Goal: Task Accomplishment & Management: Complete application form

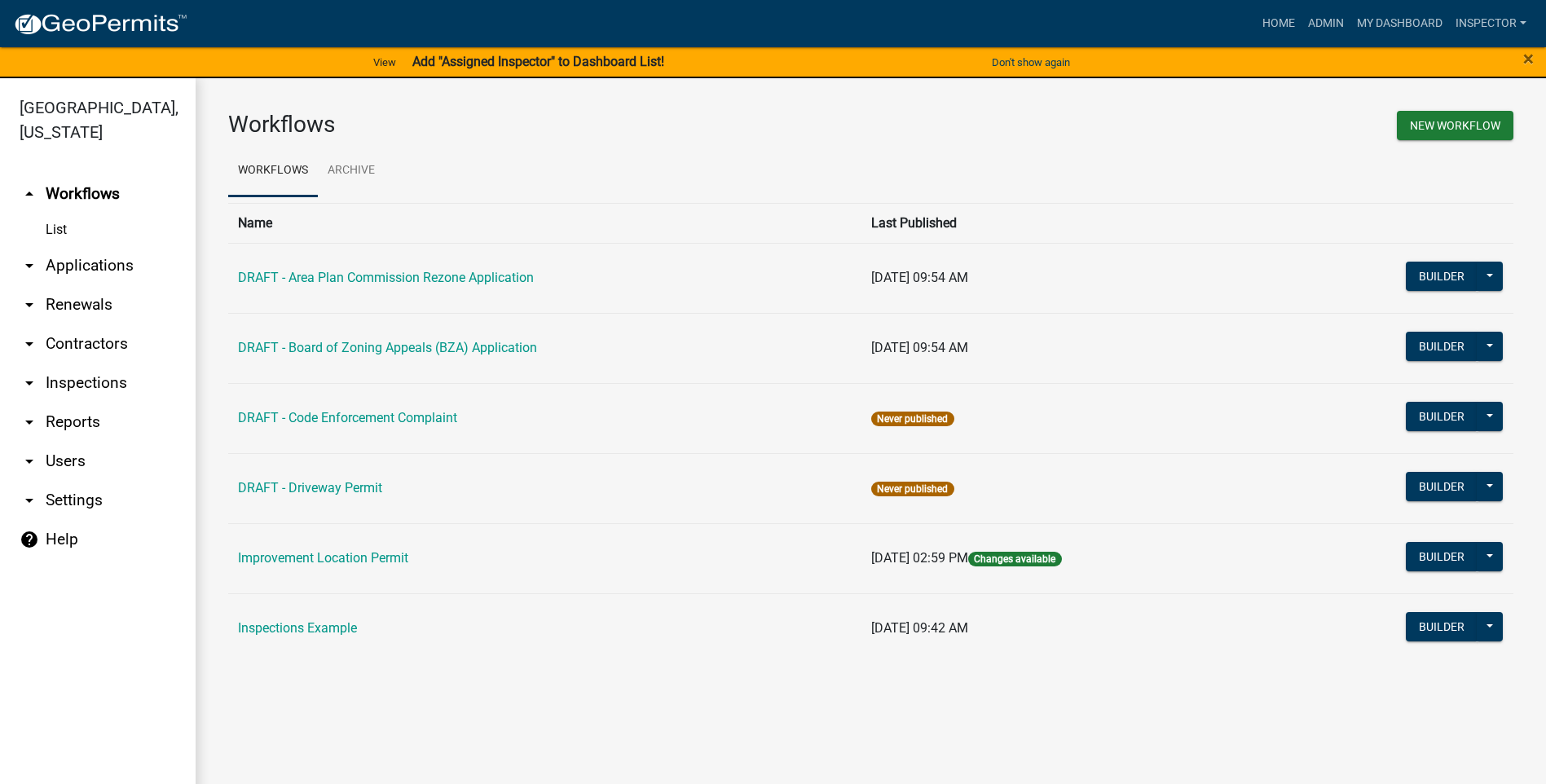
click at [72, 231] on link "List" at bounding box center [98, 230] width 196 height 33
click at [80, 262] on link "arrow_drop_down Applications" at bounding box center [98, 266] width 196 height 39
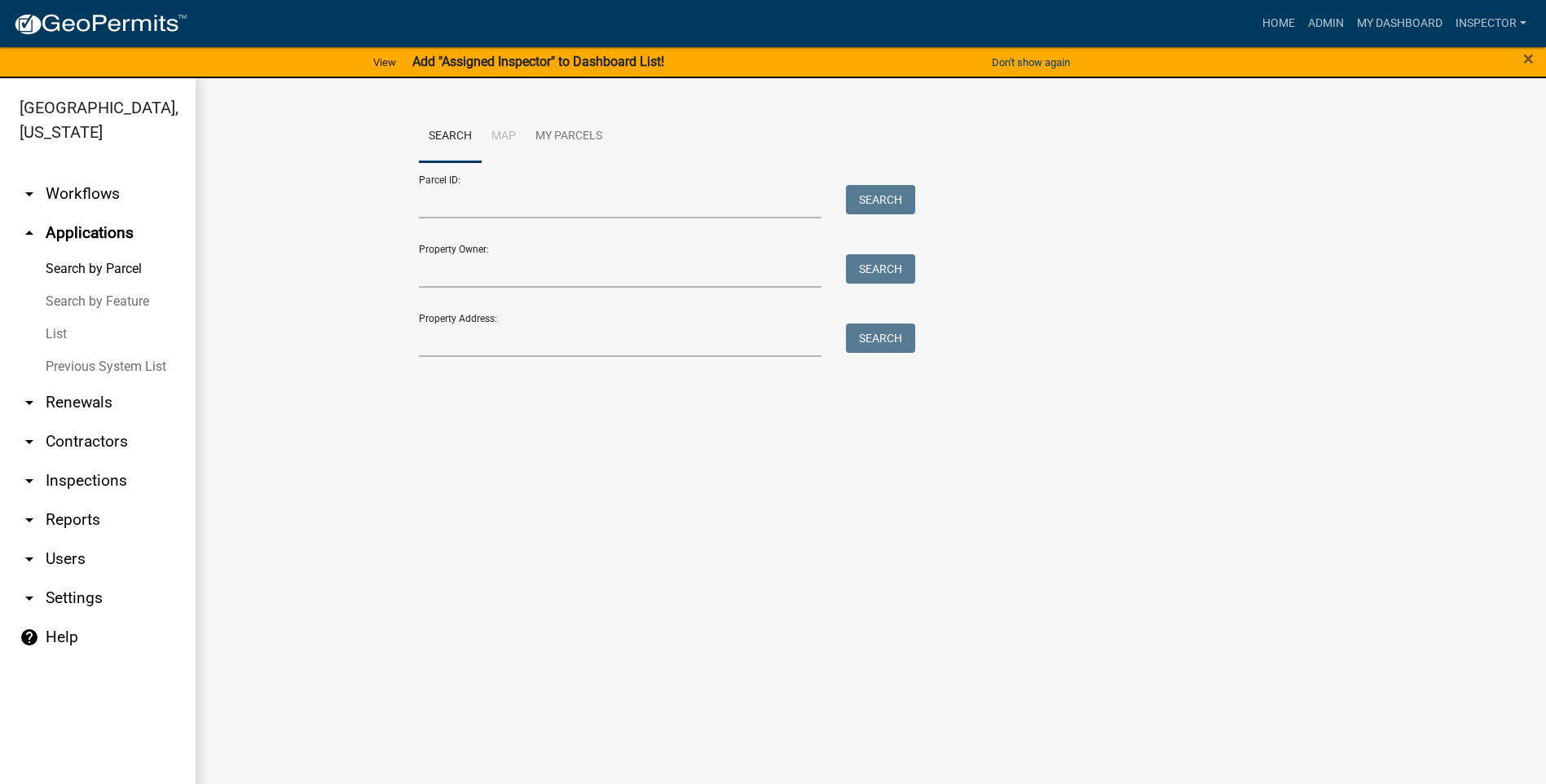
click at [78, 335] on link "List" at bounding box center [98, 334] width 196 height 33
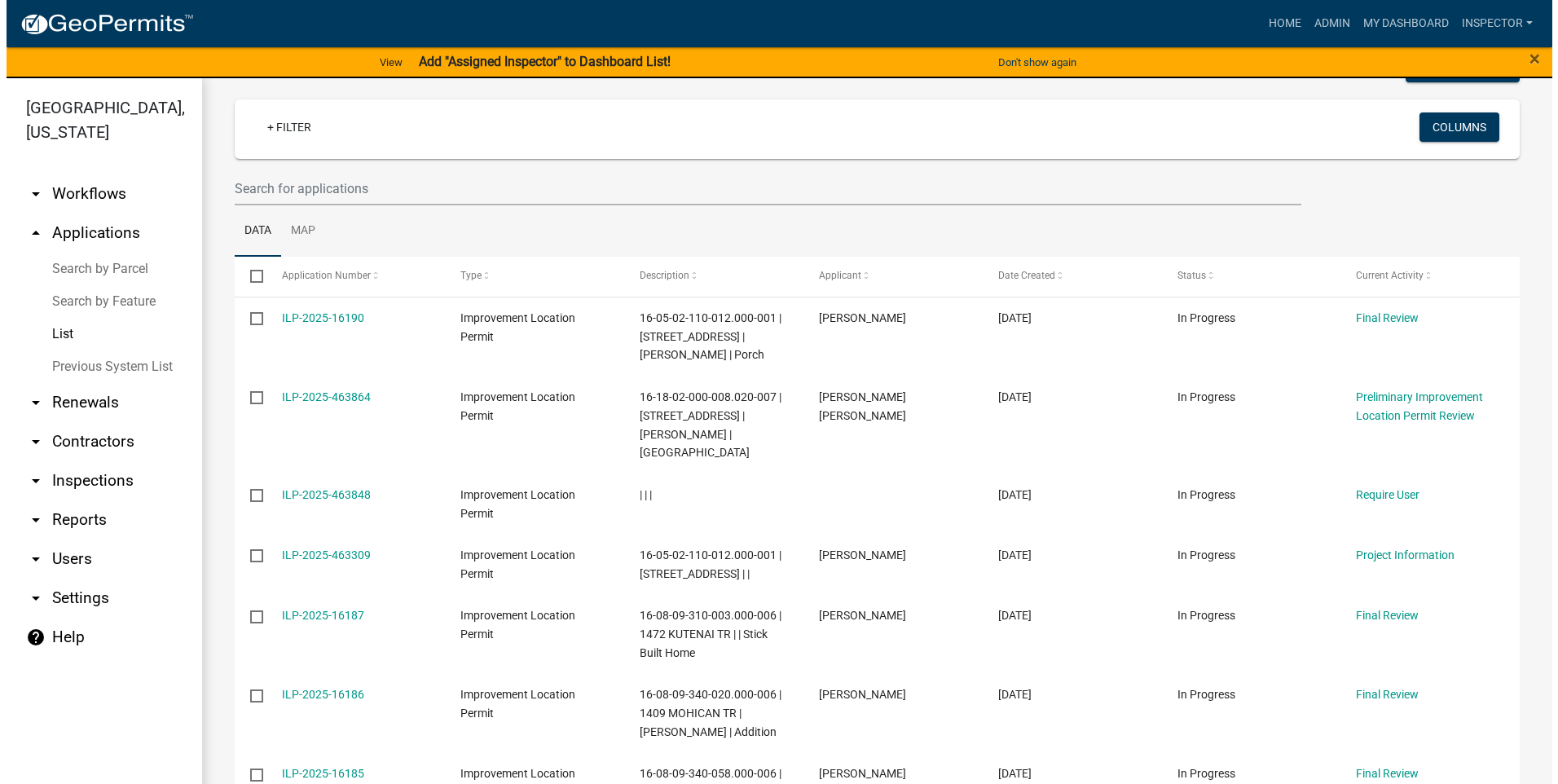
scroll to position [163, 0]
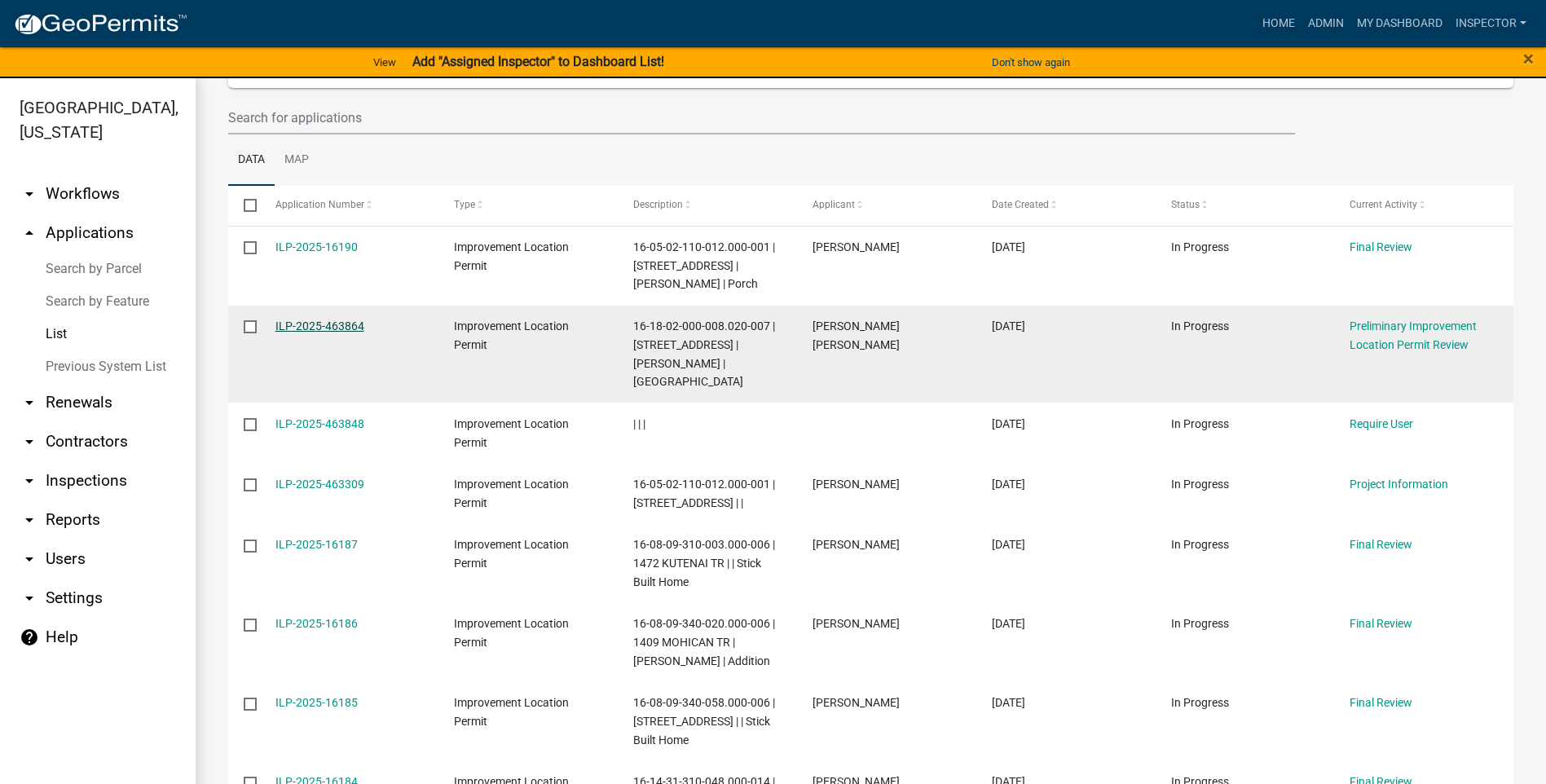
click at [325, 324] on link "ILP-2025-463864" at bounding box center [320, 326] width 89 height 13
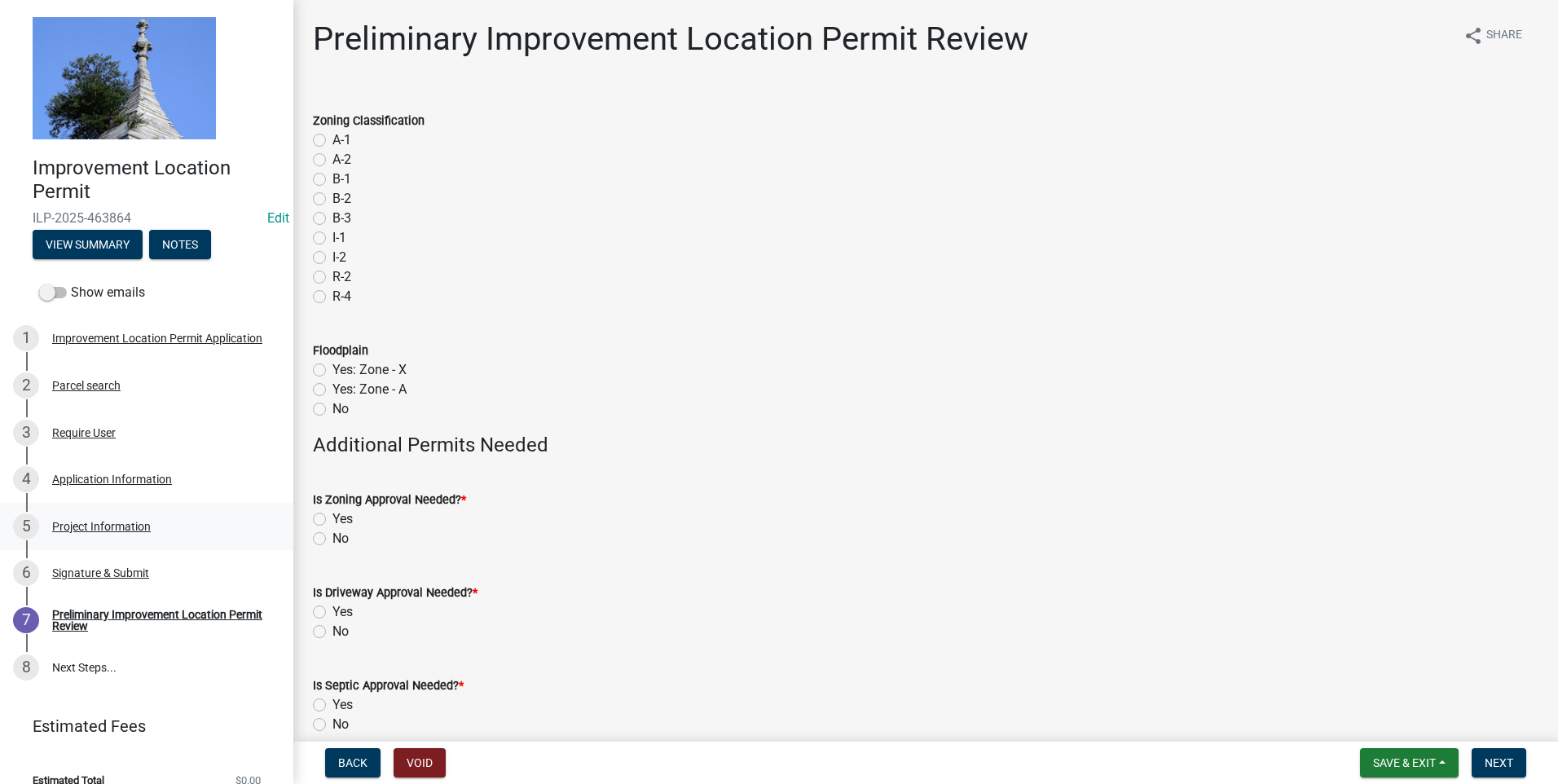
click at [114, 527] on div "Project Information" at bounding box center [101, 526] width 99 height 11
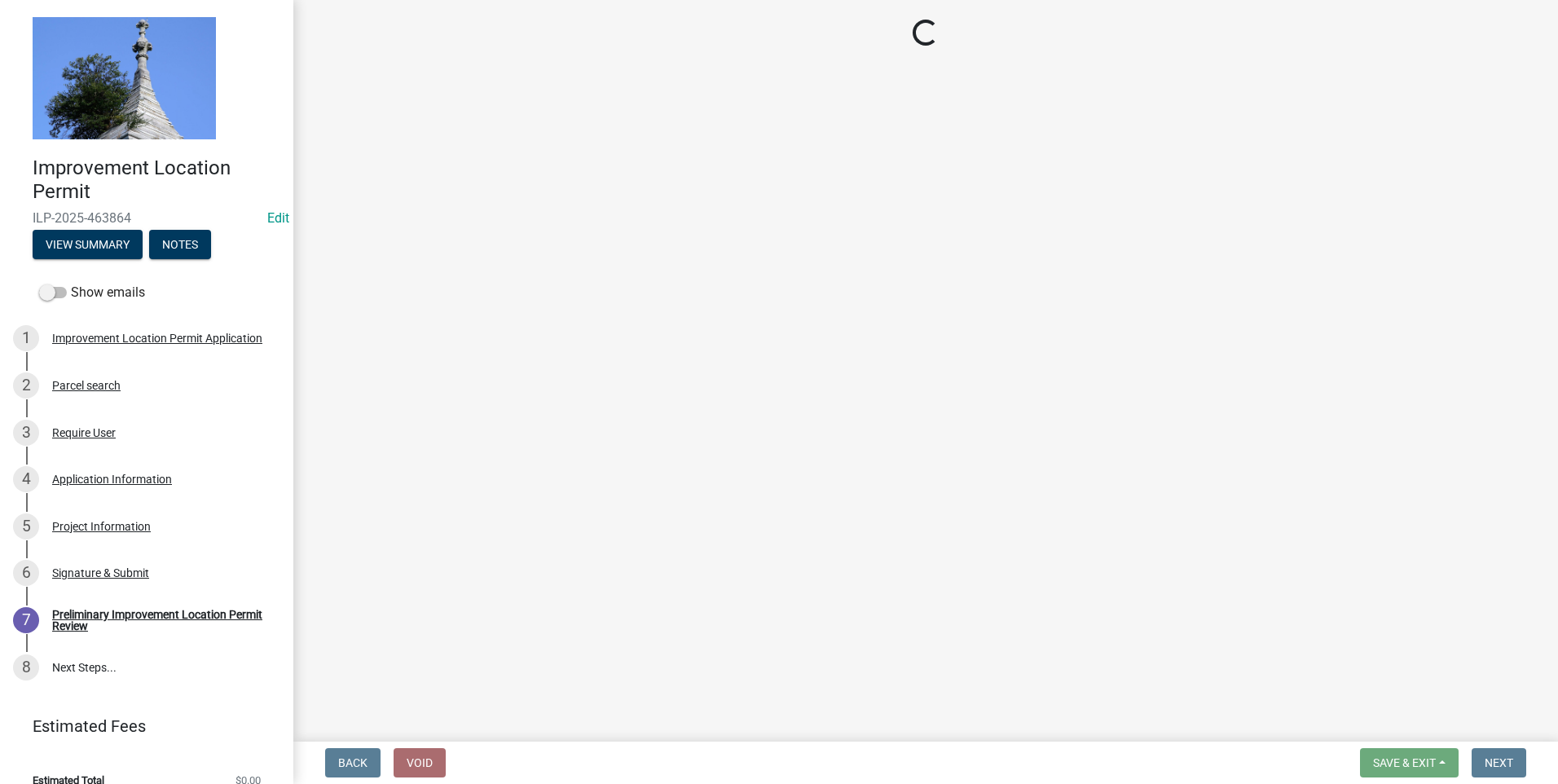
select select "dd9adb89-9a3c-4bc9-90d3-fd9cd60e52ec"
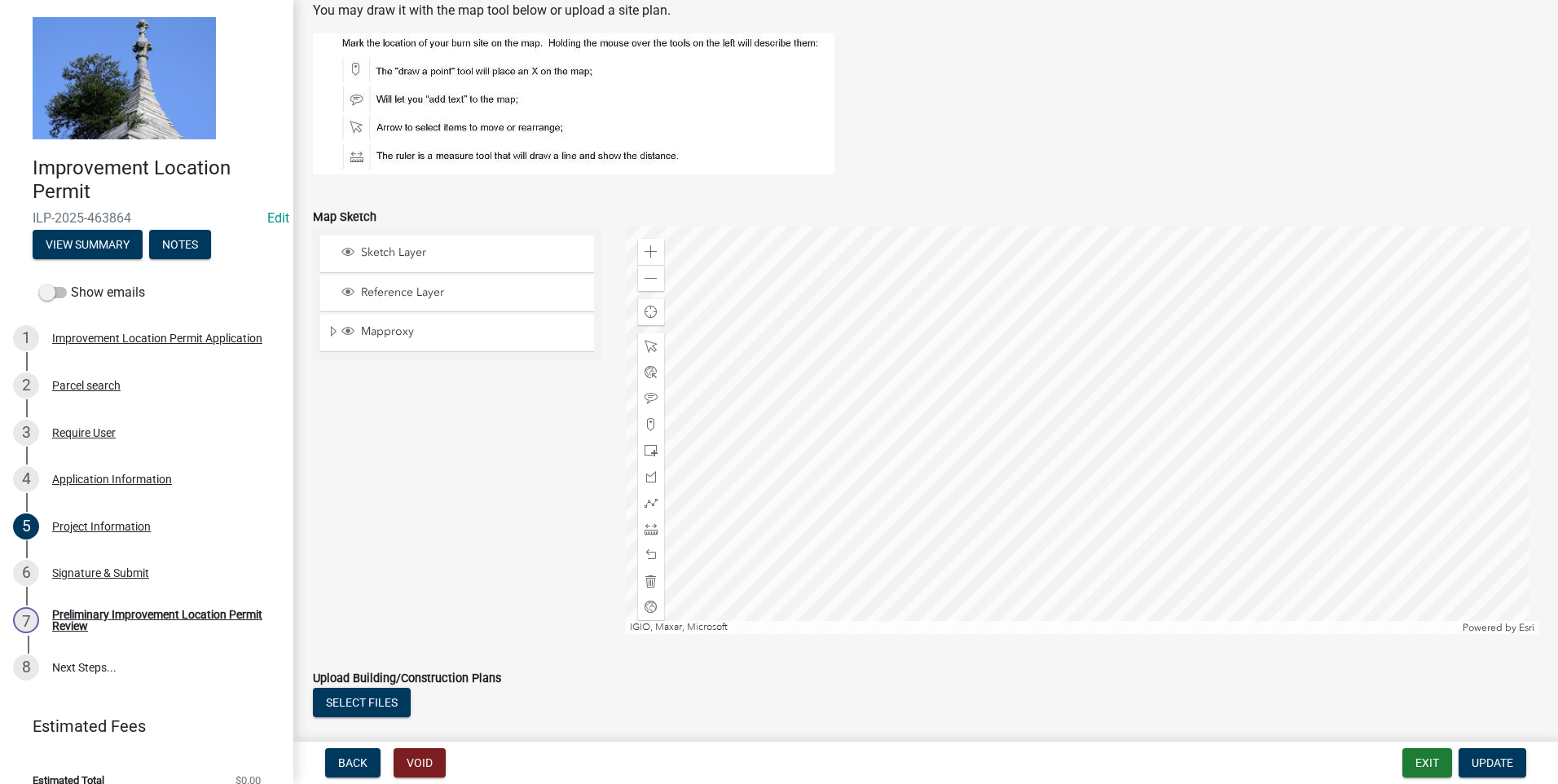
scroll to position [1385, 0]
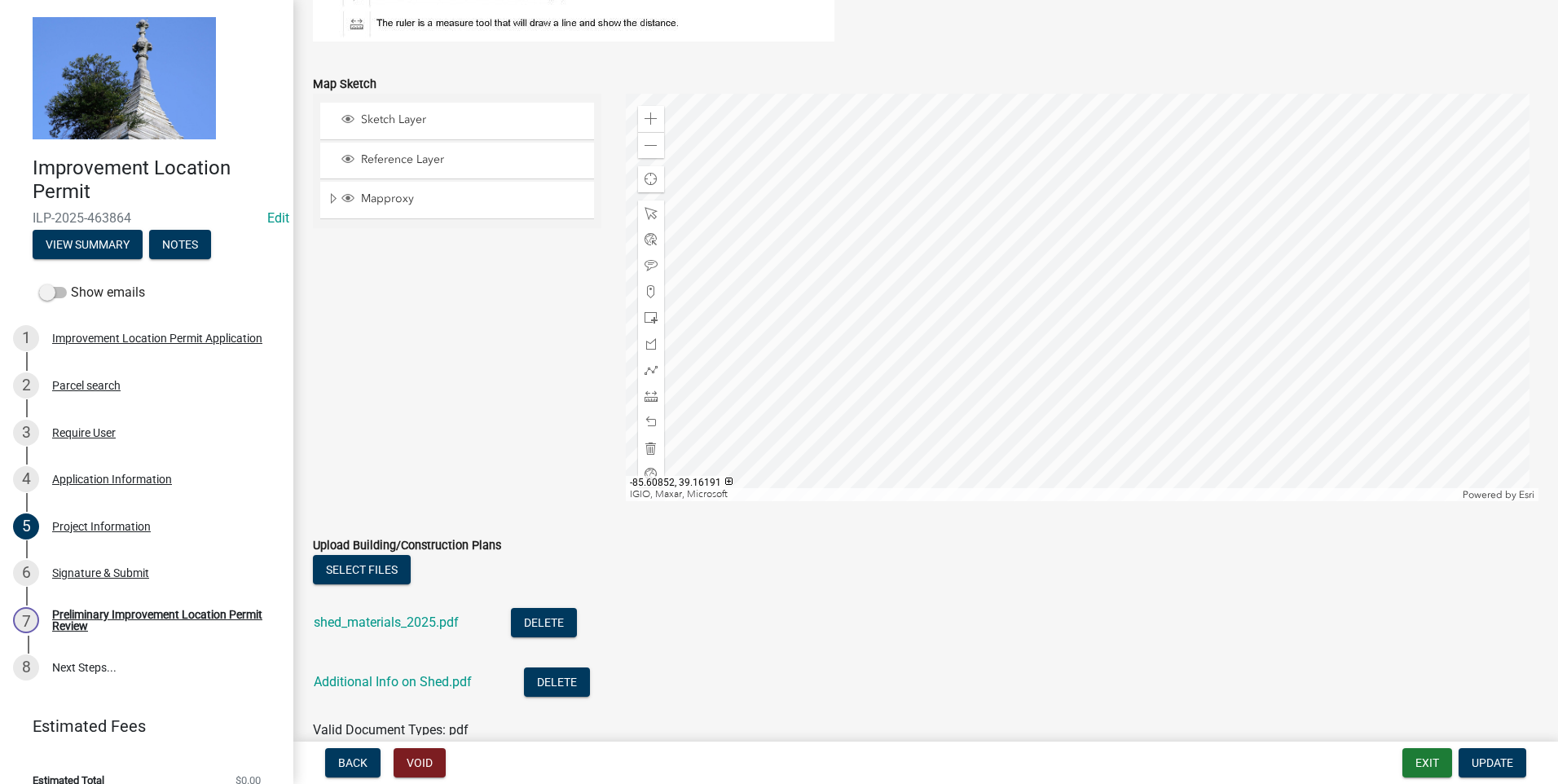
click at [1039, 297] on div at bounding box center [1083, 297] width 914 height 407
click at [399, 621] on link "shed_materials_2025.pdf" at bounding box center [386, 622] width 145 height 15
click at [447, 681] on link "Additional Info on Shed.pdf" at bounding box center [393, 681] width 158 height 15
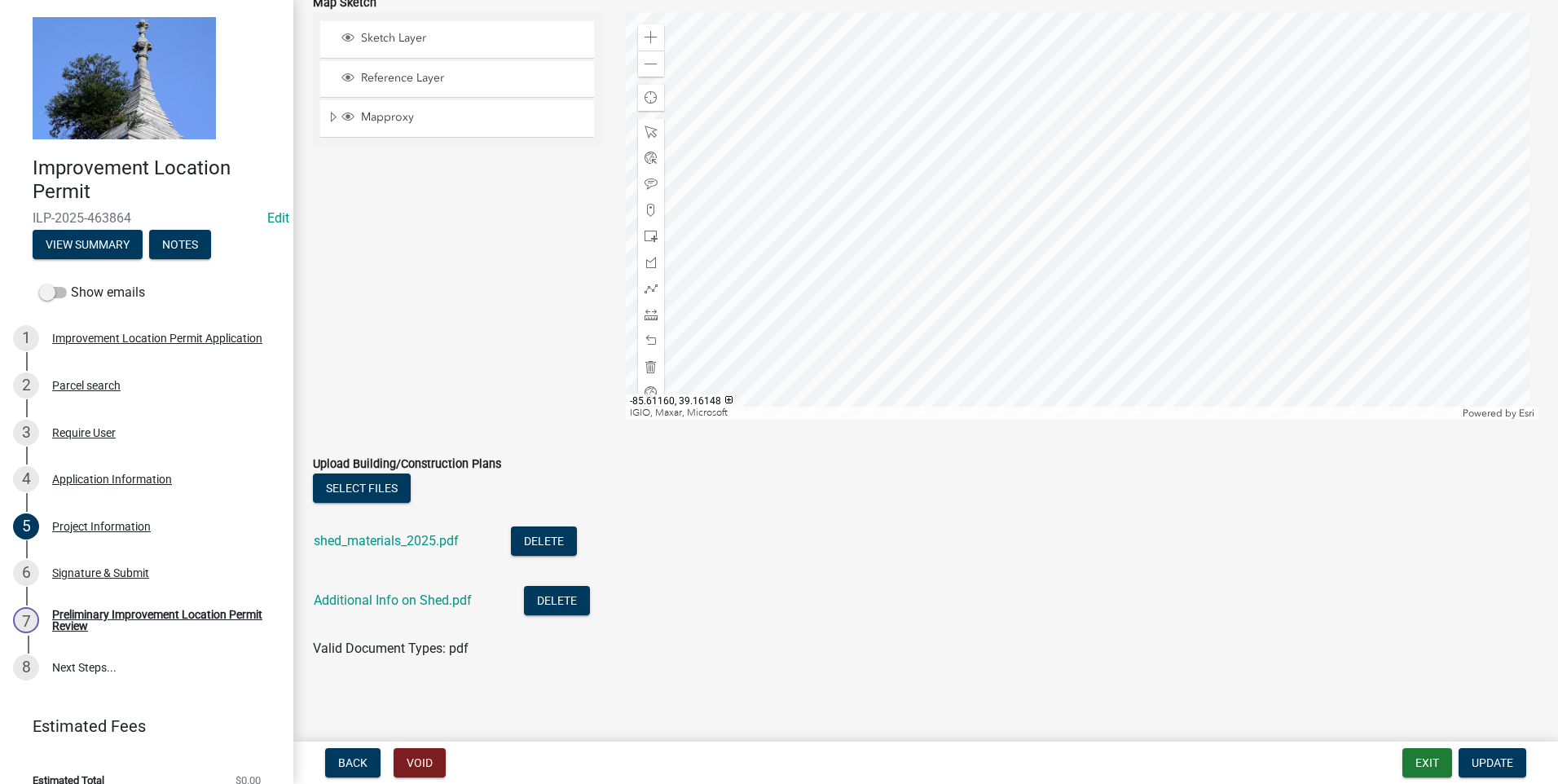
scroll to position [1468, 0]
click at [399, 543] on link "shed_materials_2025.pdf" at bounding box center [386, 539] width 145 height 15
click at [375, 486] on button "Select files" at bounding box center [362, 487] width 98 height 29
click at [205, 611] on div "Preliminary Improvement Location Permit Review" at bounding box center [160, 620] width 215 height 23
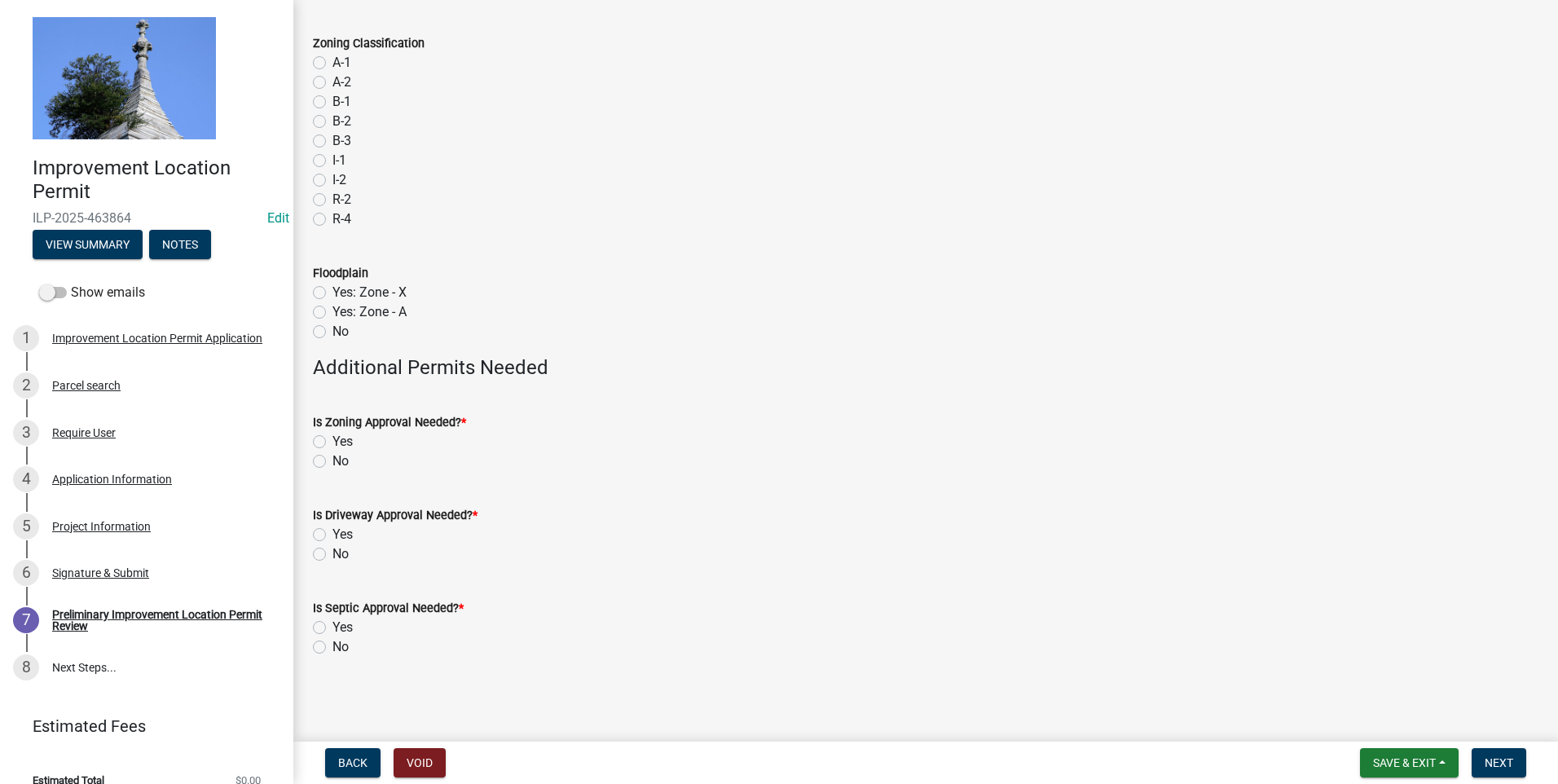
scroll to position [0, 0]
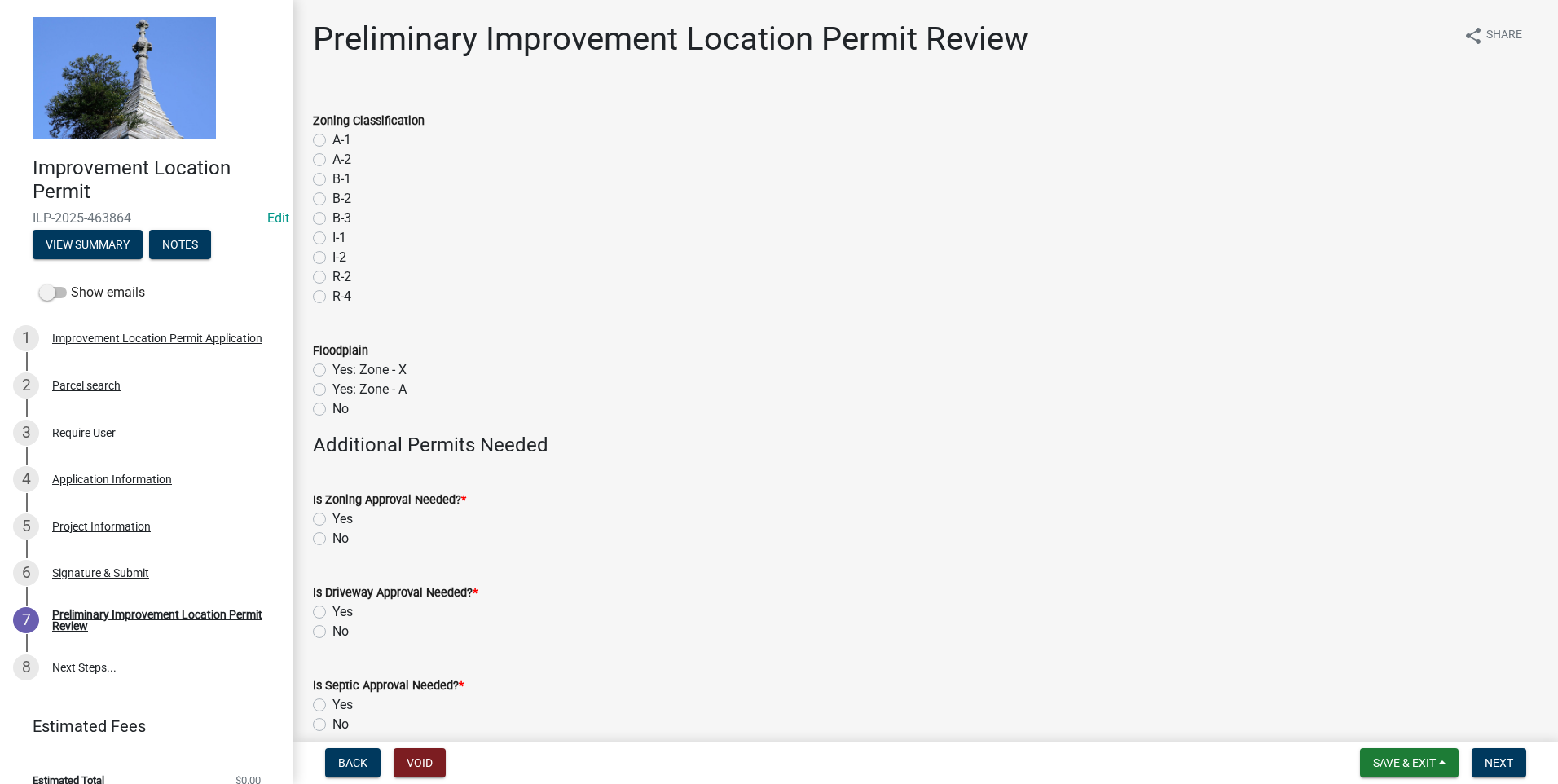
click at [333, 540] on label "No" at bounding box center [341, 539] width 16 height 20
click at [333, 540] on input "No" at bounding box center [338, 534] width 11 height 11
radio input "true"
click at [333, 632] on label "No" at bounding box center [341, 632] width 16 height 20
click at [333, 632] on input "No" at bounding box center [338, 627] width 11 height 11
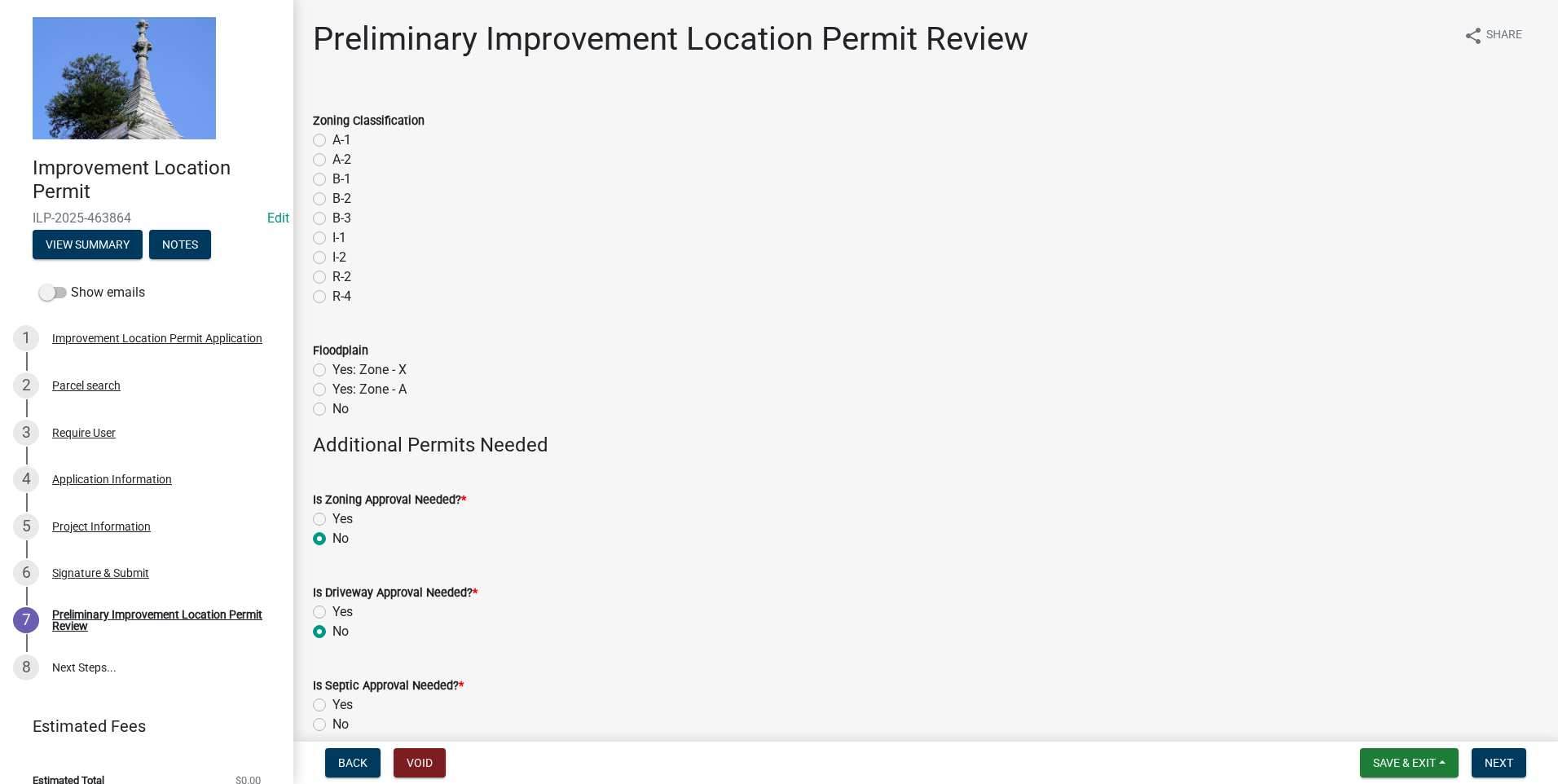
radio input "true"
click at [333, 722] on label "No" at bounding box center [341, 725] width 16 height 20
click at [333, 722] on input "No" at bounding box center [338, 720] width 11 height 11
radio input "true"
click at [1490, 757] on span "Next" at bounding box center [1498, 763] width 29 height 13
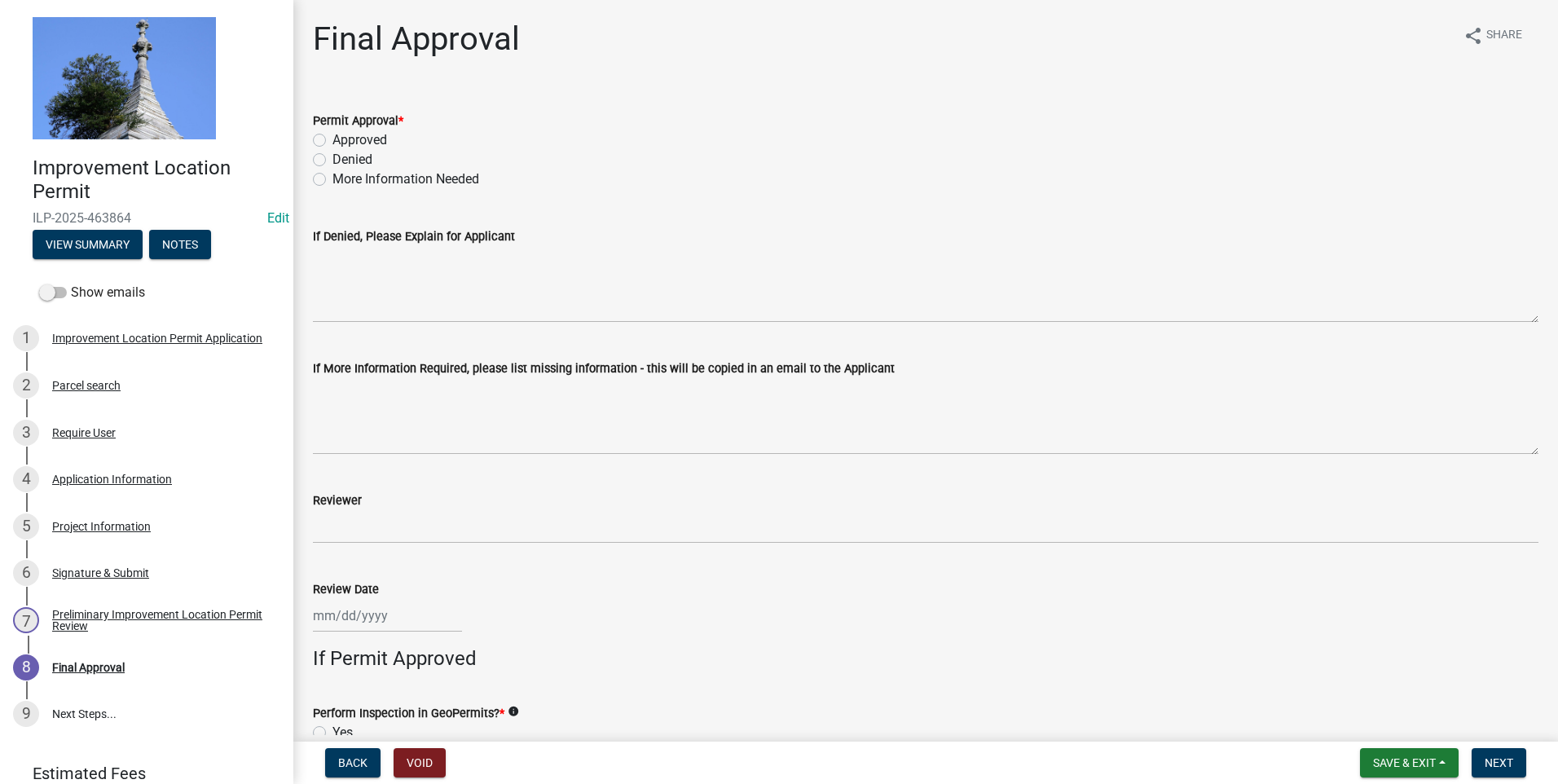
click at [333, 180] on label "More Information Needed" at bounding box center [406, 179] width 147 height 20
click at [333, 180] on input "More Information Needed" at bounding box center [338, 174] width 11 height 11
radio input "true"
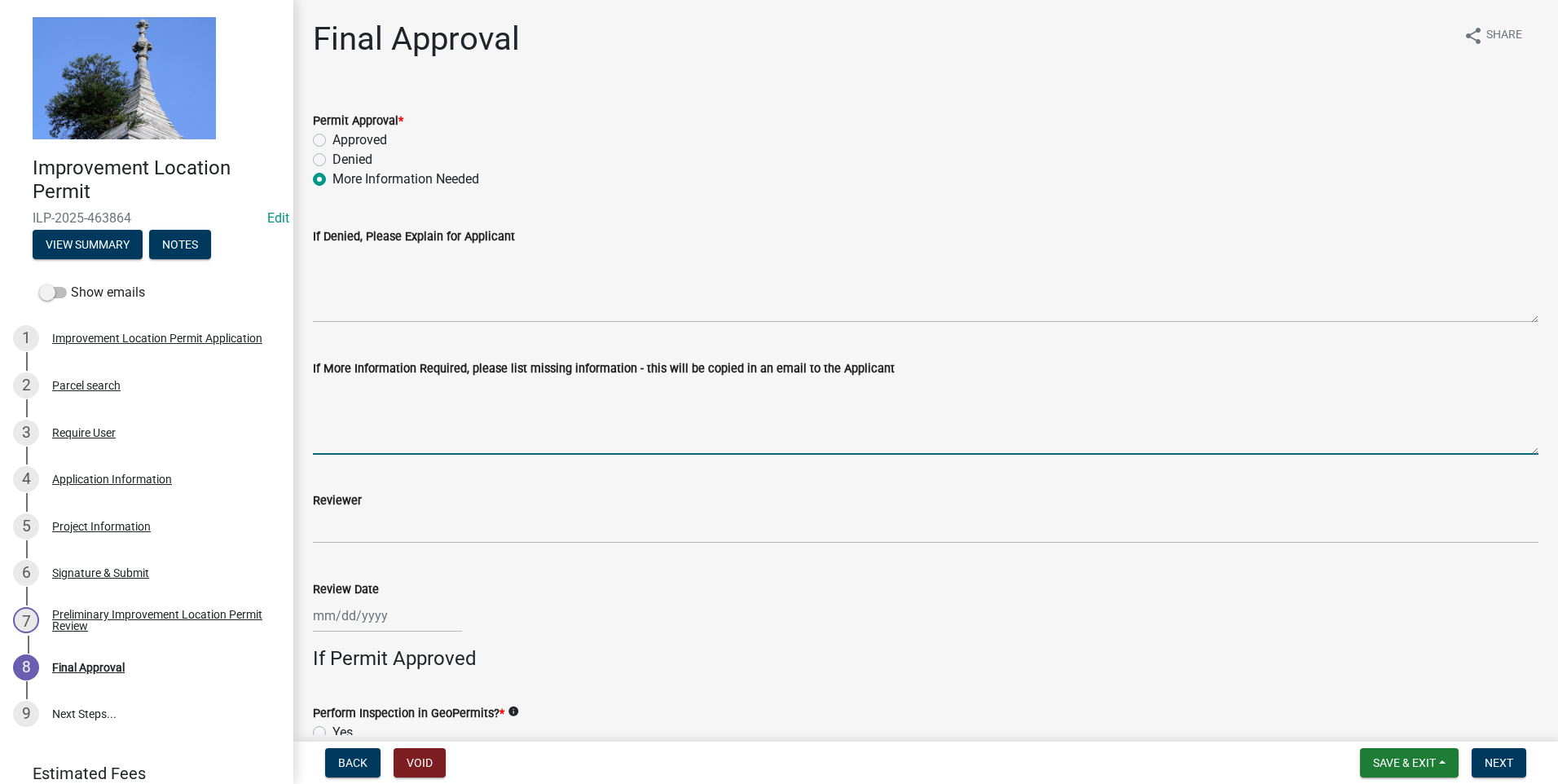
click at [401, 426] on textarea "If More Information Required, please list missing information - this will be co…" at bounding box center [926, 416] width 1226 height 77
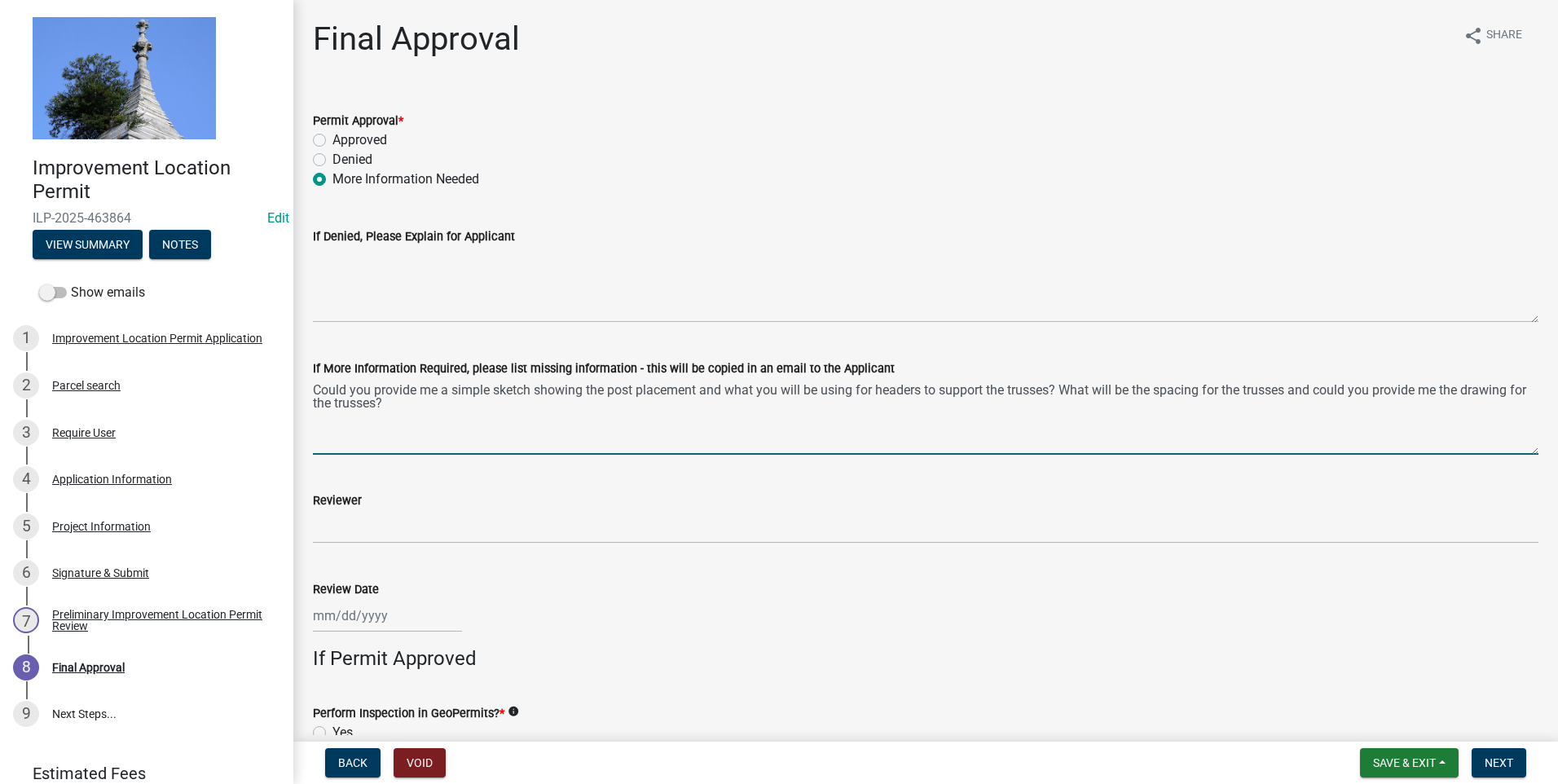
type textarea "Could you provide me a simple sketch showing the post placement and what you wi…"
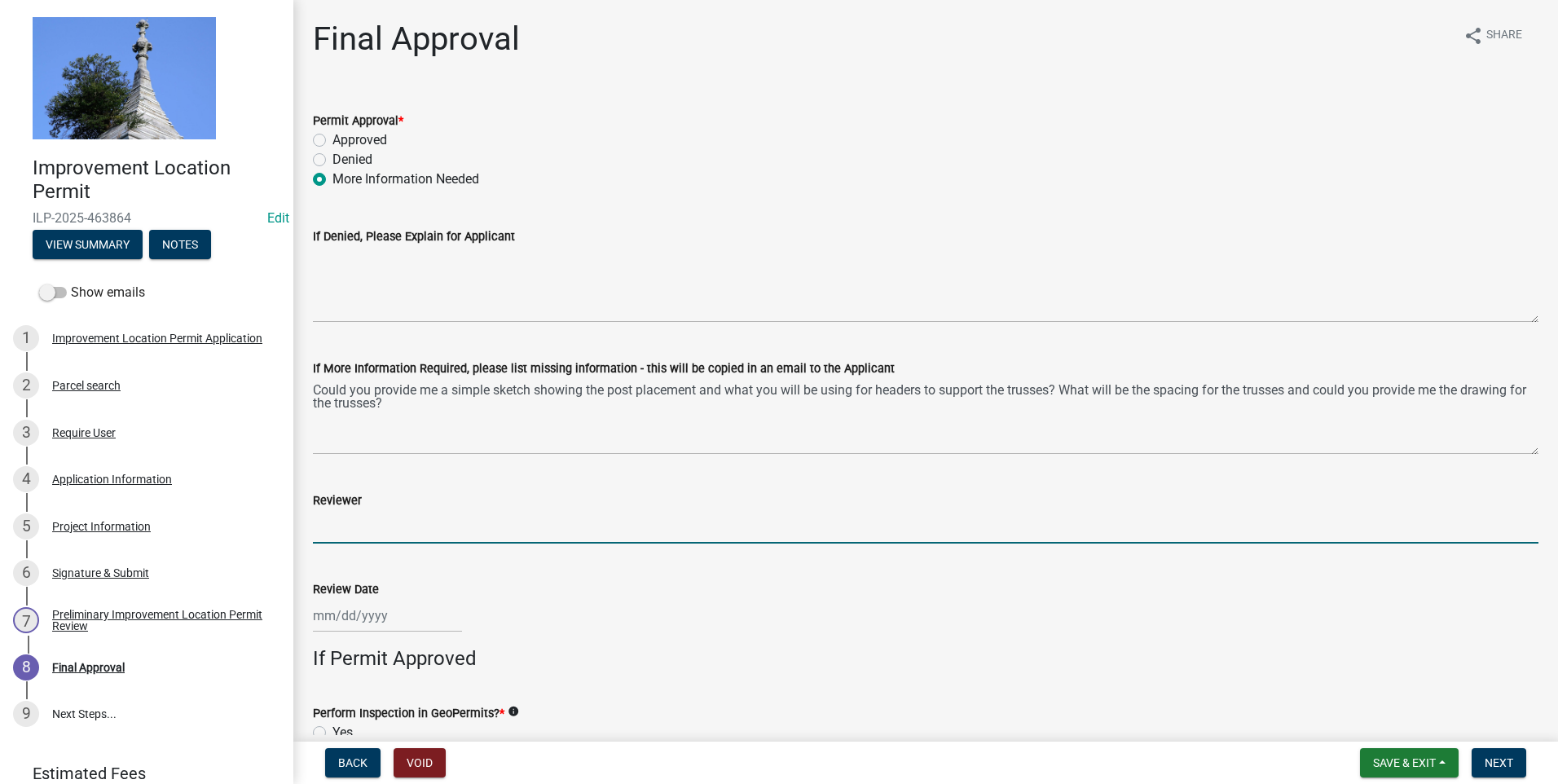
click at [352, 519] on input "Reviewer" at bounding box center [926, 526] width 1226 height 33
type input "TK"
click at [380, 613] on div at bounding box center [387, 615] width 149 height 33
select select "8"
select select "2025"
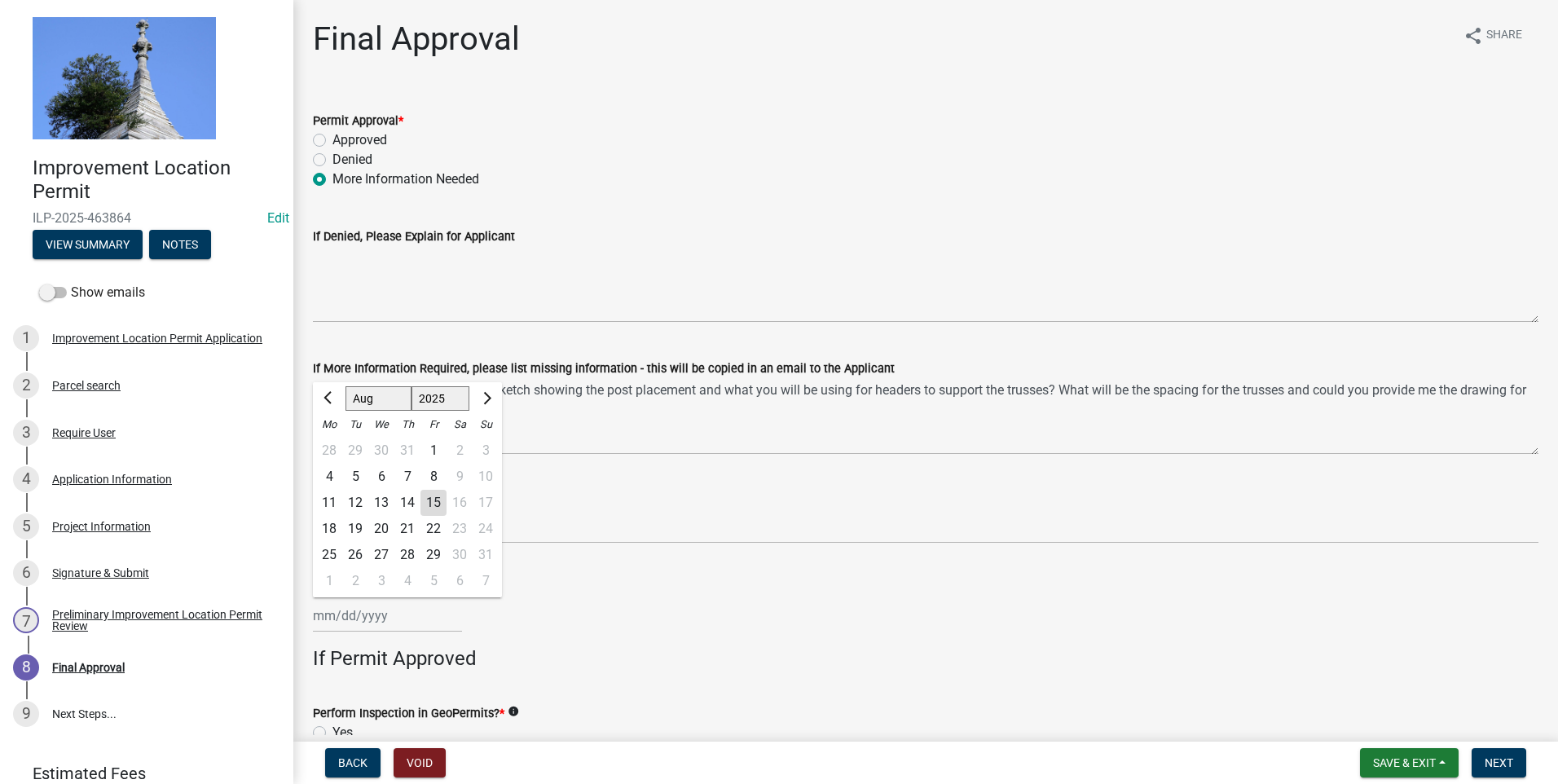
click at [426, 501] on div "15" at bounding box center [434, 503] width 26 height 26
type input "[DATE]"
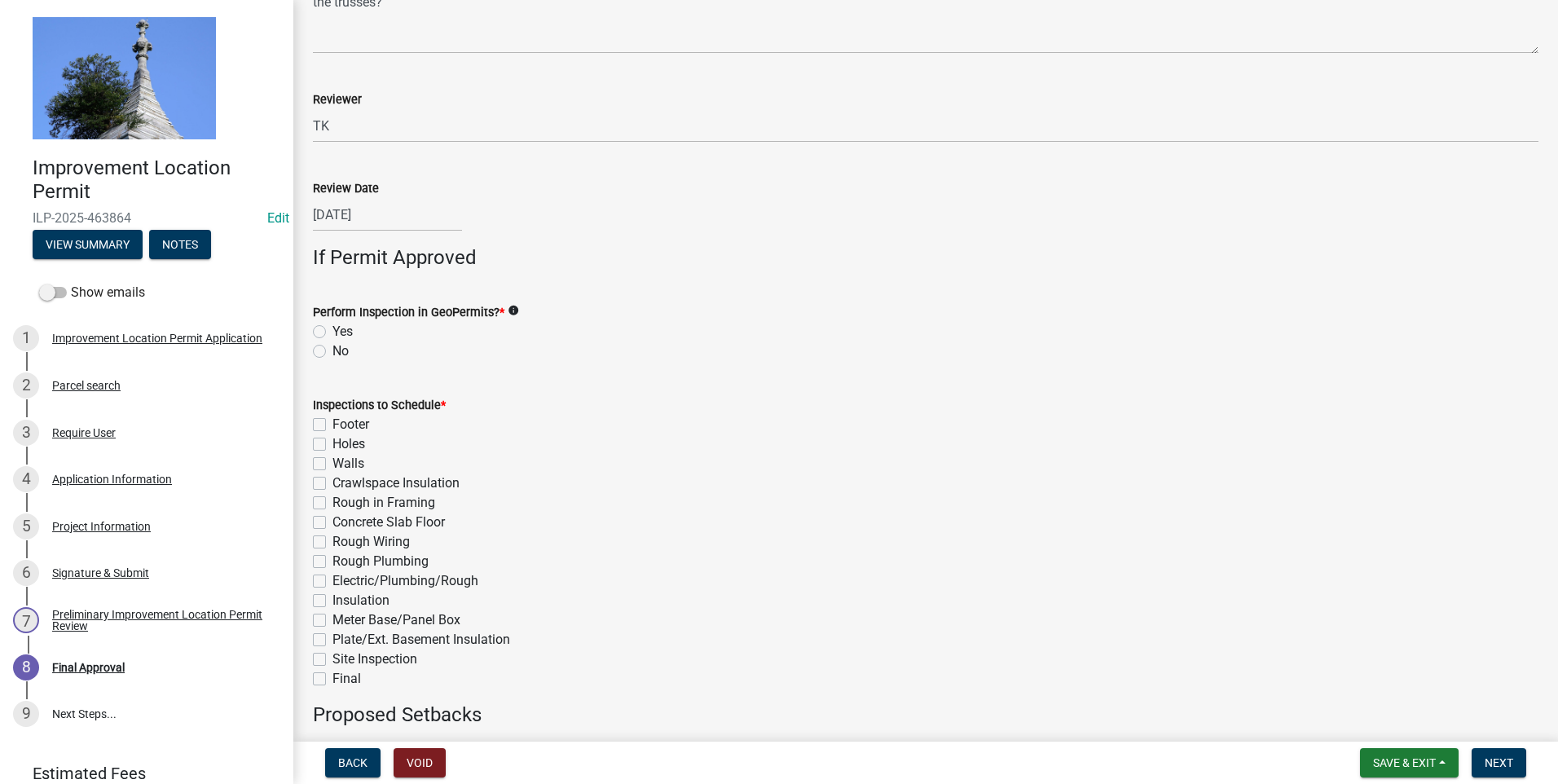
scroll to position [407, 0]
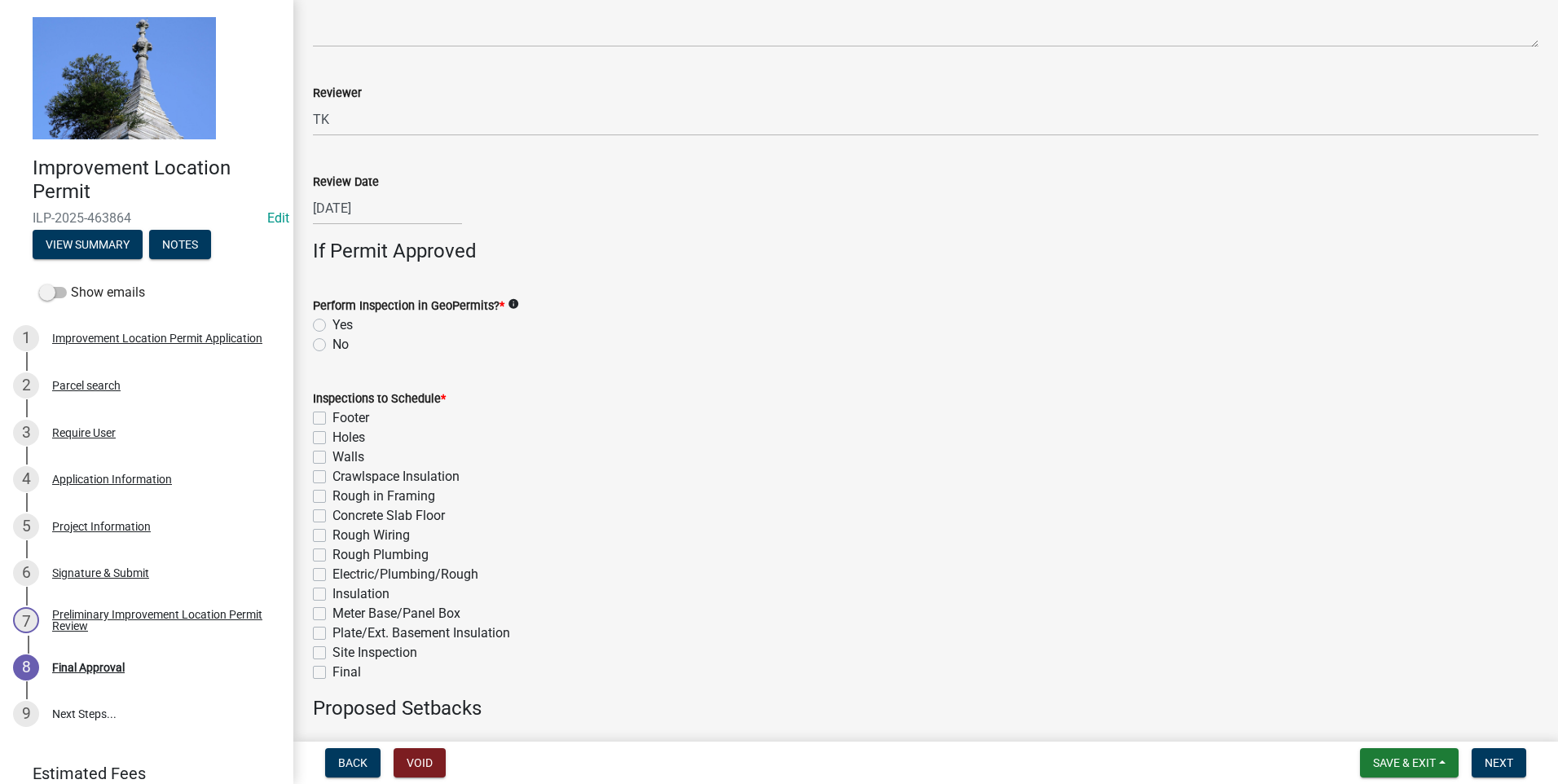
click at [333, 341] on label "No" at bounding box center [341, 345] width 16 height 20
click at [333, 341] on input "No" at bounding box center [338, 340] width 11 height 11
radio input "true"
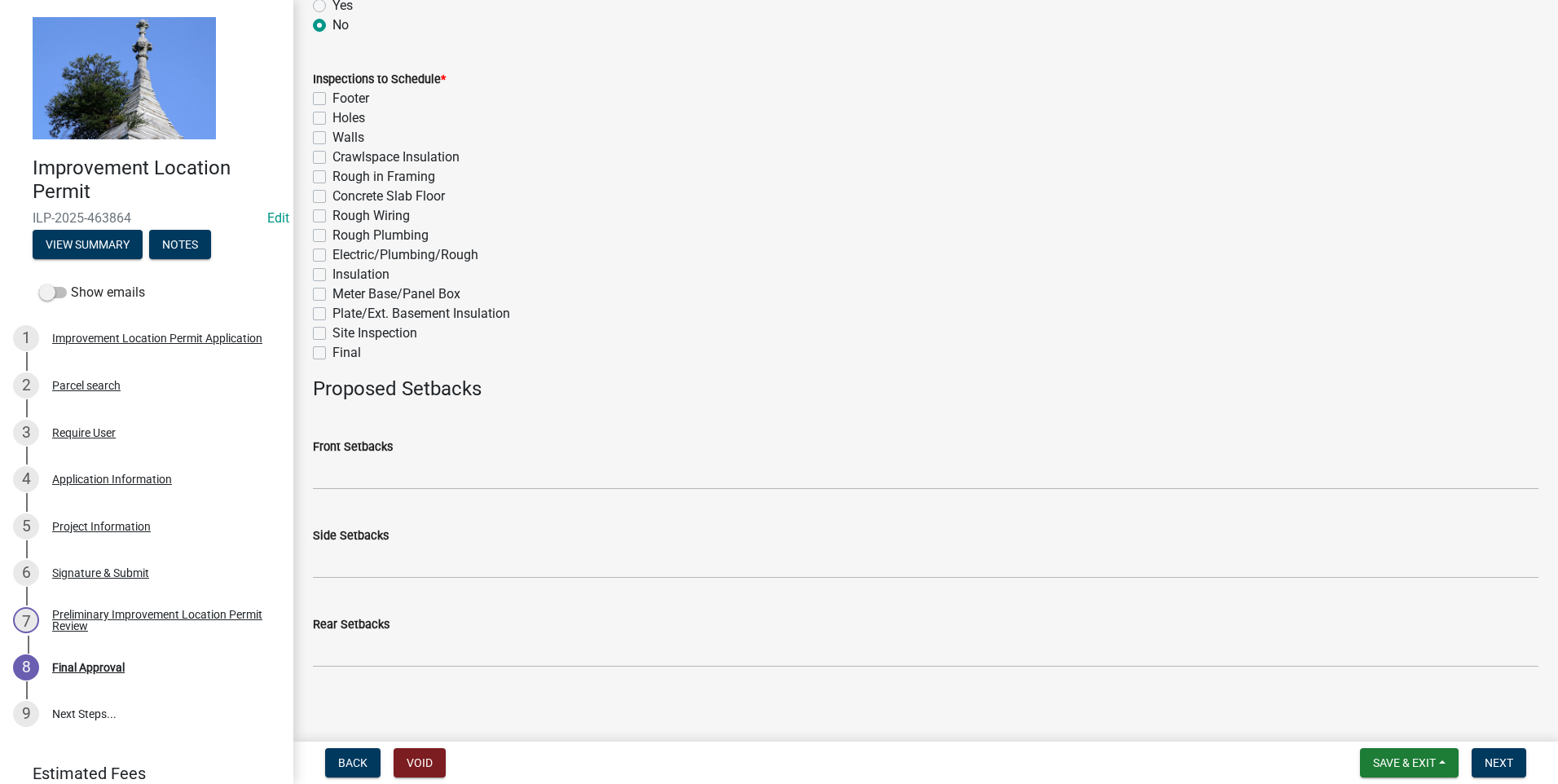
scroll to position [733, 0]
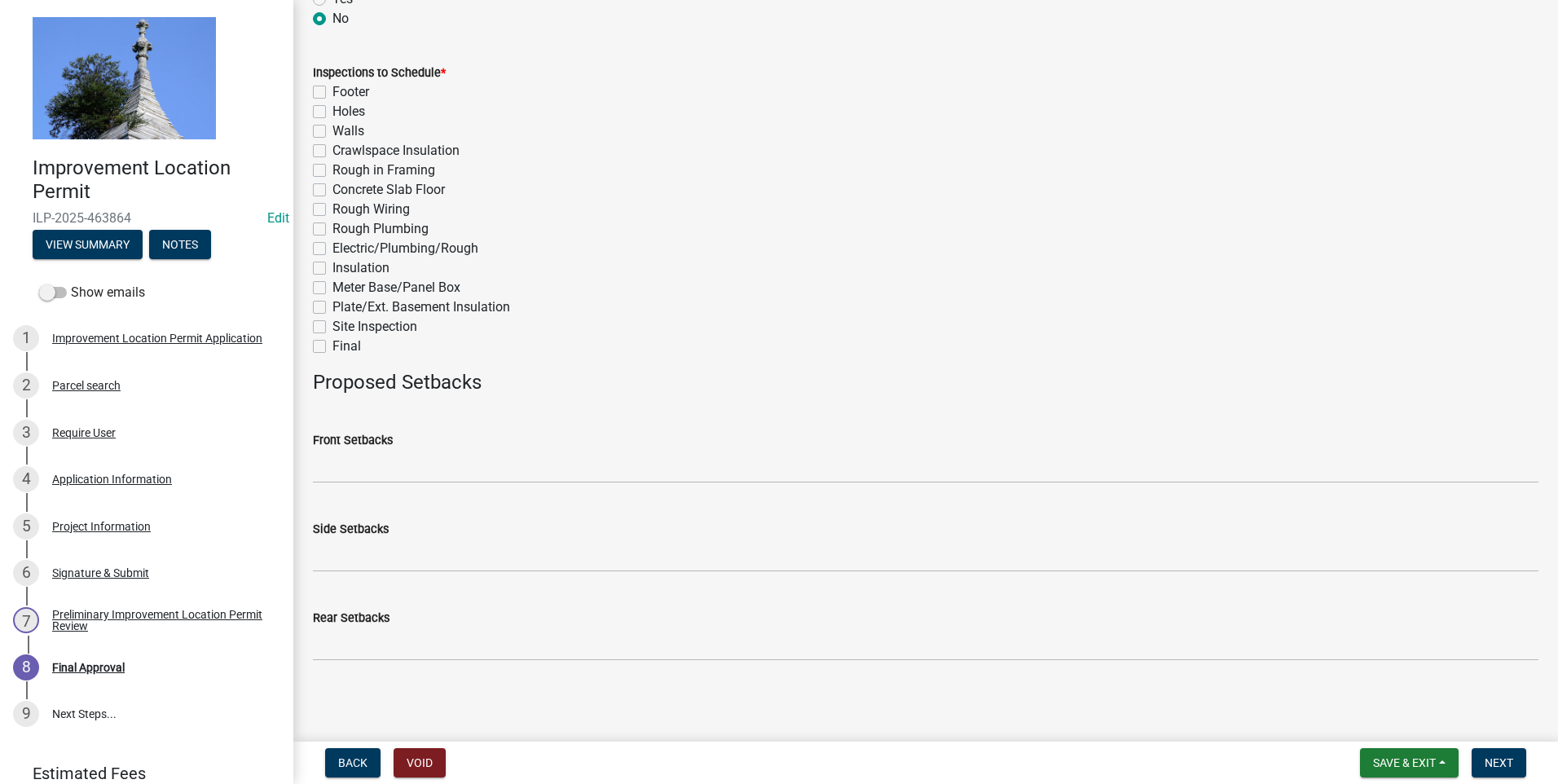
click at [333, 346] on label "Final" at bounding box center [346, 346] width 29 height 20
click at [333, 346] on input "Final" at bounding box center [338, 341] width 11 height 11
checkbox input "true"
checkbox input "false"
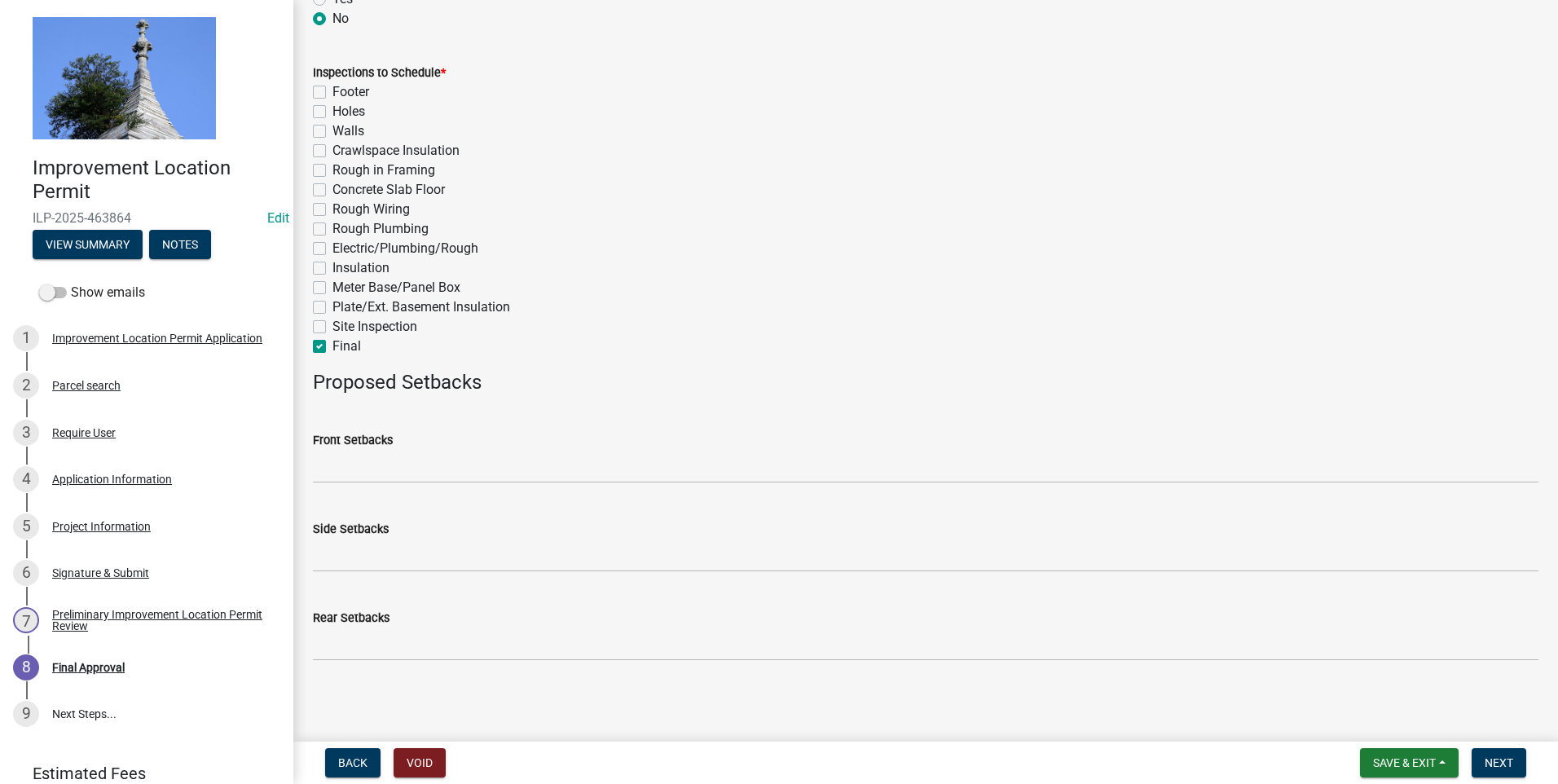
checkbox input "false"
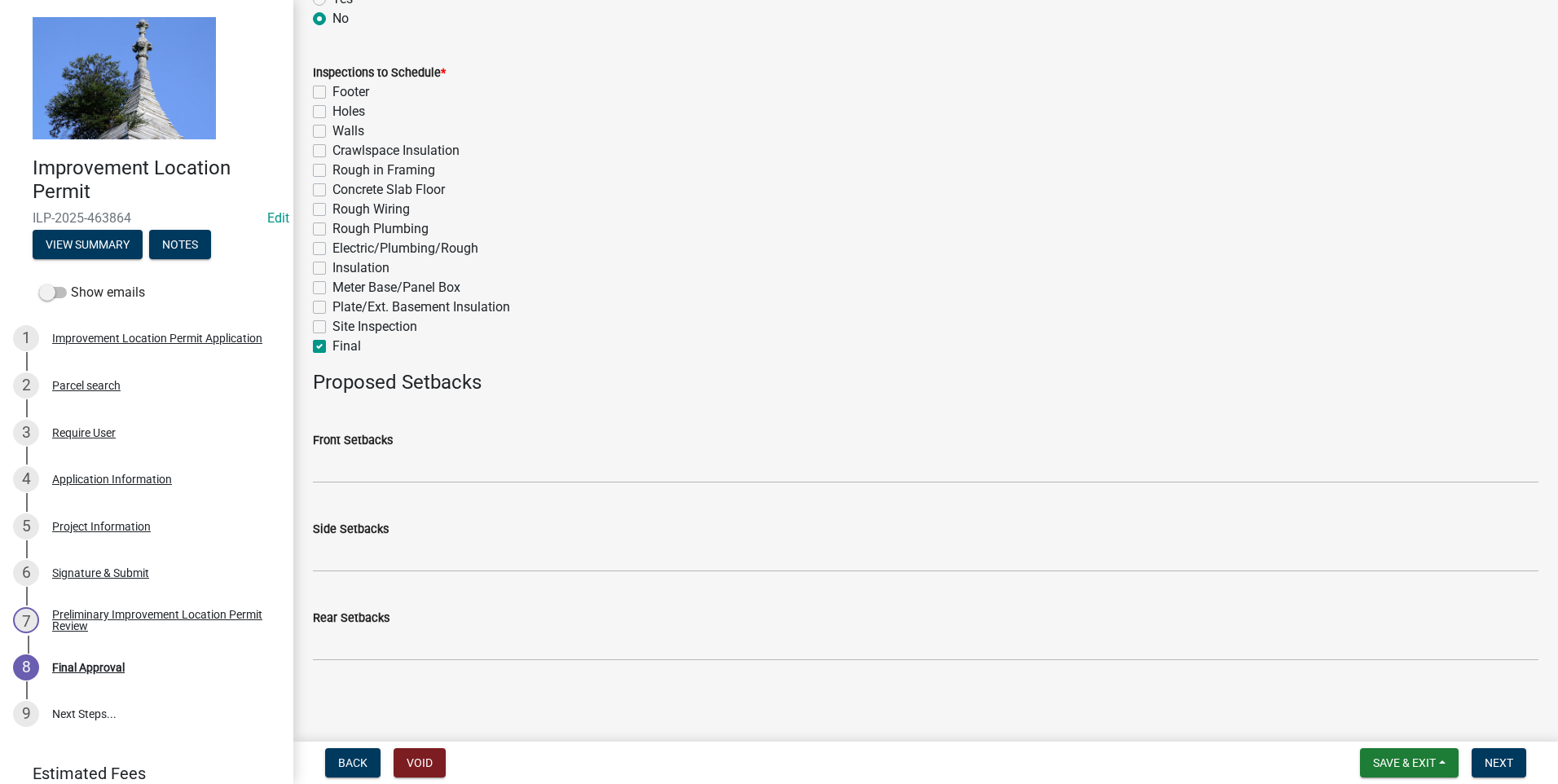
checkbox input "false"
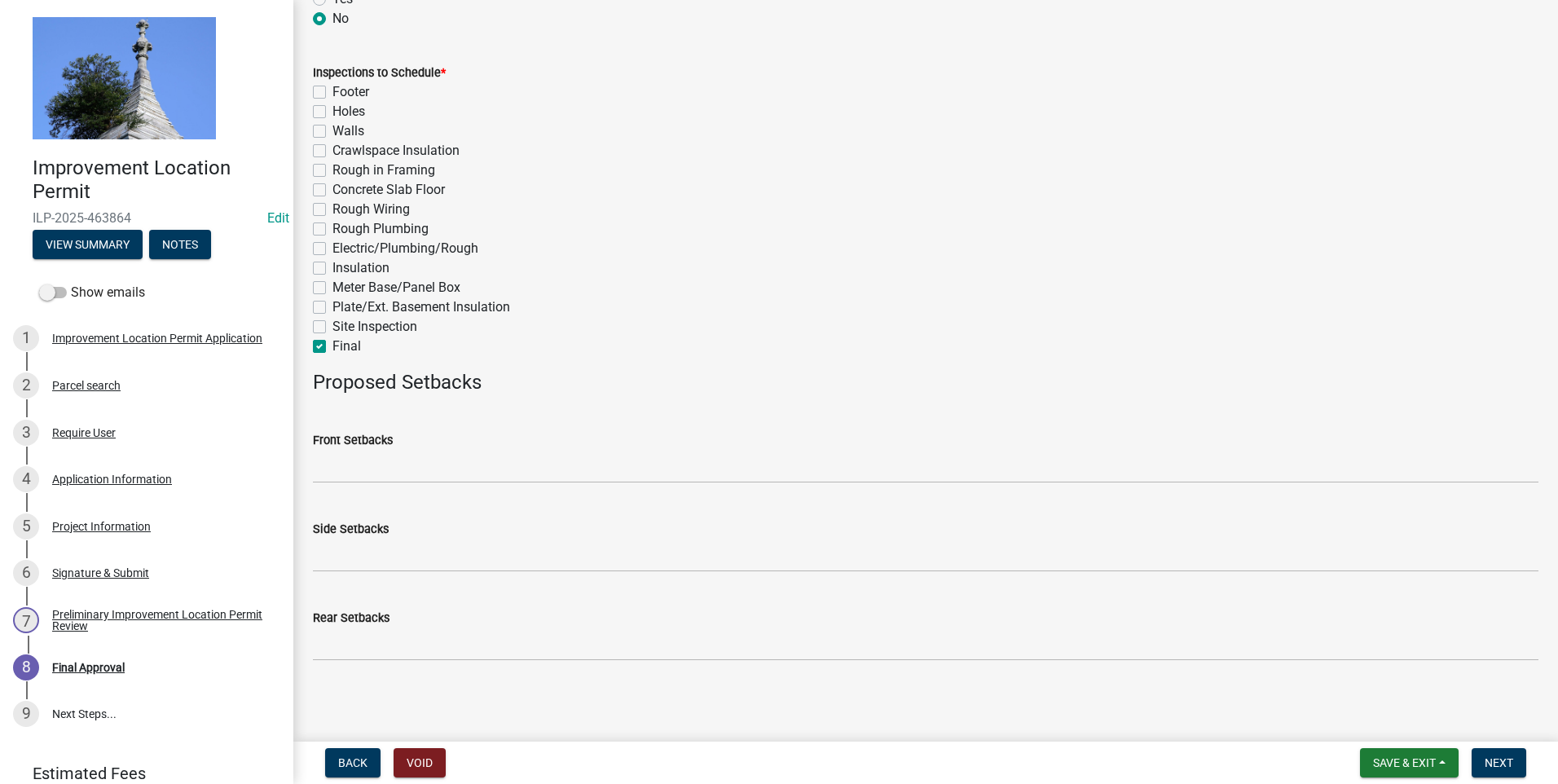
checkbox input "false"
checkbox input "true"
click at [1502, 764] on span "Next" at bounding box center [1498, 763] width 29 height 13
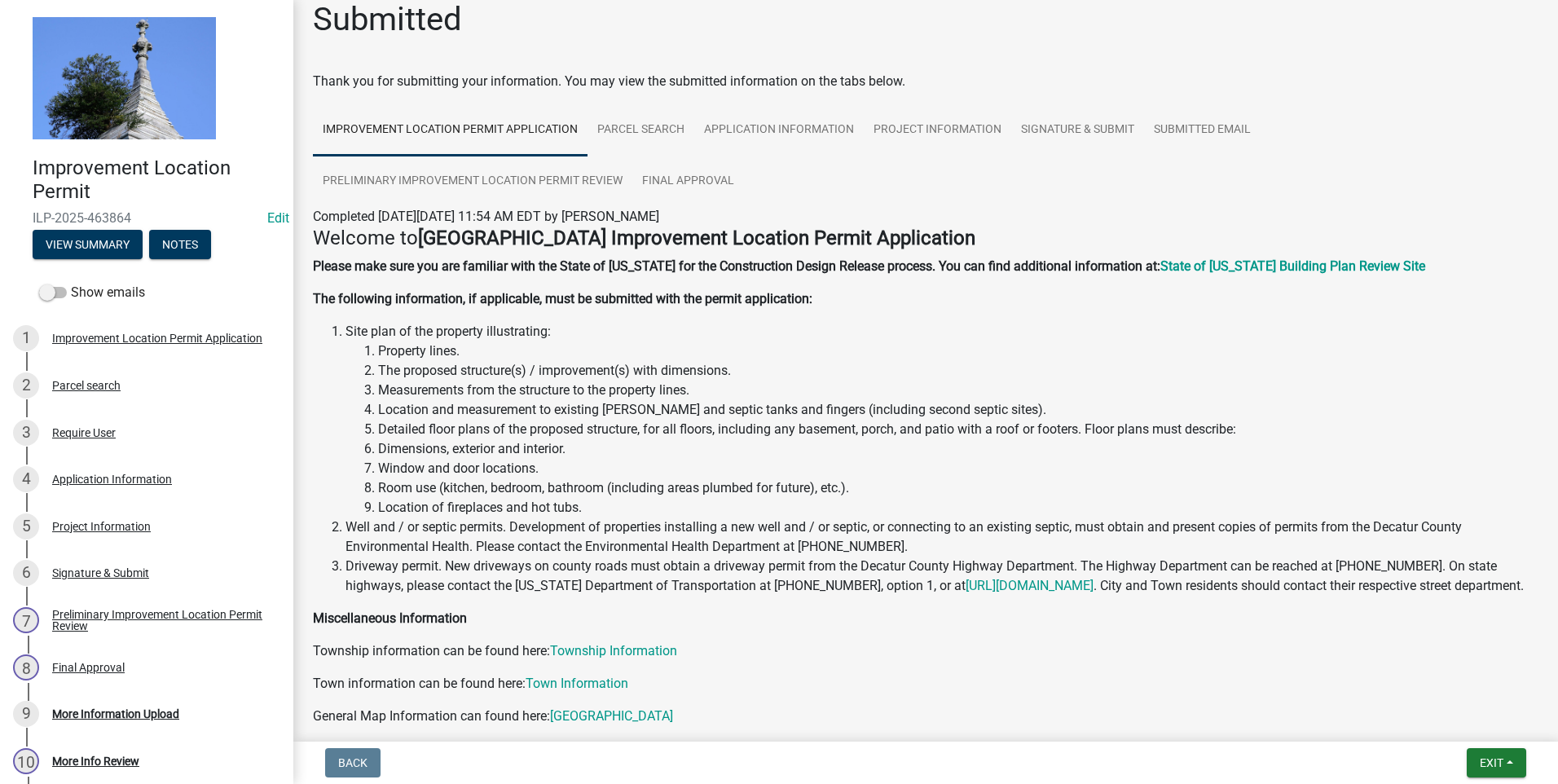
scroll to position [0, 0]
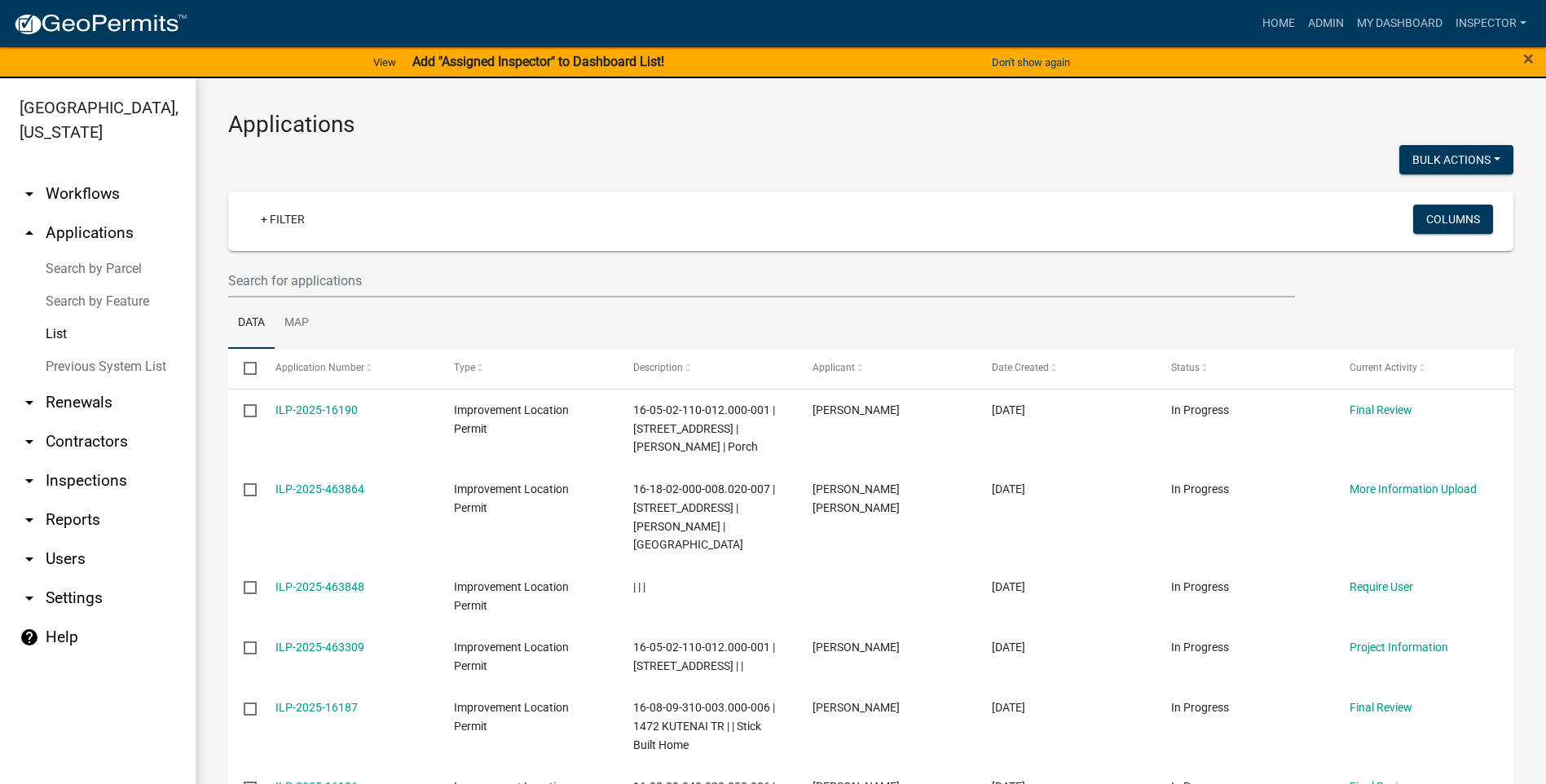
click at [348, 227] on div "+ Filter" at bounding box center [659, 221] width 847 height 33
click at [387, 279] on input "text" at bounding box center [762, 280] width 1067 height 33
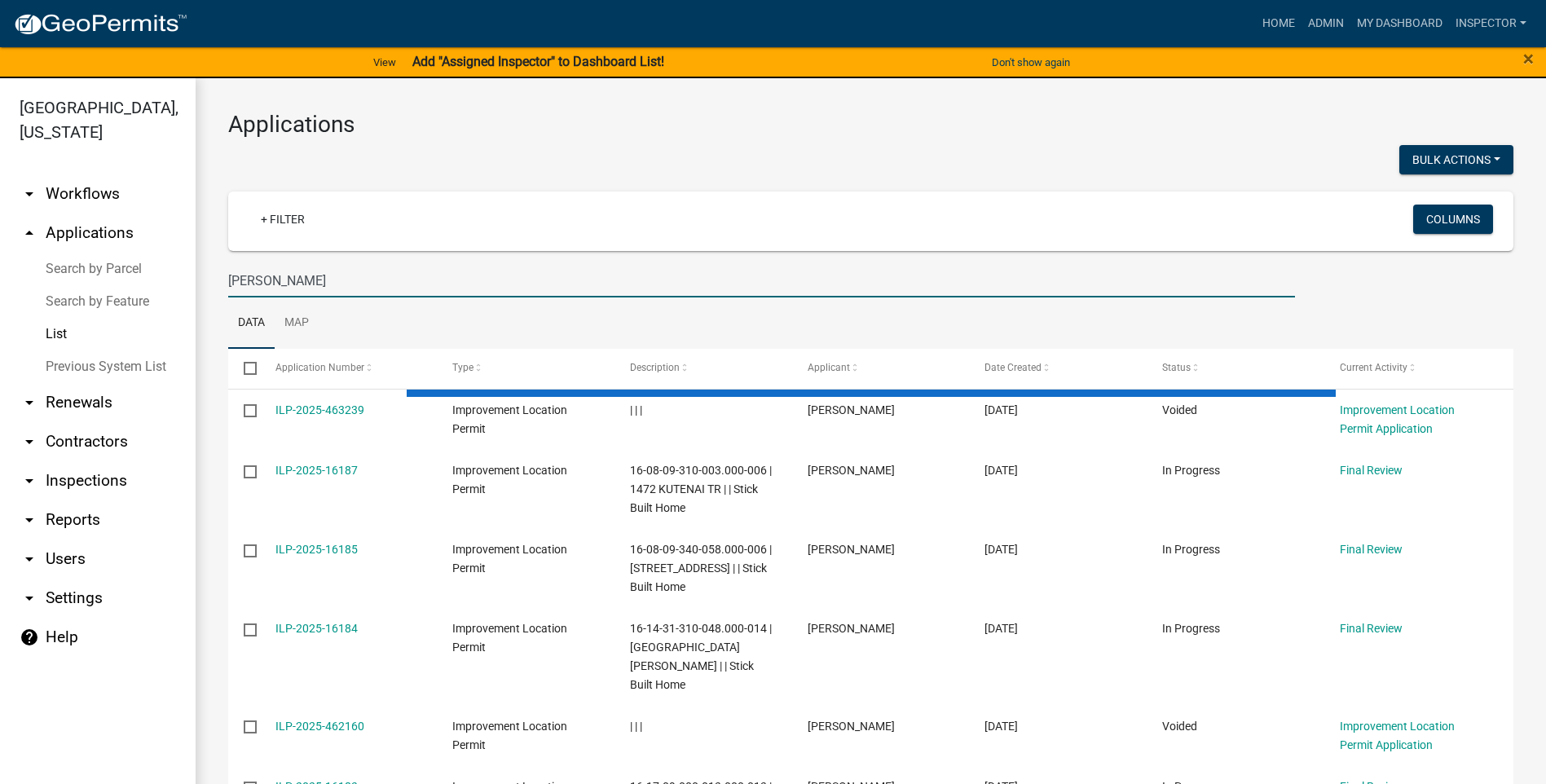
type input "[PERSON_NAME]"
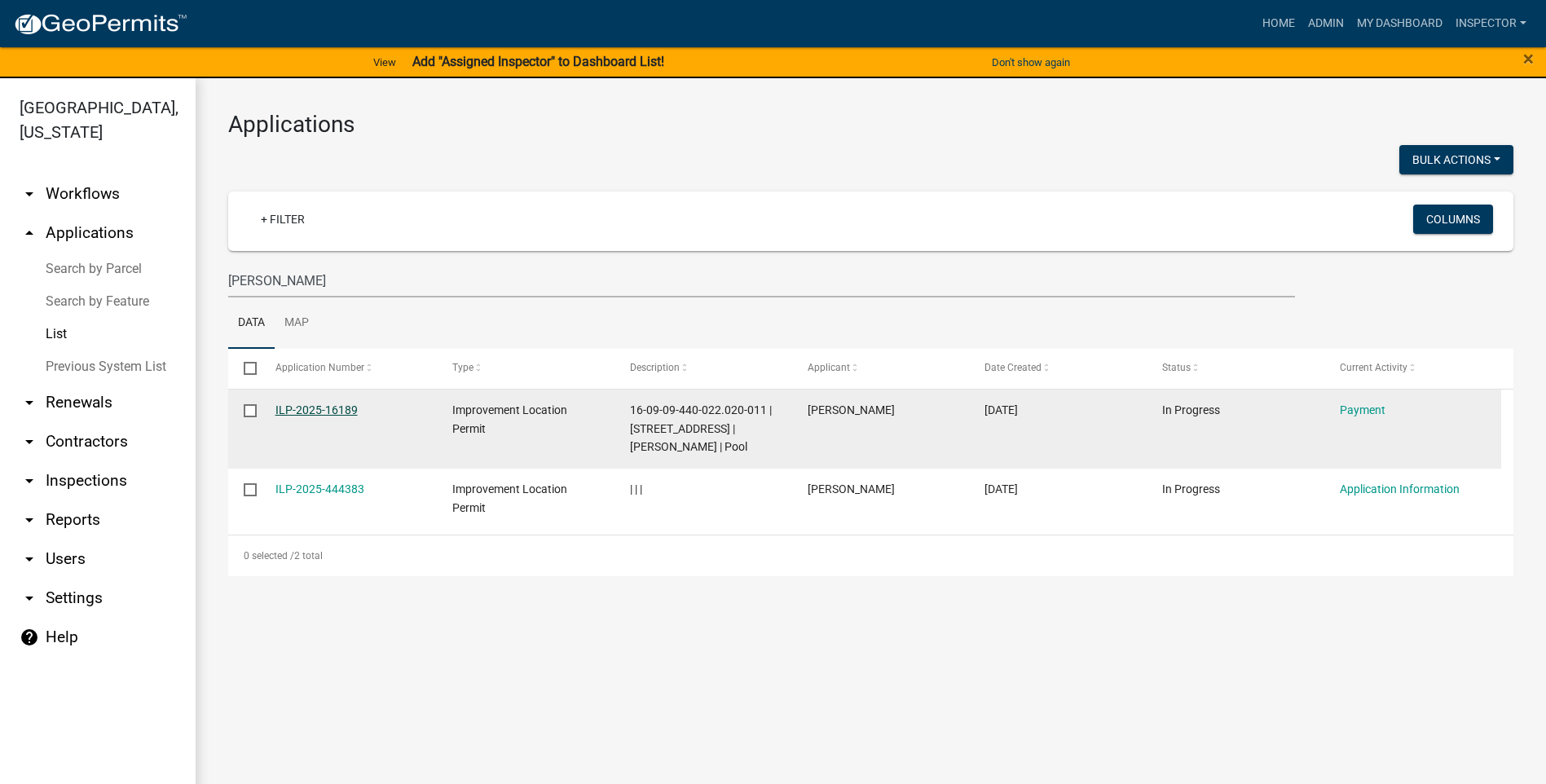
click at [347, 404] on link "ILP-2025-16189" at bounding box center [316, 410] width 82 height 13
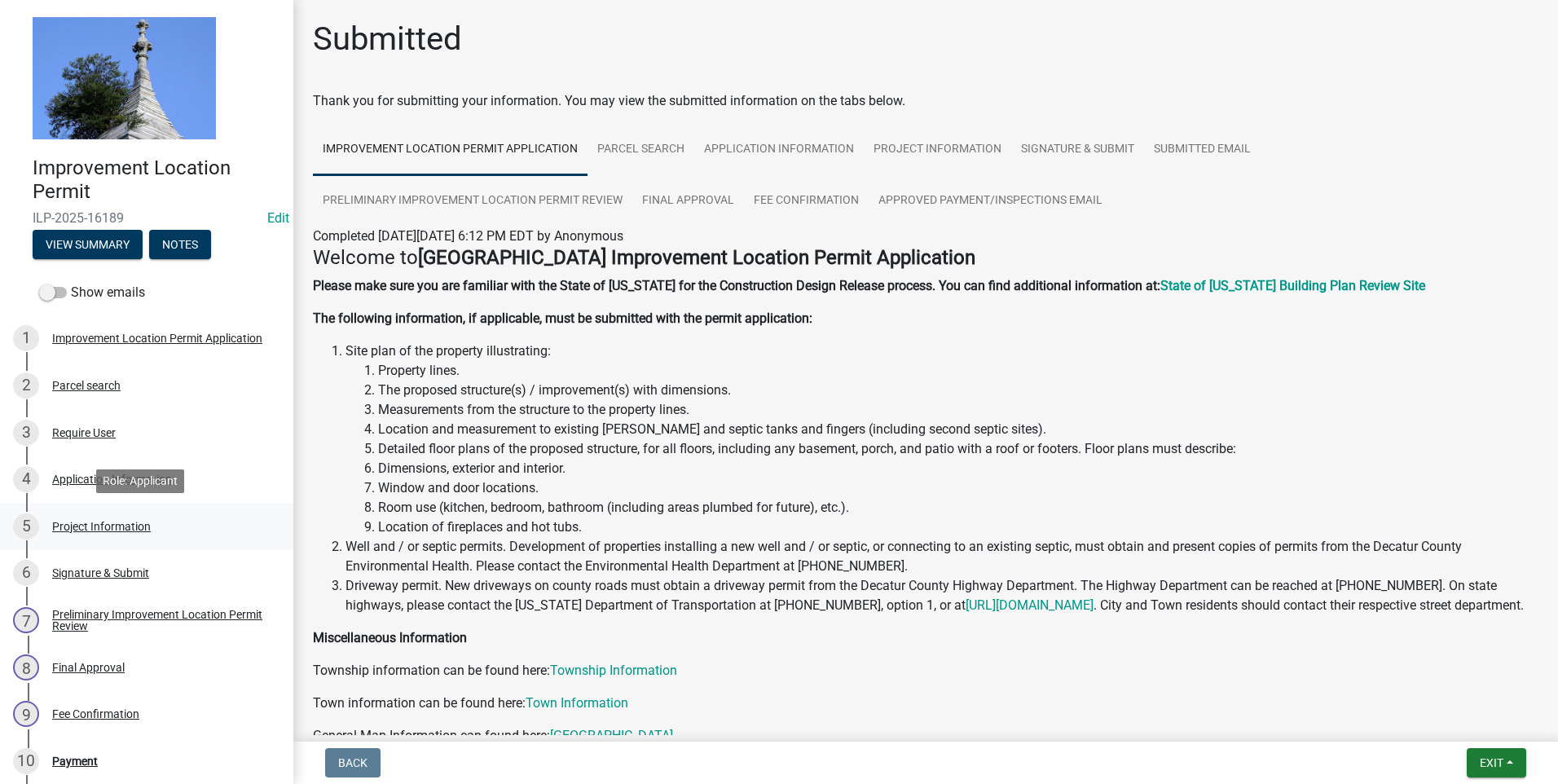
click at [128, 527] on div "Project Information" at bounding box center [101, 526] width 99 height 11
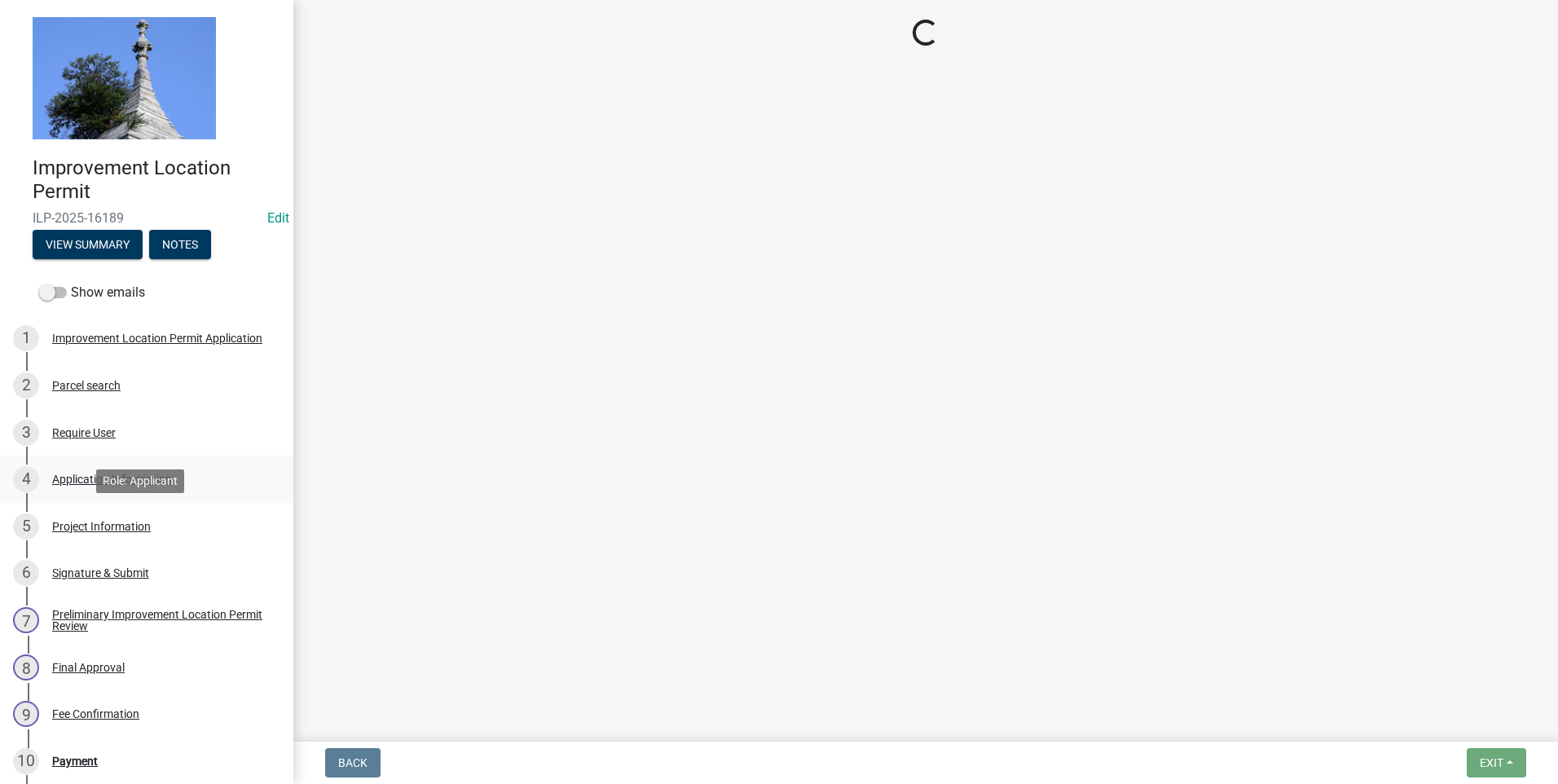
select select "79b2b19e-b70c-4cfc-b26a-655a2f2e48c5"
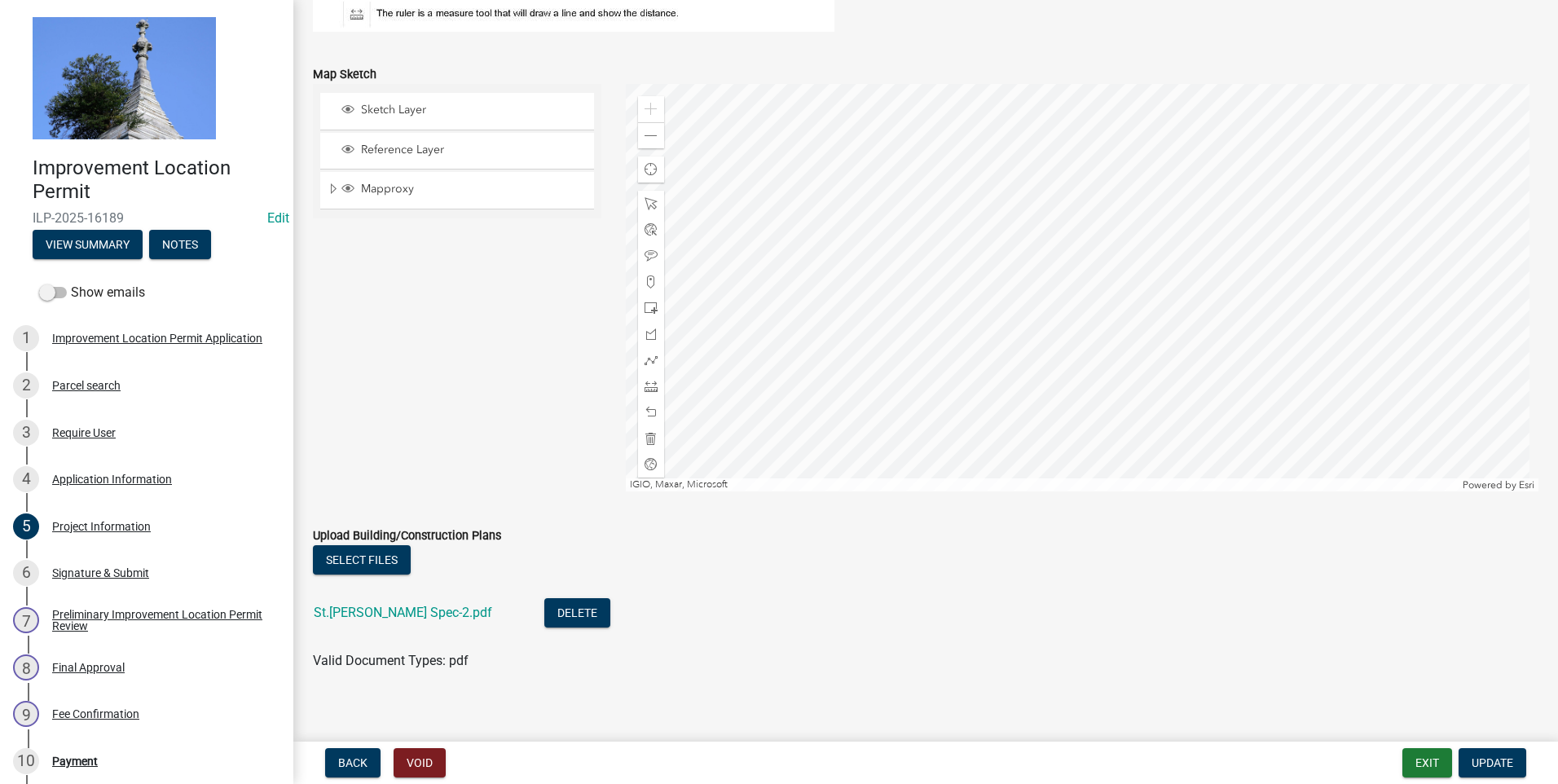
scroll to position [1408, 0]
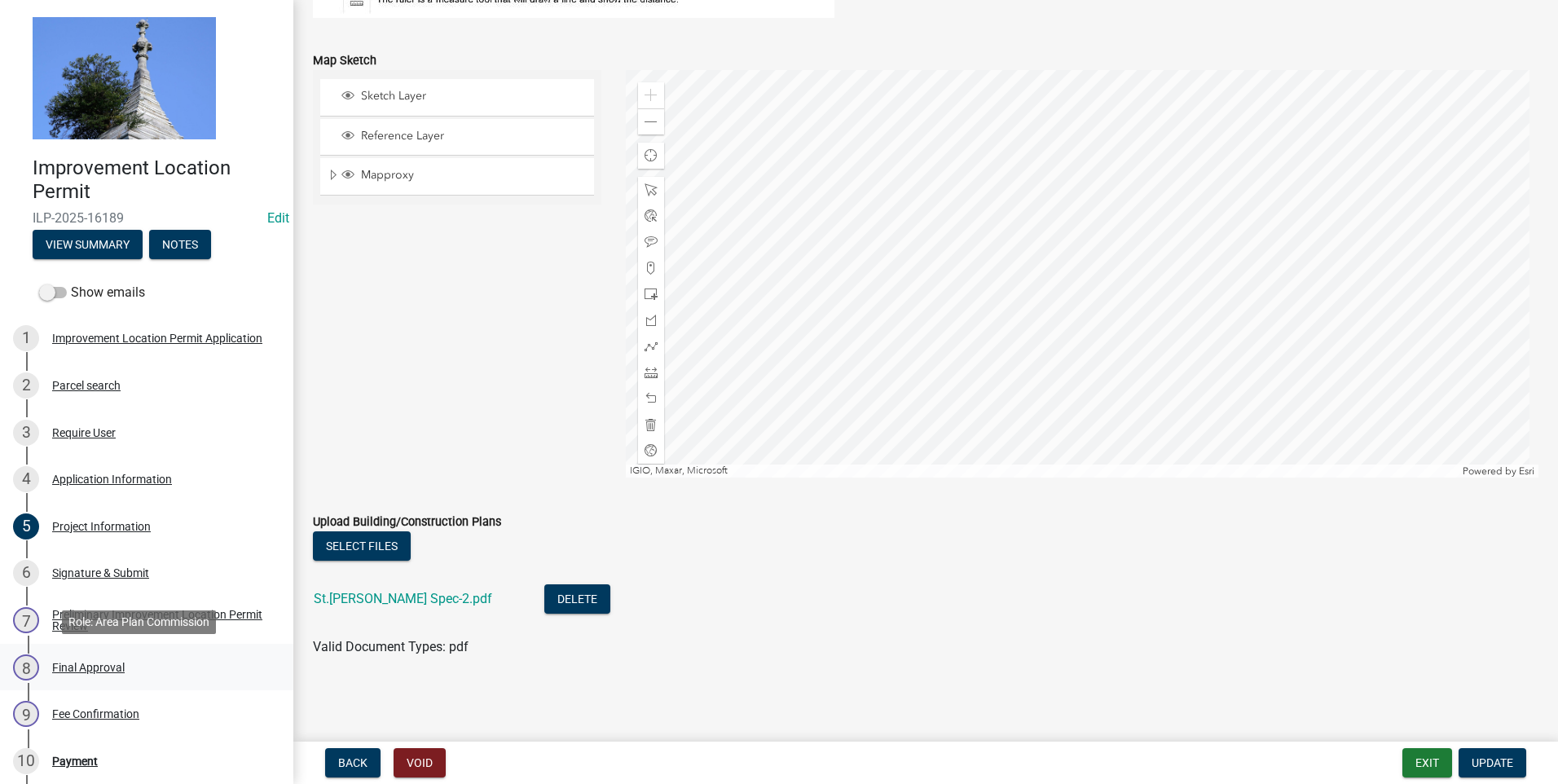
click at [81, 666] on div "Final Approval" at bounding box center [88, 667] width 73 height 11
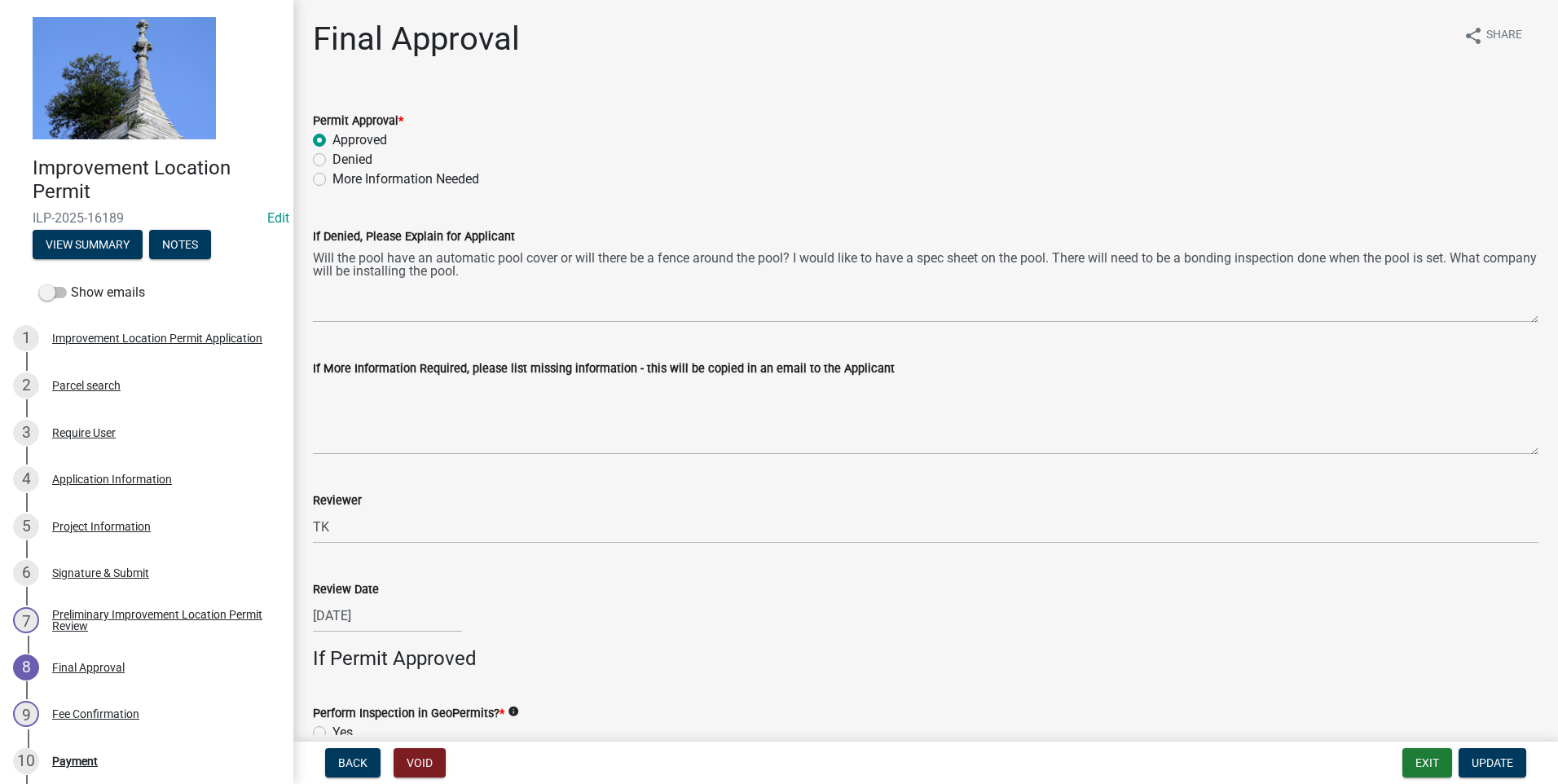
click at [333, 182] on label "More Information Needed" at bounding box center [406, 179] width 147 height 20
click at [333, 180] on input "More Information Needed" at bounding box center [338, 174] width 11 height 11
radio input "true"
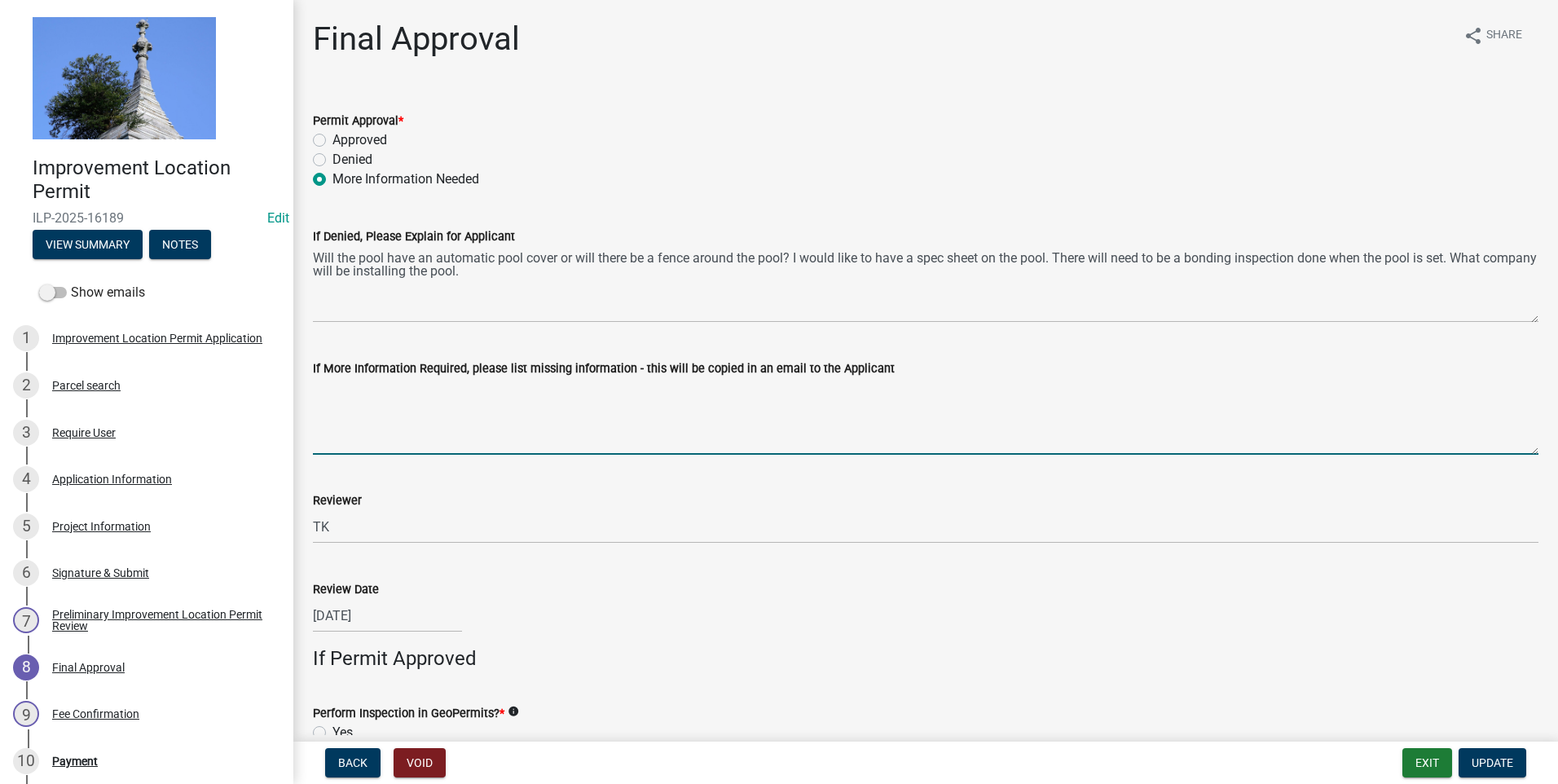
click at [330, 388] on textarea "If More Information Required, please list missing information - this will be co…" at bounding box center [926, 416] width 1226 height 77
type textarea "Will the pool have an automatic pool cover"
drag, startPoint x: 559, startPoint y: 389, endPoint x: 318, endPoint y: 417, distance: 242.6
click at [318, 417] on textarea "Will the pool have an automatic pool cover" at bounding box center [926, 416] width 1226 height 77
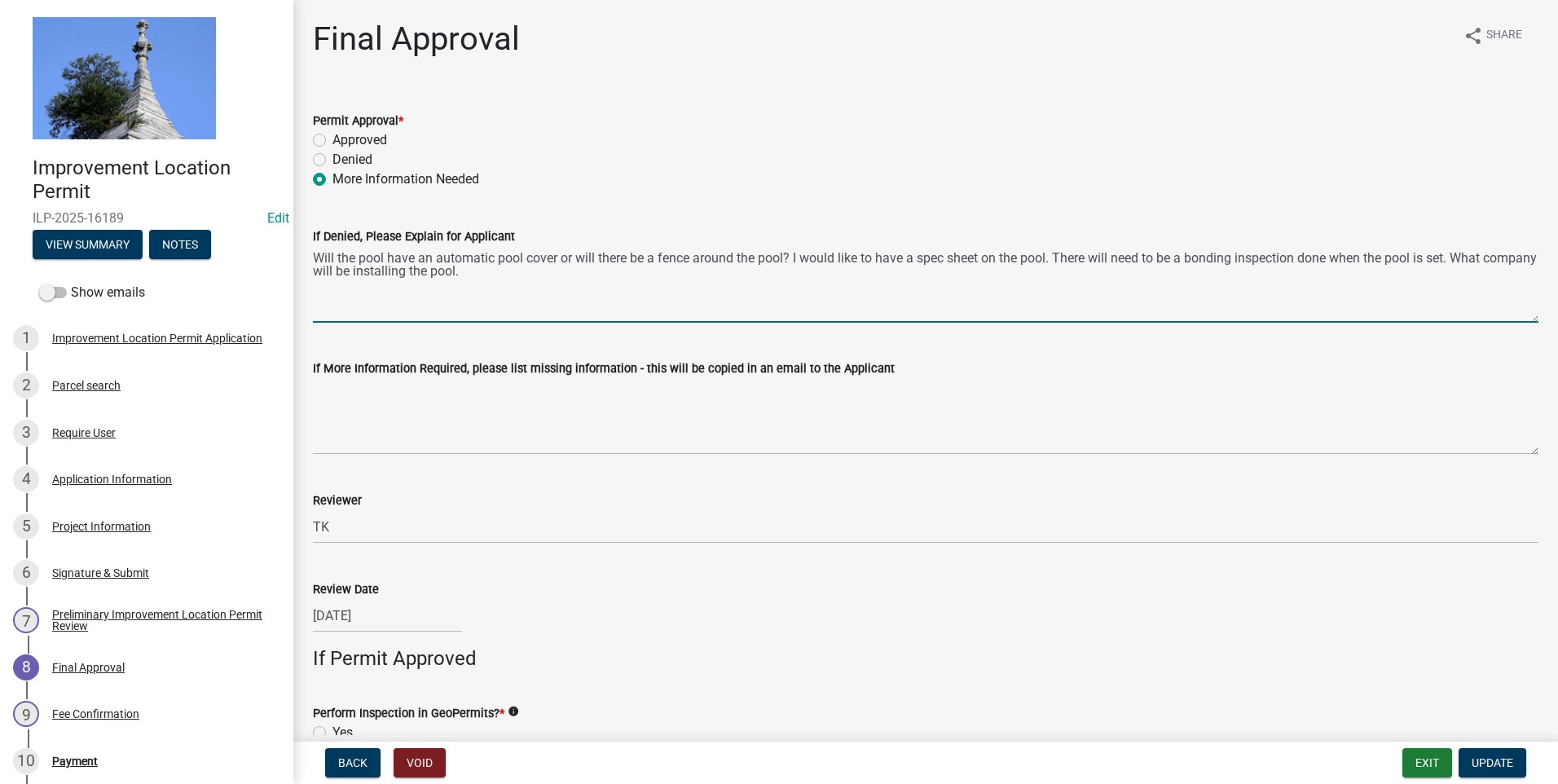
drag, startPoint x: 540, startPoint y: 267, endPoint x: 523, endPoint y: 268, distance: 17.0
click at [523, 268] on textarea "Will the pool have an automatic pool cover or will there be a fence around the …" at bounding box center [926, 284] width 1226 height 77
click at [1488, 257] on textarea "Will the pool have an automatic pool cover or will there be a fence around the …" at bounding box center [926, 284] width 1226 height 77
drag, startPoint x: 1488, startPoint y: 257, endPoint x: 1084, endPoint y: 268, distance: 404.1
click at [1084, 268] on textarea "Will the pool have an automatic pool cover or will there be a fence around the …" at bounding box center [926, 284] width 1226 height 77
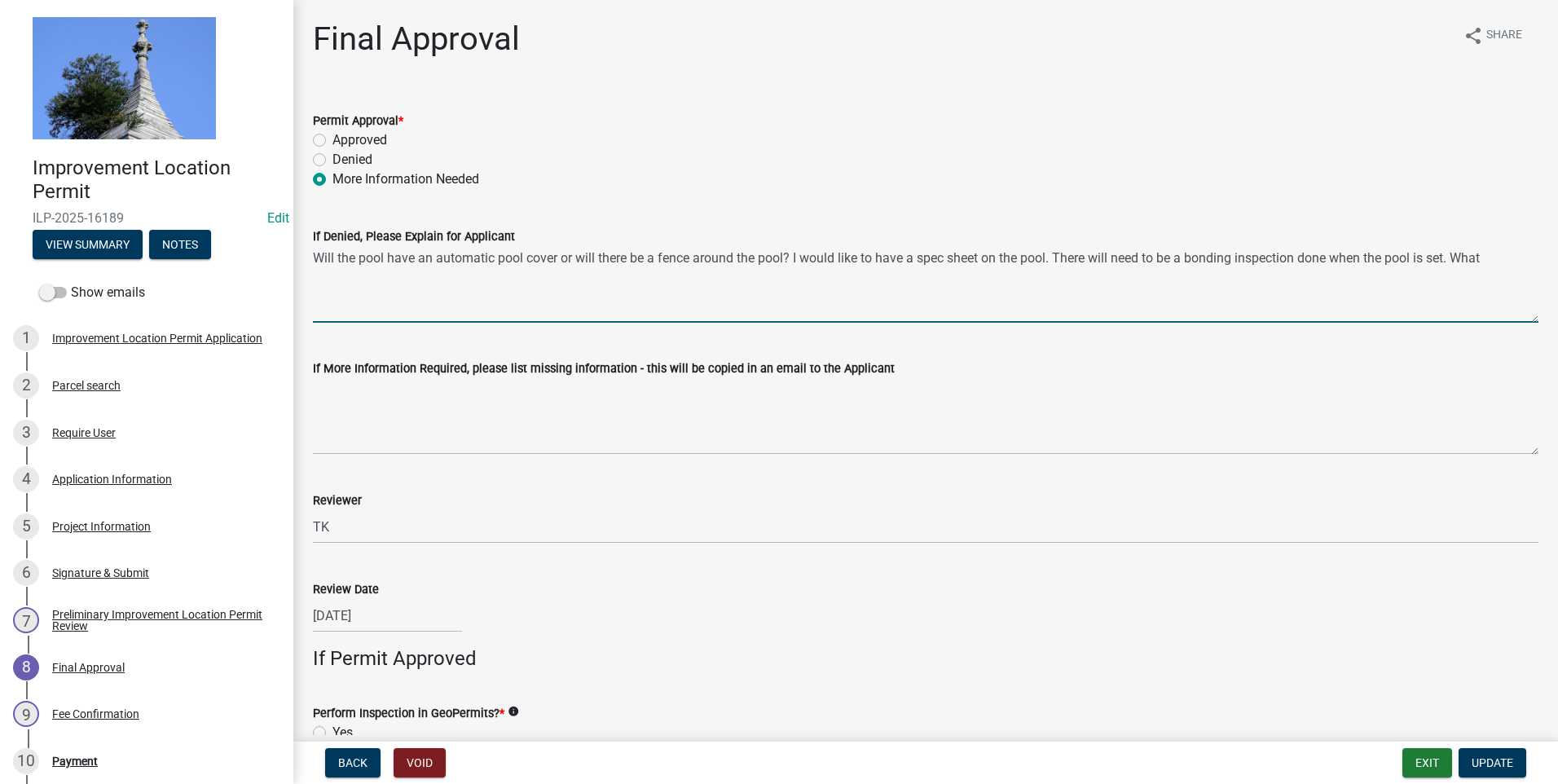
type textarea "Will the pool have an automatic pool cover or will there be a fence around the …"
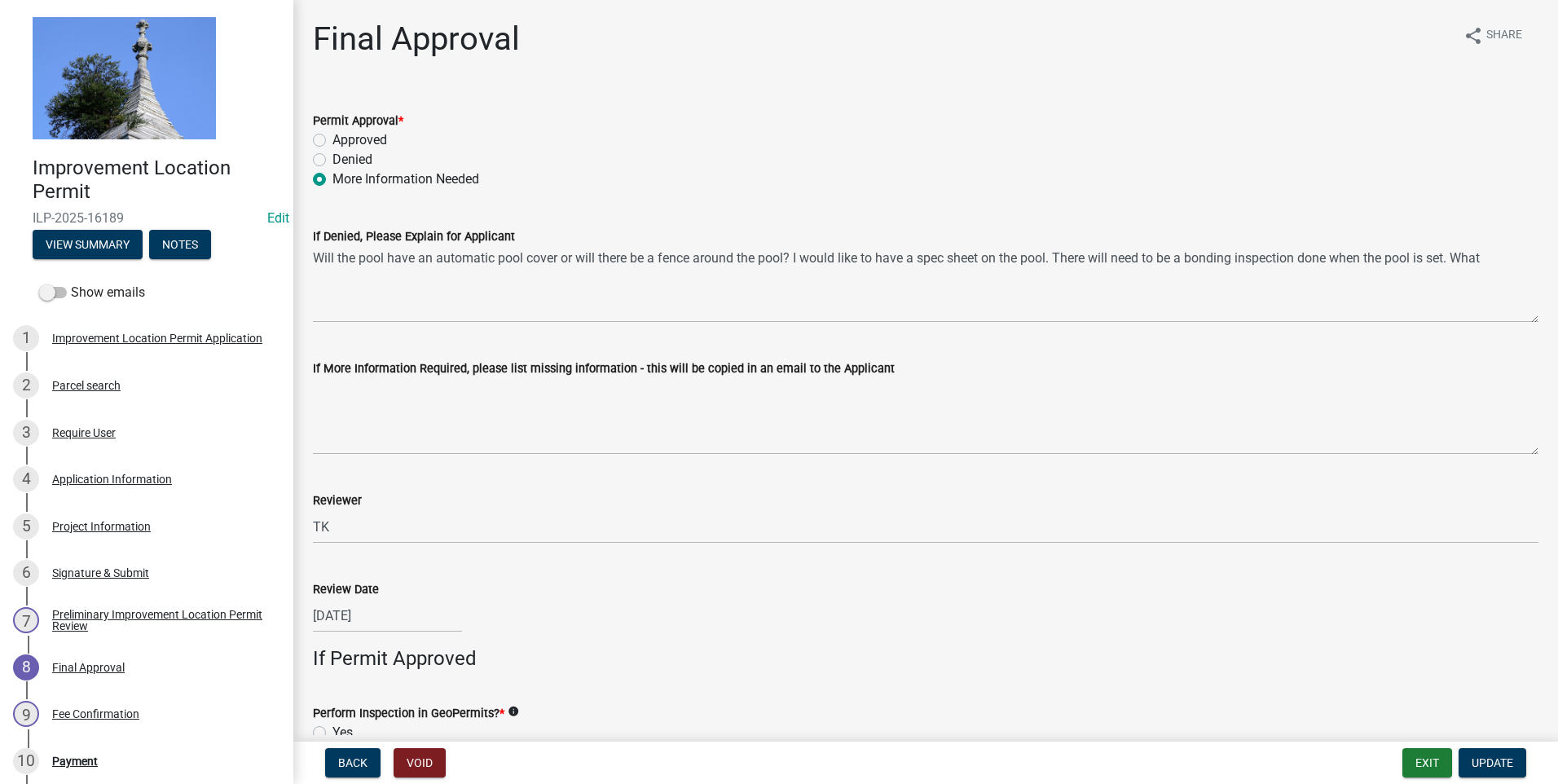
click at [310, 253] on div "If Denied, Please Explain for Applicant Will the pool have an automatic pool co…" at bounding box center [925, 263] width 1250 height 119
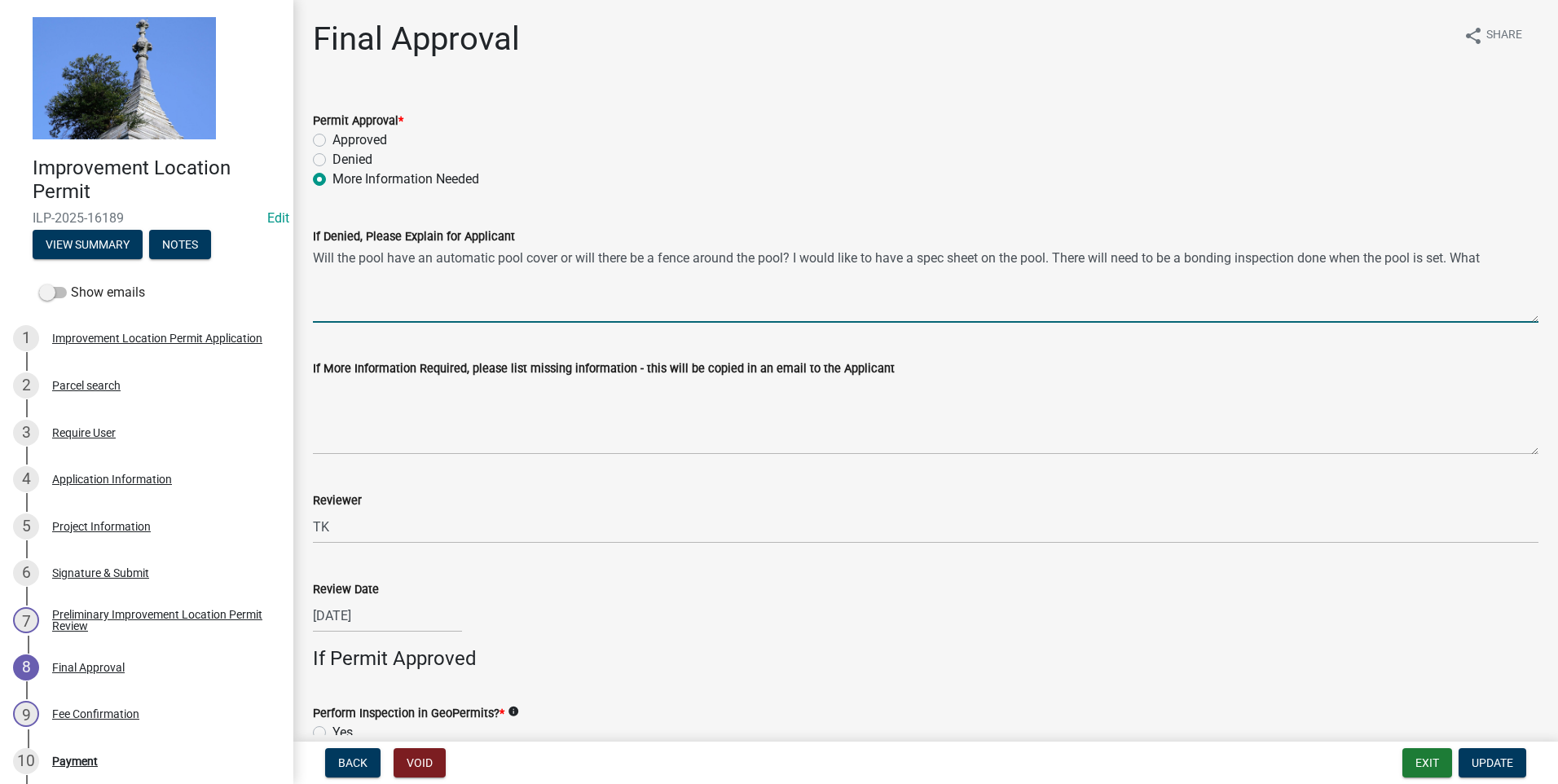
drag, startPoint x: 1491, startPoint y: 262, endPoint x: 300, endPoint y: 237, distance: 1191.3
click at [300, 237] on div "Final Approval share Share Permit Approval * Approved Denied More Information N…" at bounding box center [925, 720] width 1264 height 1402
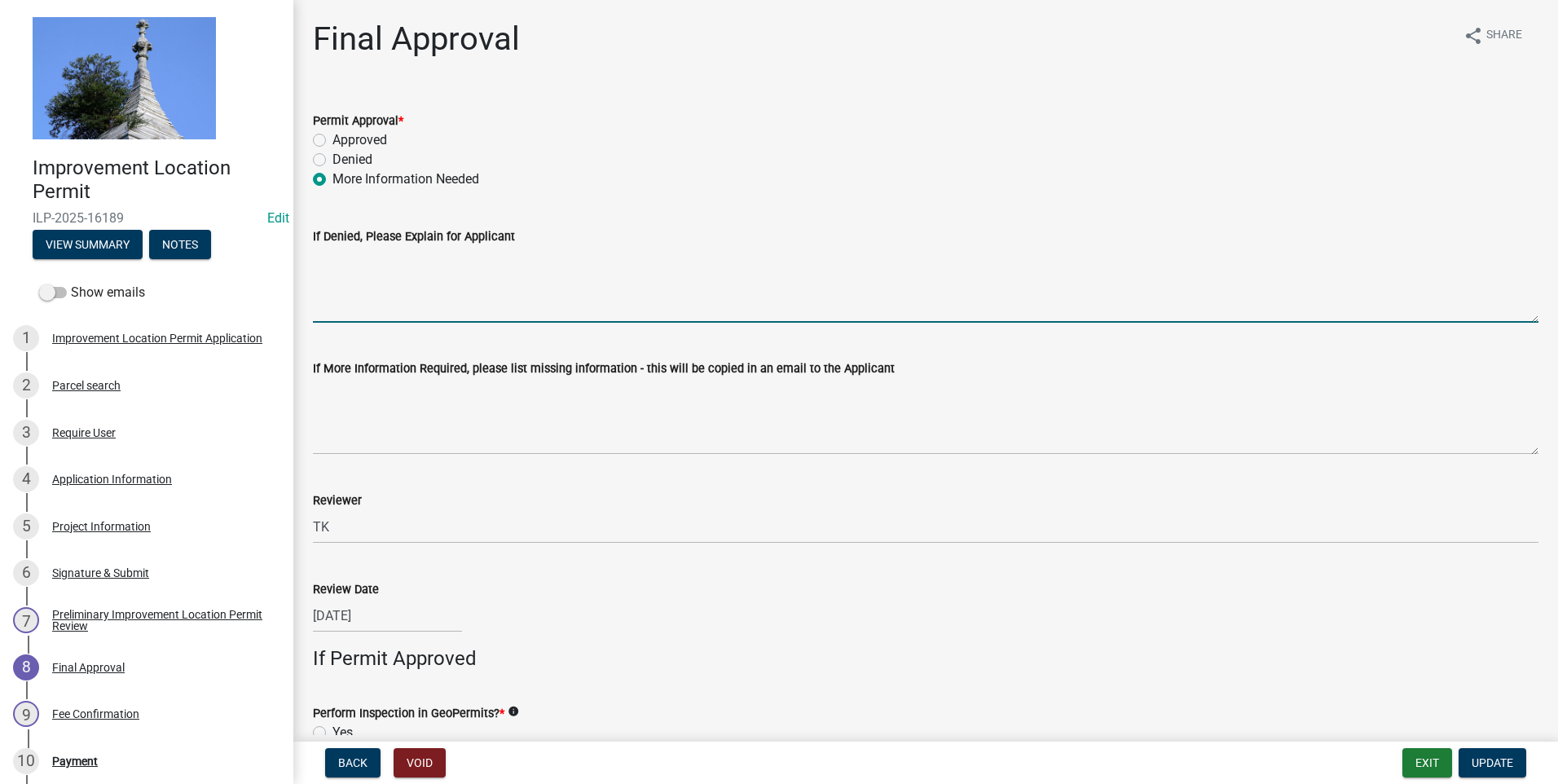
click at [333, 138] on label "Approved" at bounding box center [360, 140] width 55 height 20
click at [333, 138] on input "Approved" at bounding box center [338, 135] width 11 height 11
radio input "true"
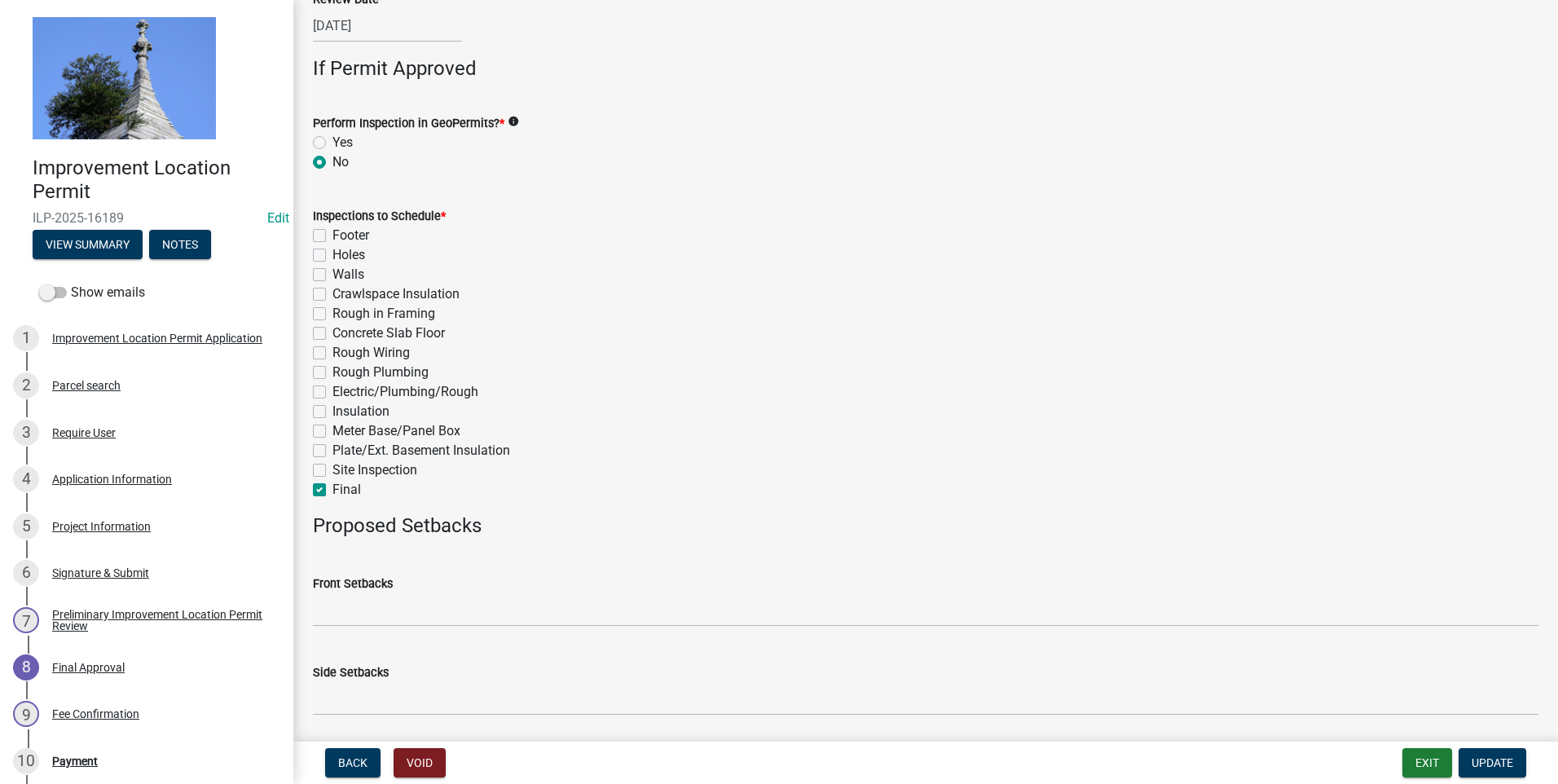
scroll to position [736, 0]
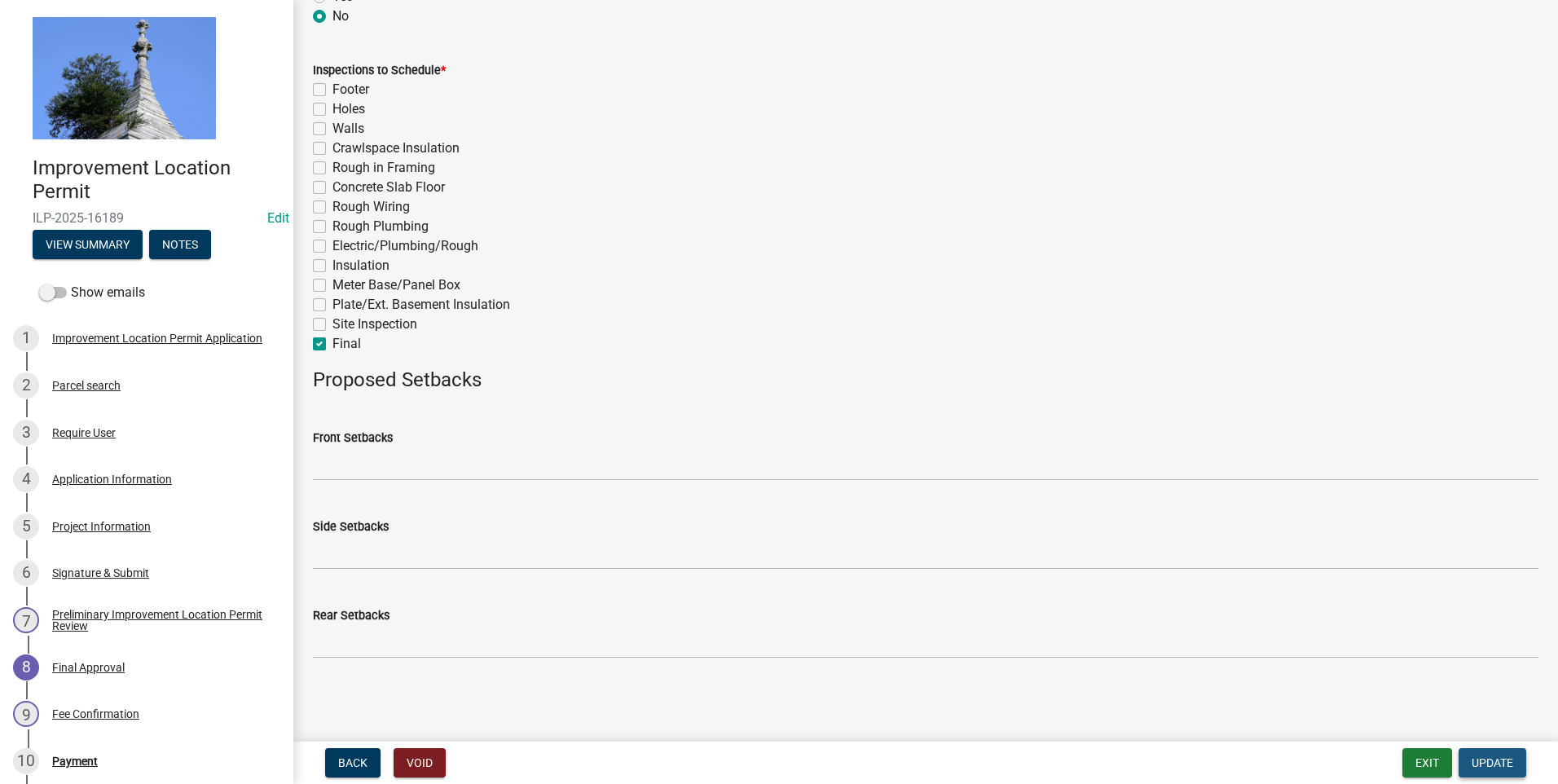
click at [1494, 757] on span "Update" at bounding box center [1492, 763] width 42 height 13
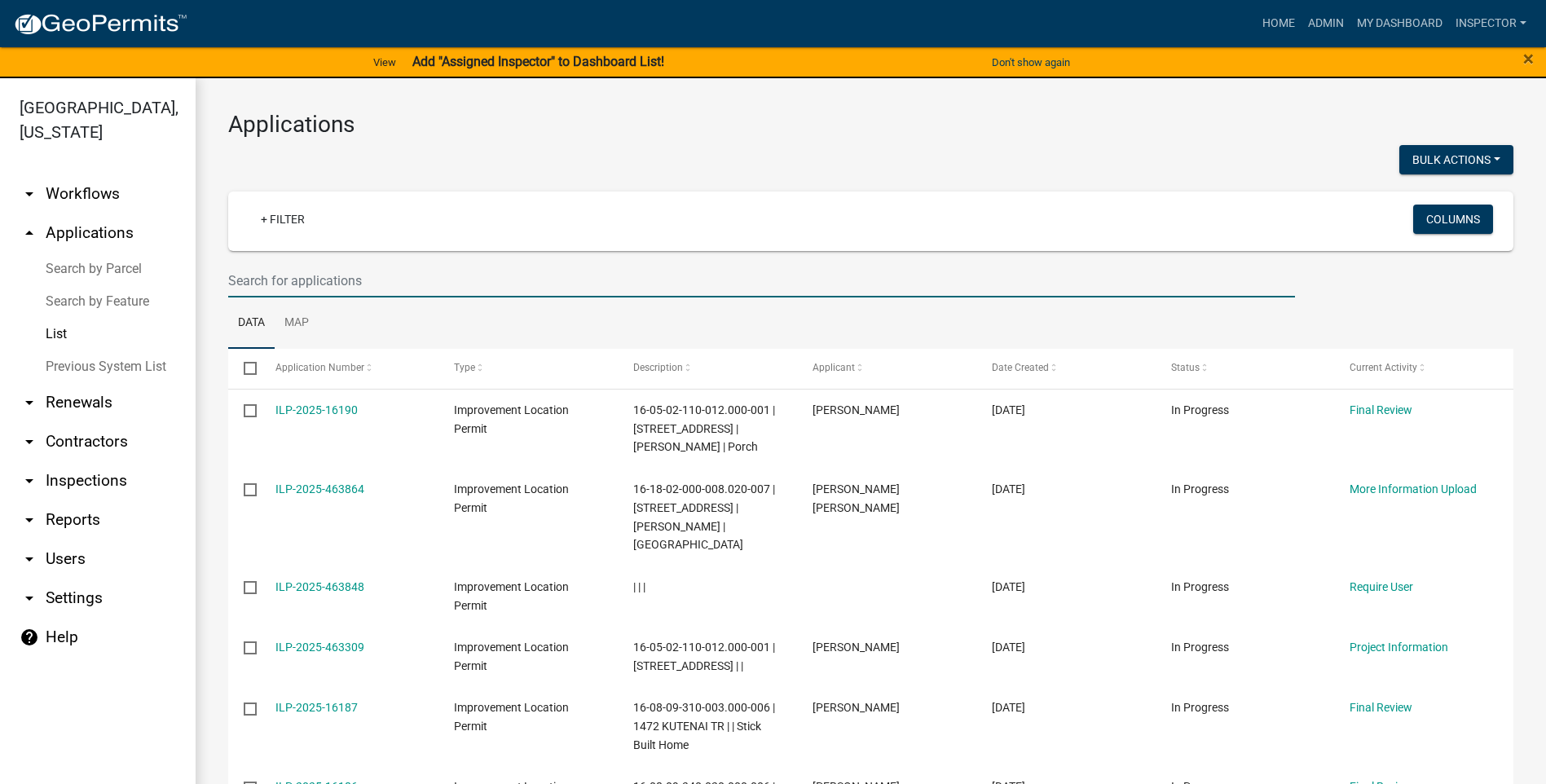
click at [369, 274] on input "text" at bounding box center [762, 280] width 1067 height 33
type input "[PERSON_NAME]"
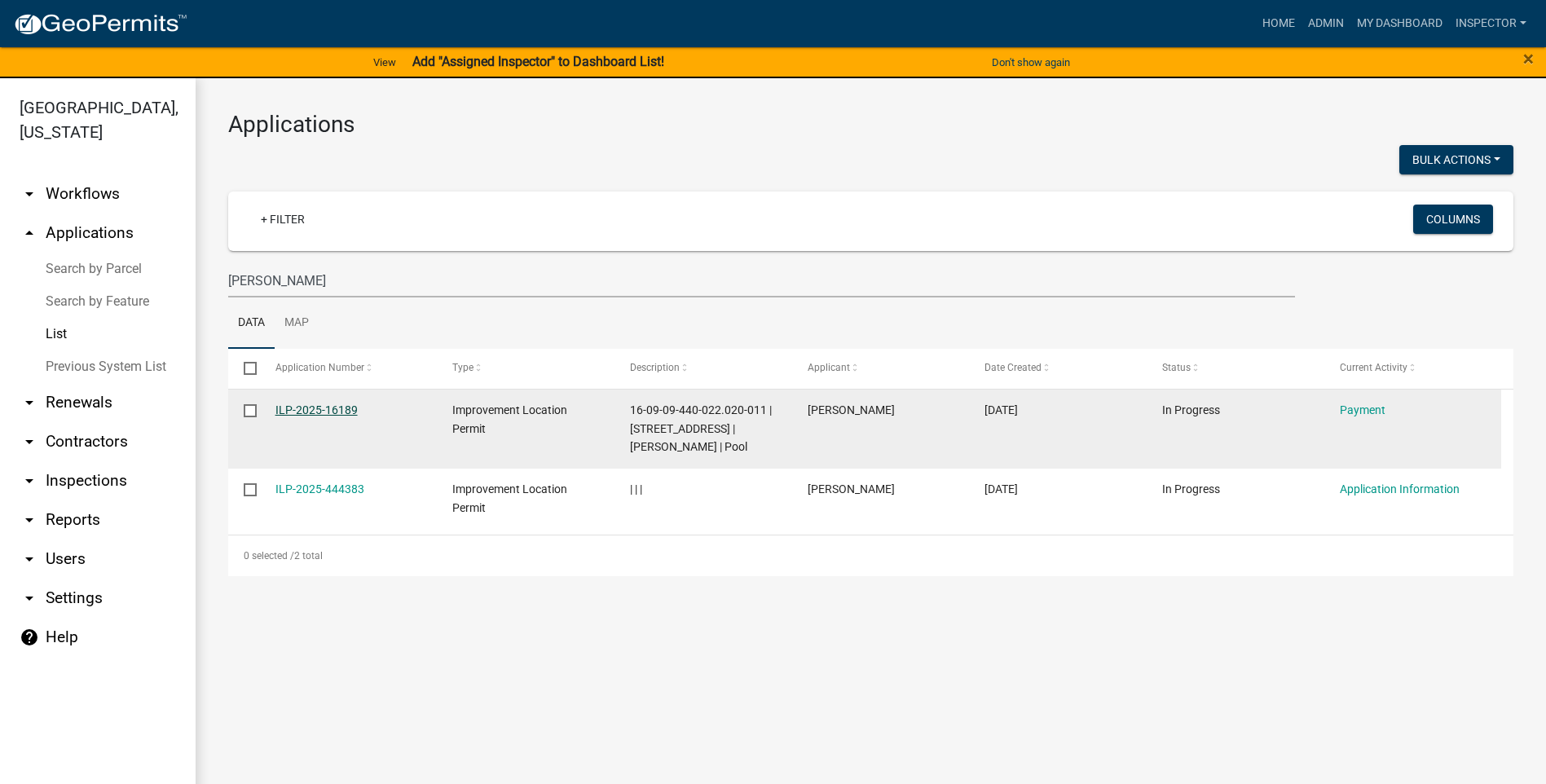
click at [320, 409] on link "ILP-2025-16189" at bounding box center [316, 410] width 82 height 13
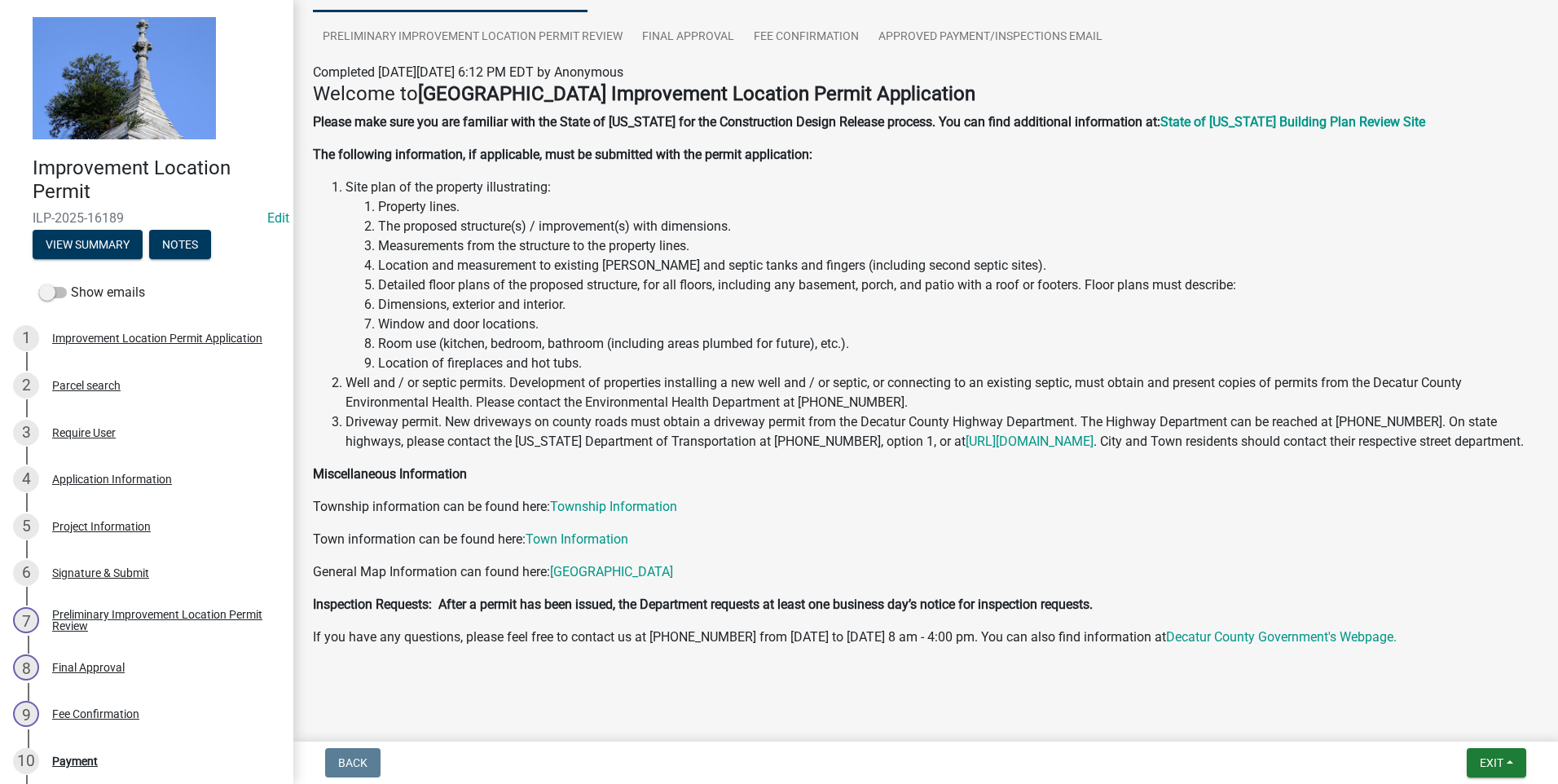
scroll to position [192, 0]
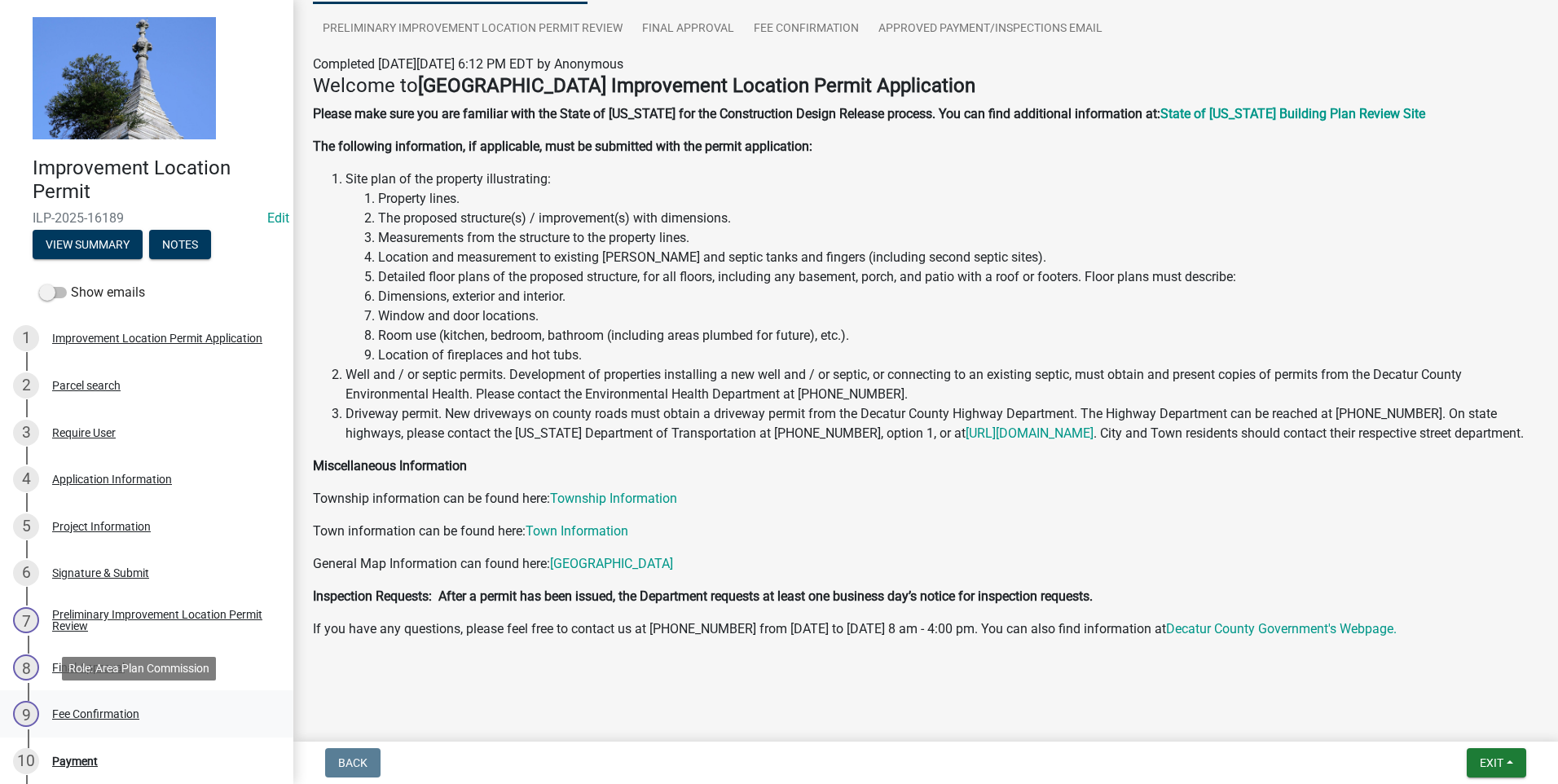
click at [121, 712] on div "Fee Confirmation" at bounding box center [95, 714] width 87 height 11
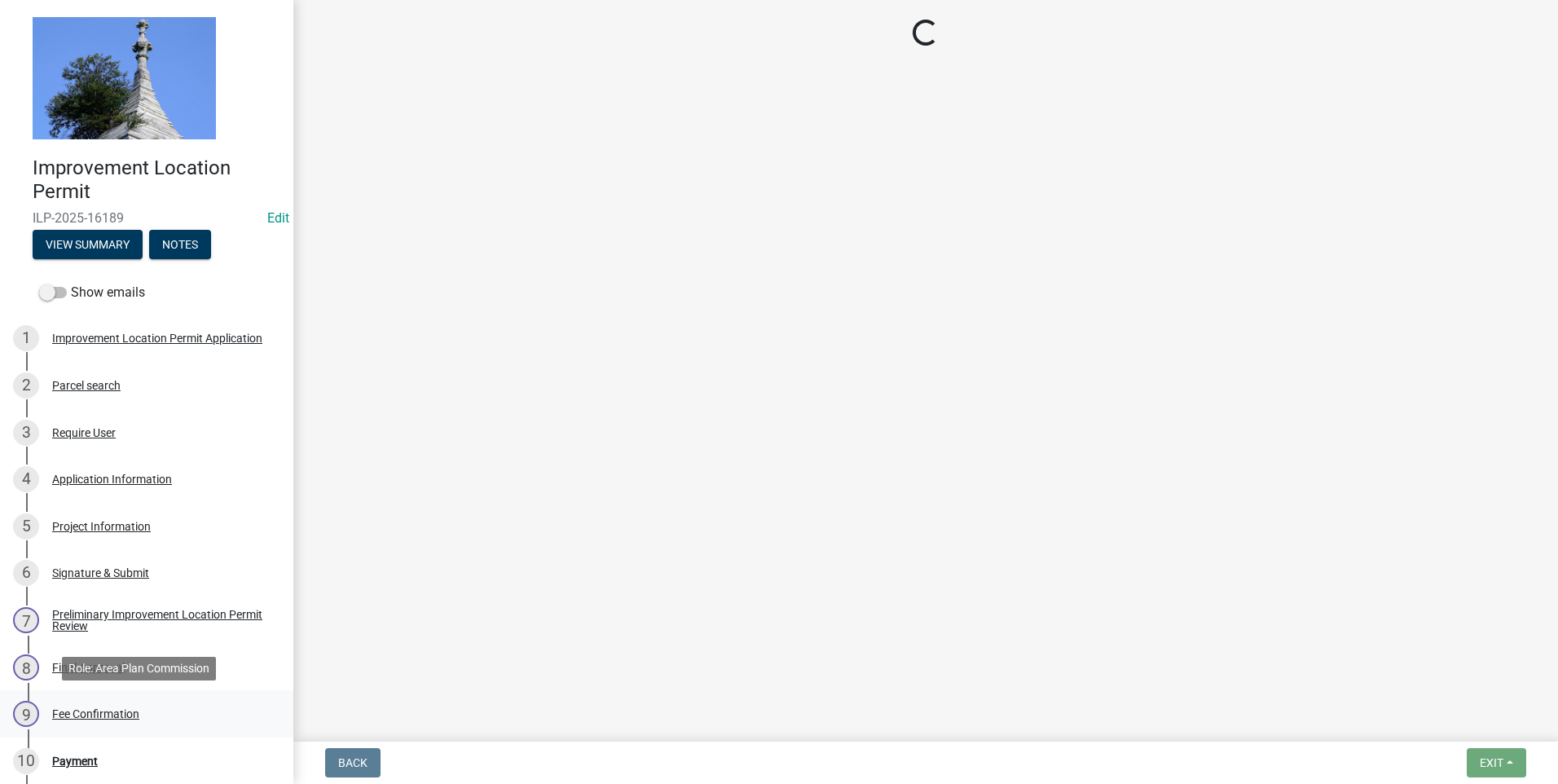
scroll to position [0, 0]
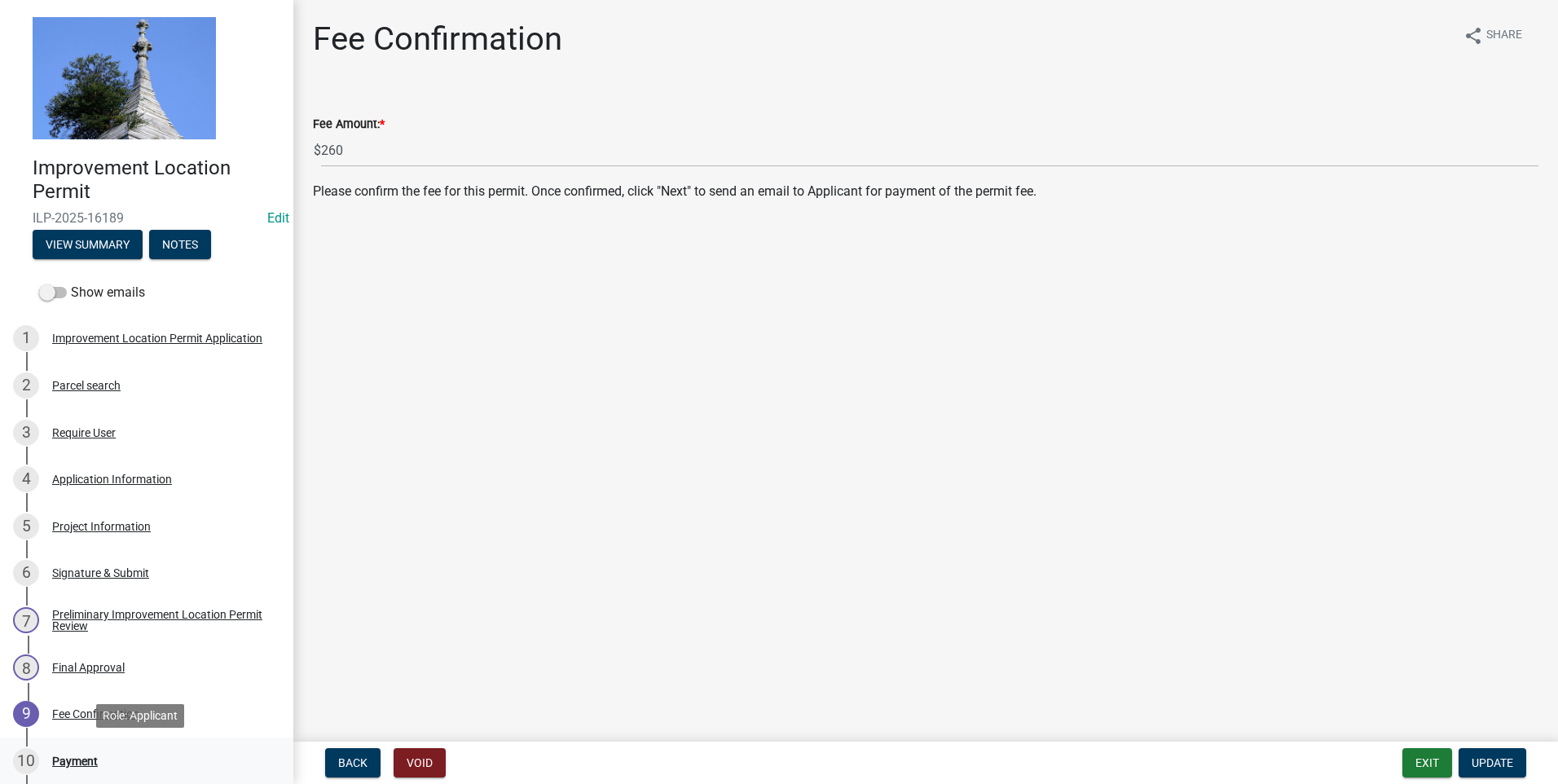
click at [60, 760] on div "Payment" at bounding box center [75, 761] width 46 height 11
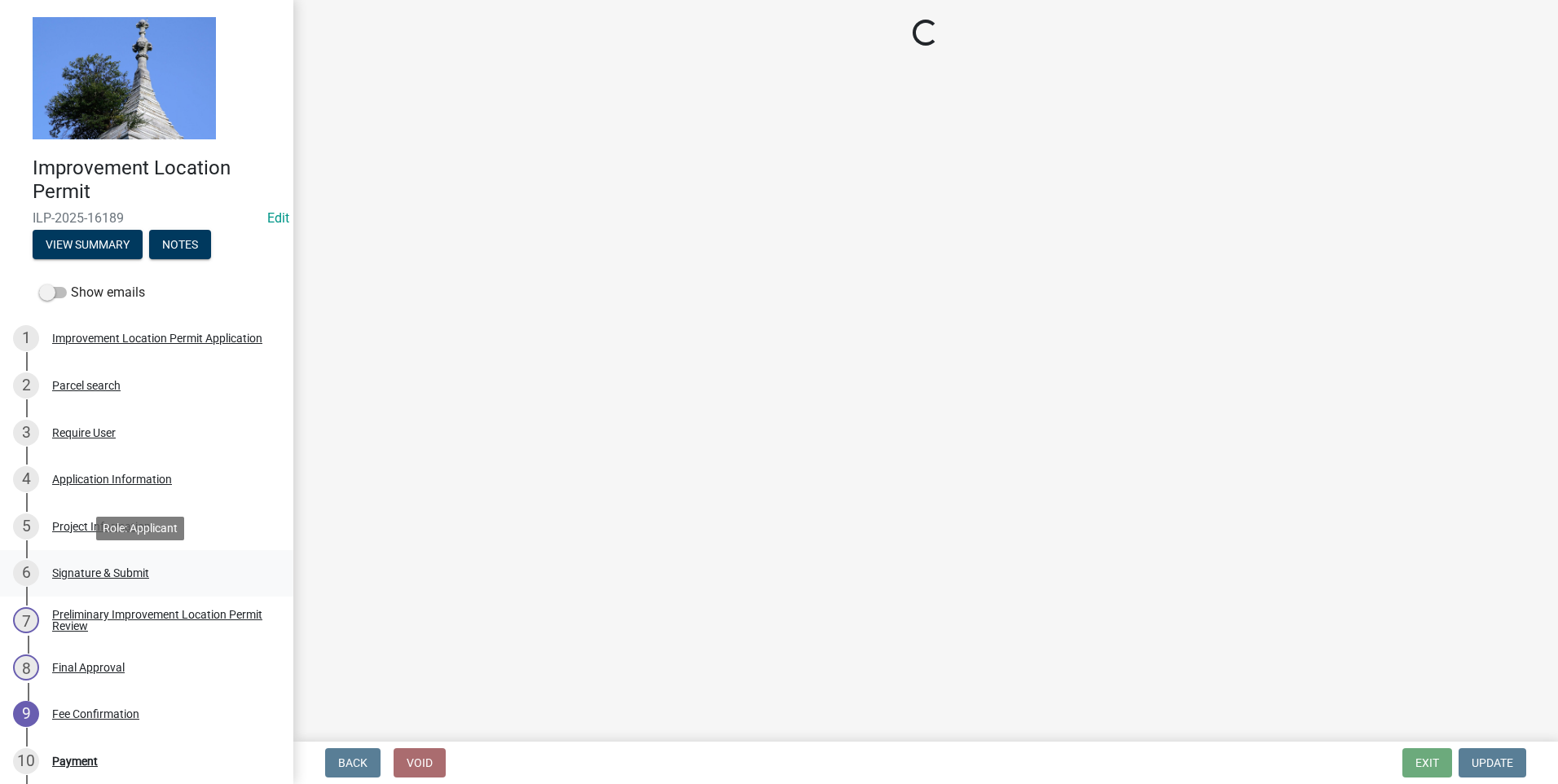
select select "3: 3"
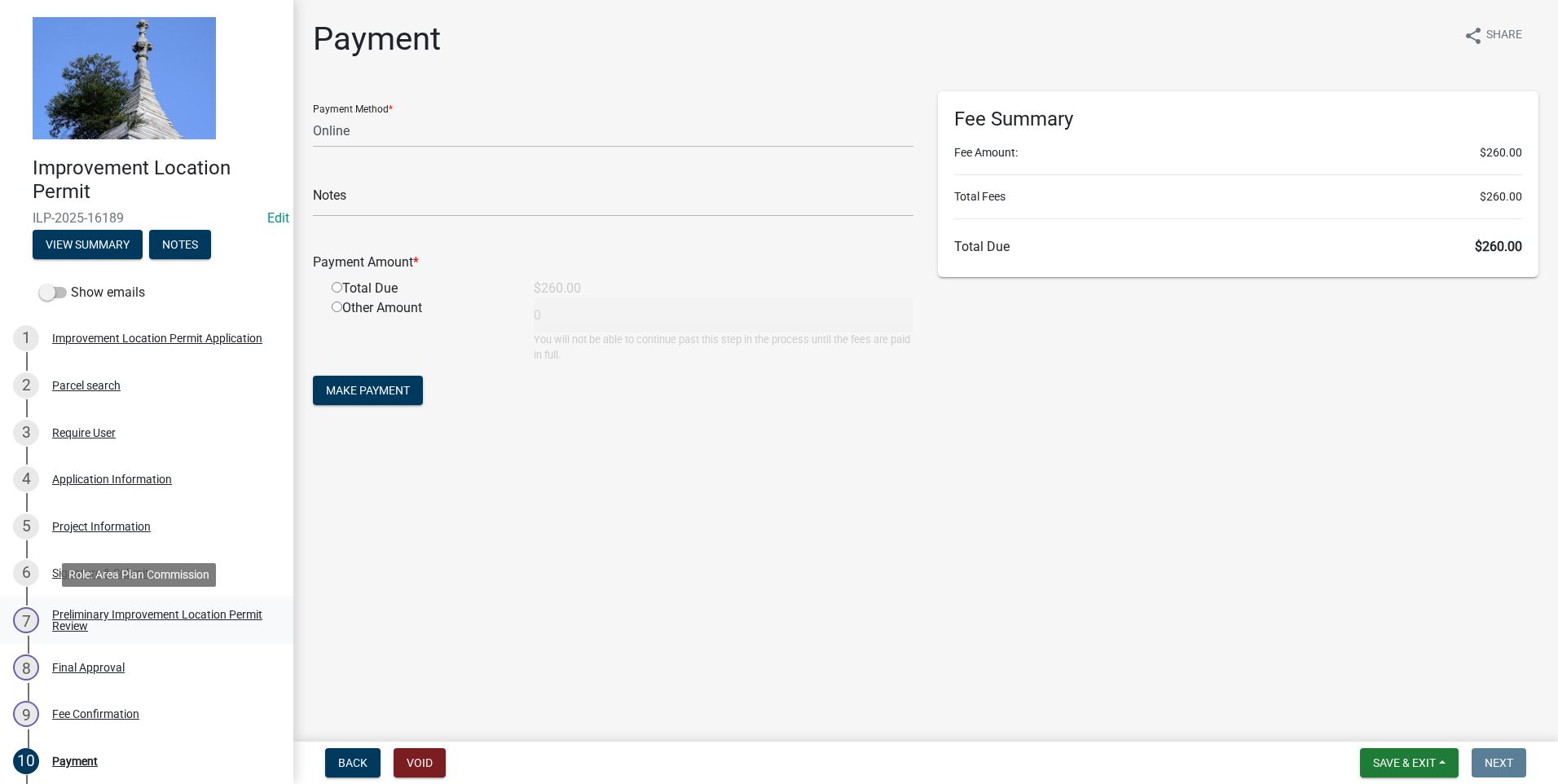
click at [93, 619] on div "Preliminary Improvement Location Permit Review" at bounding box center [160, 620] width 215 height 23
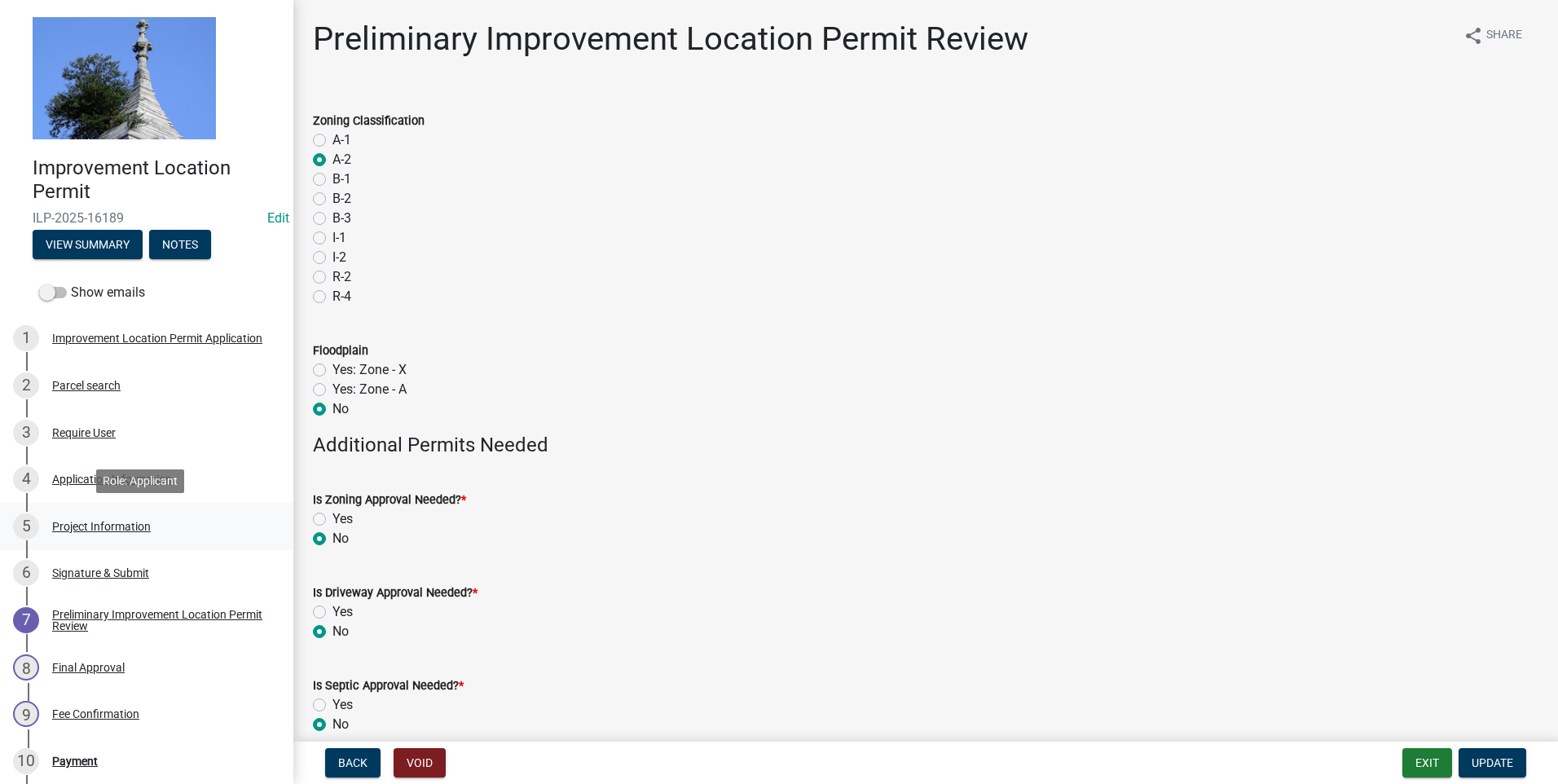
click at [117, 528] on div "Project Information" at bounding box center [101, 526] width 99 height 11
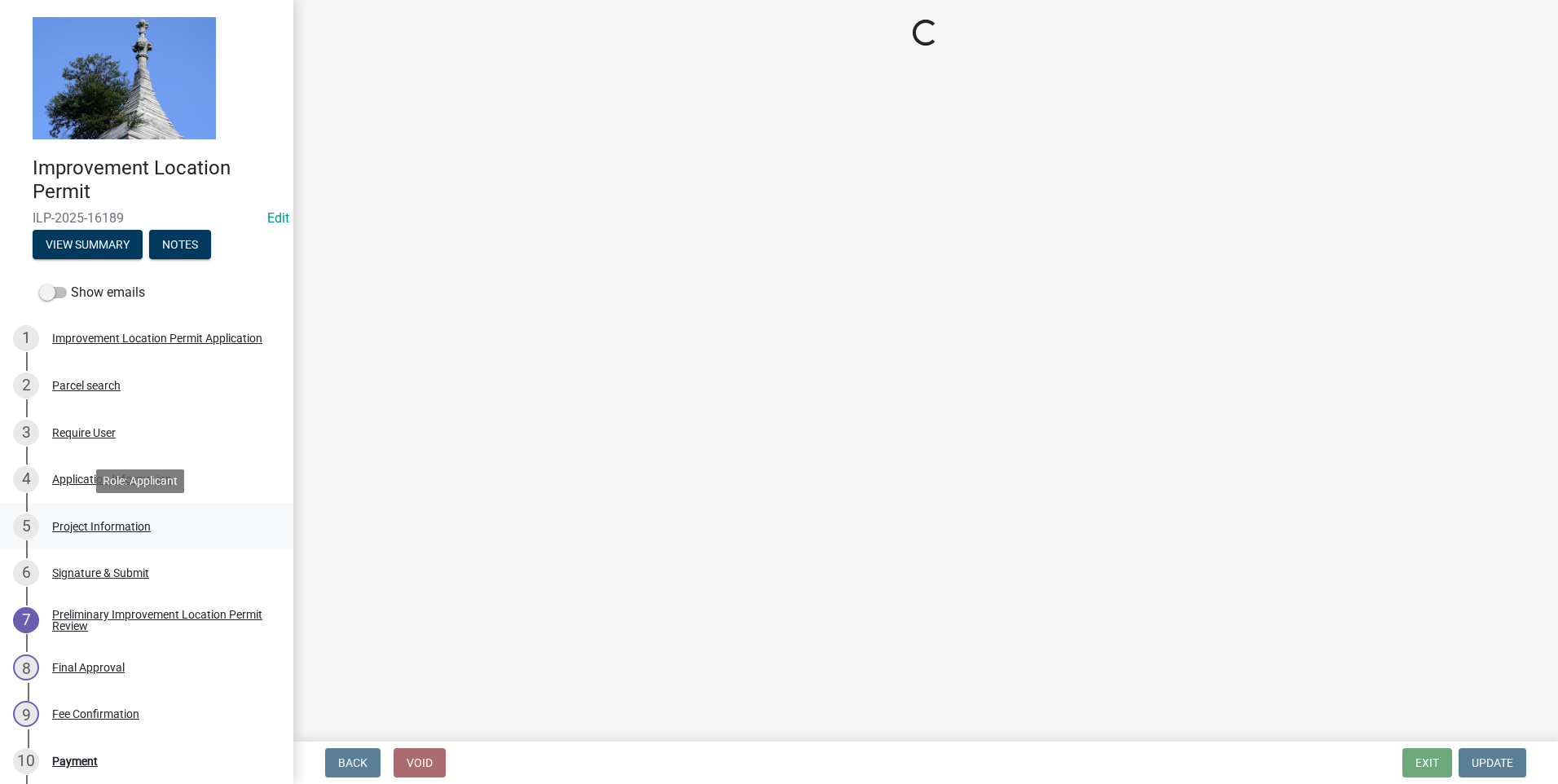
select select "79b2b19e-b70c-4cfc-b26a-655a2f2e48c5"
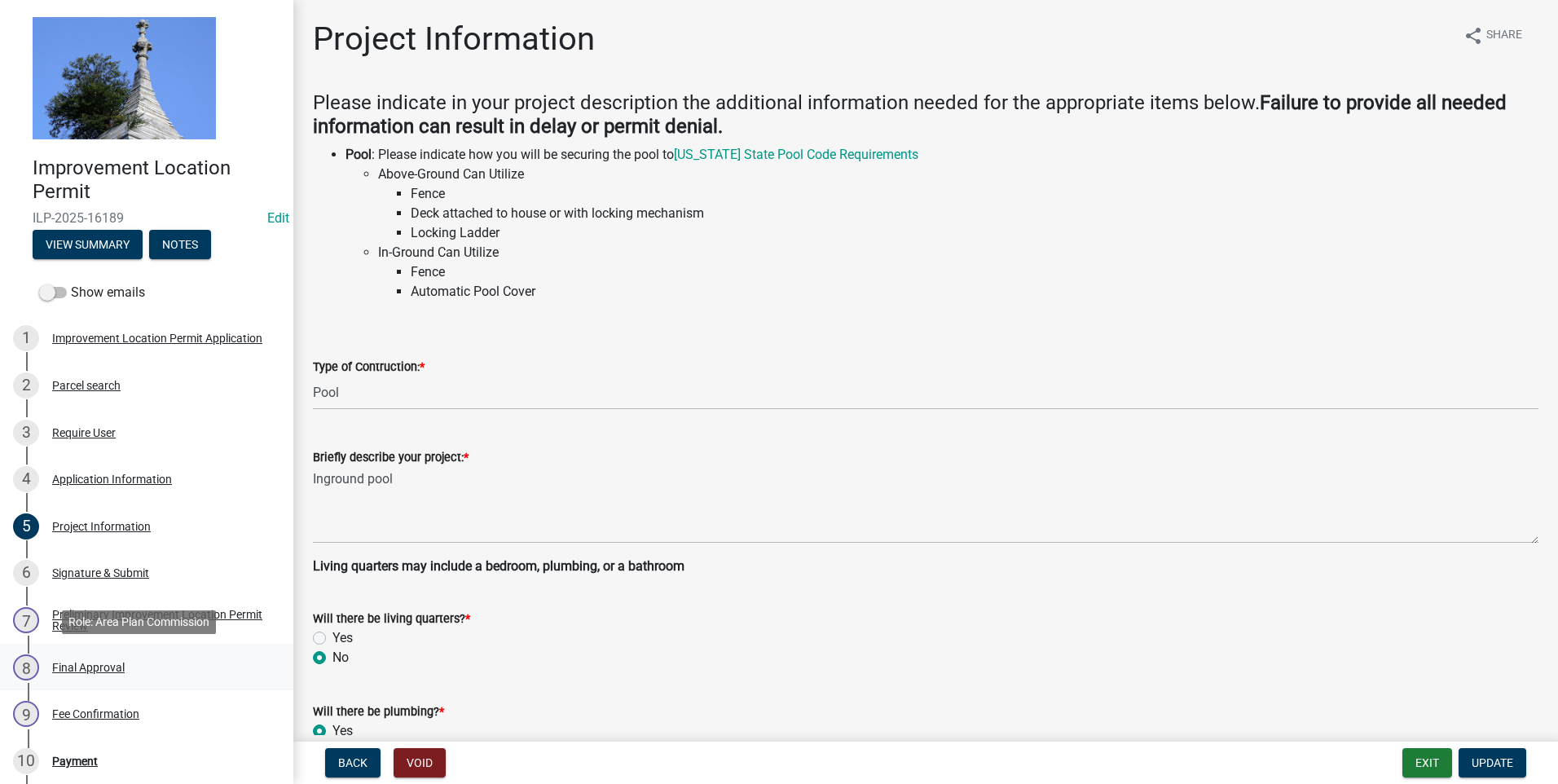
click at [97, 672] on div "Final Approval" at bounding box center [88, 667] width 73 height 11
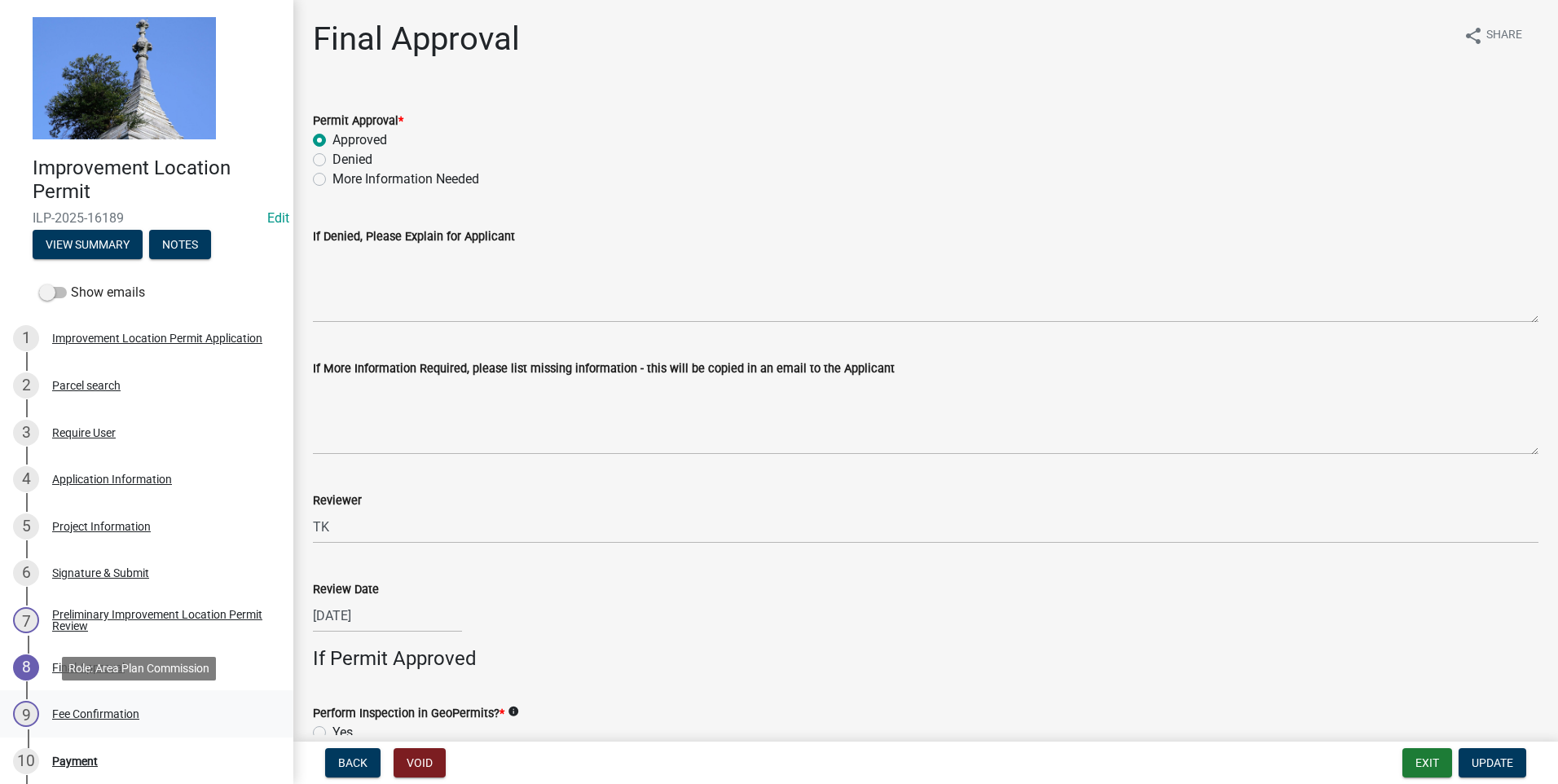
click at [101, 716] on div "Fee Confirmation" at bounding box center [95, 714] width 87 height 11
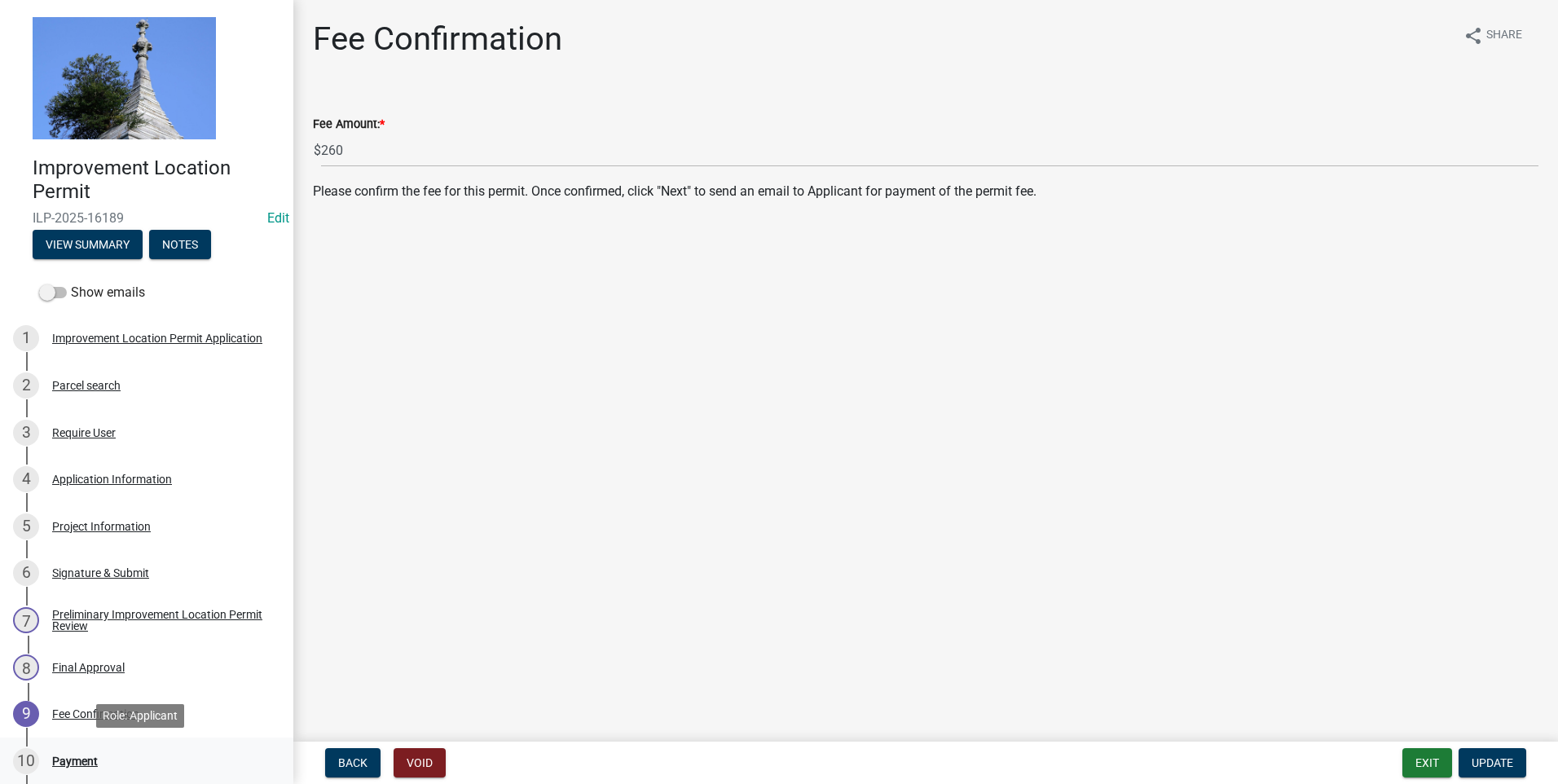
click at [81, 759] on div "Payment" at bounding box center [75, 761] width 46 height 11
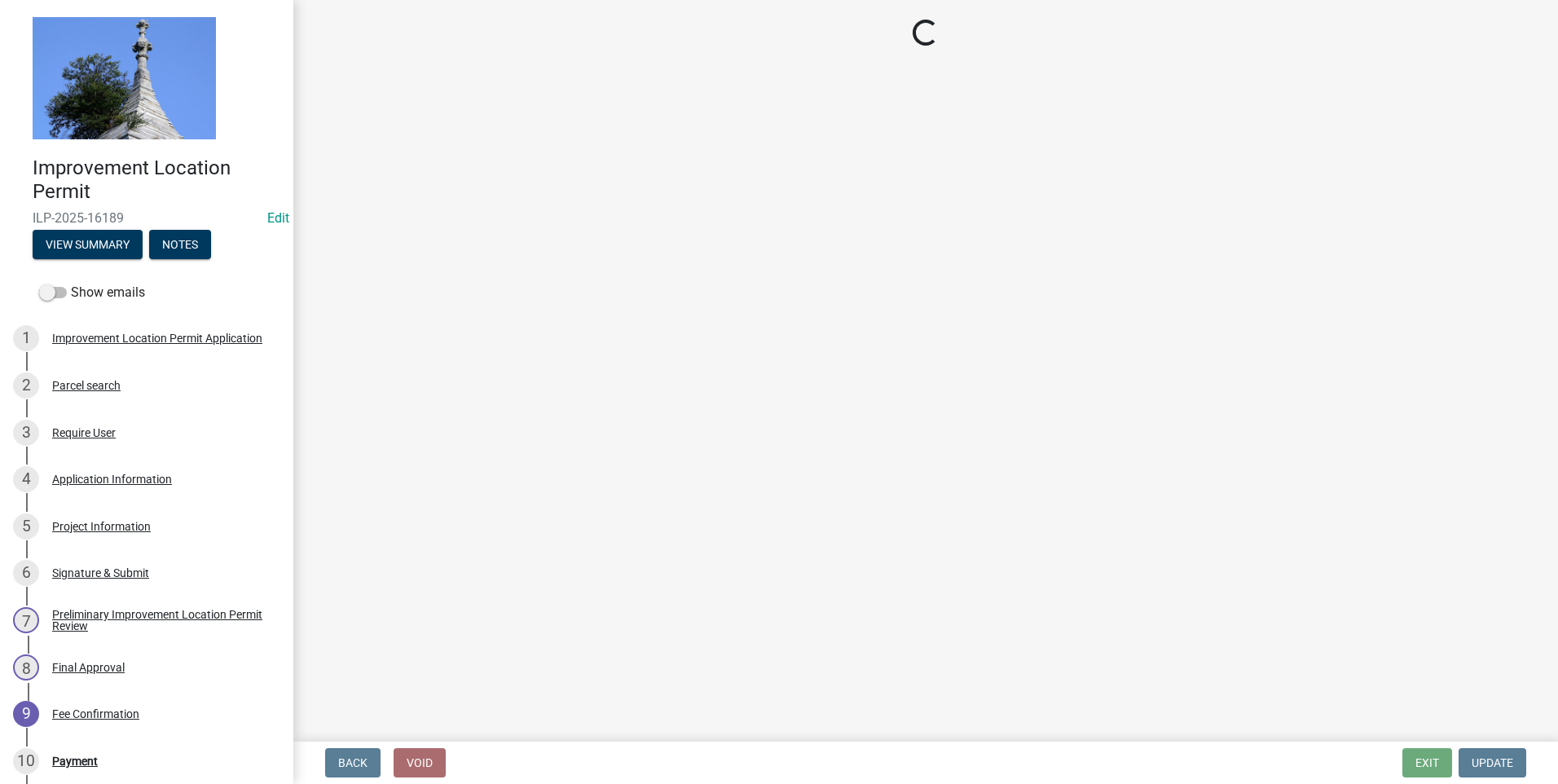
select select "3: 3"
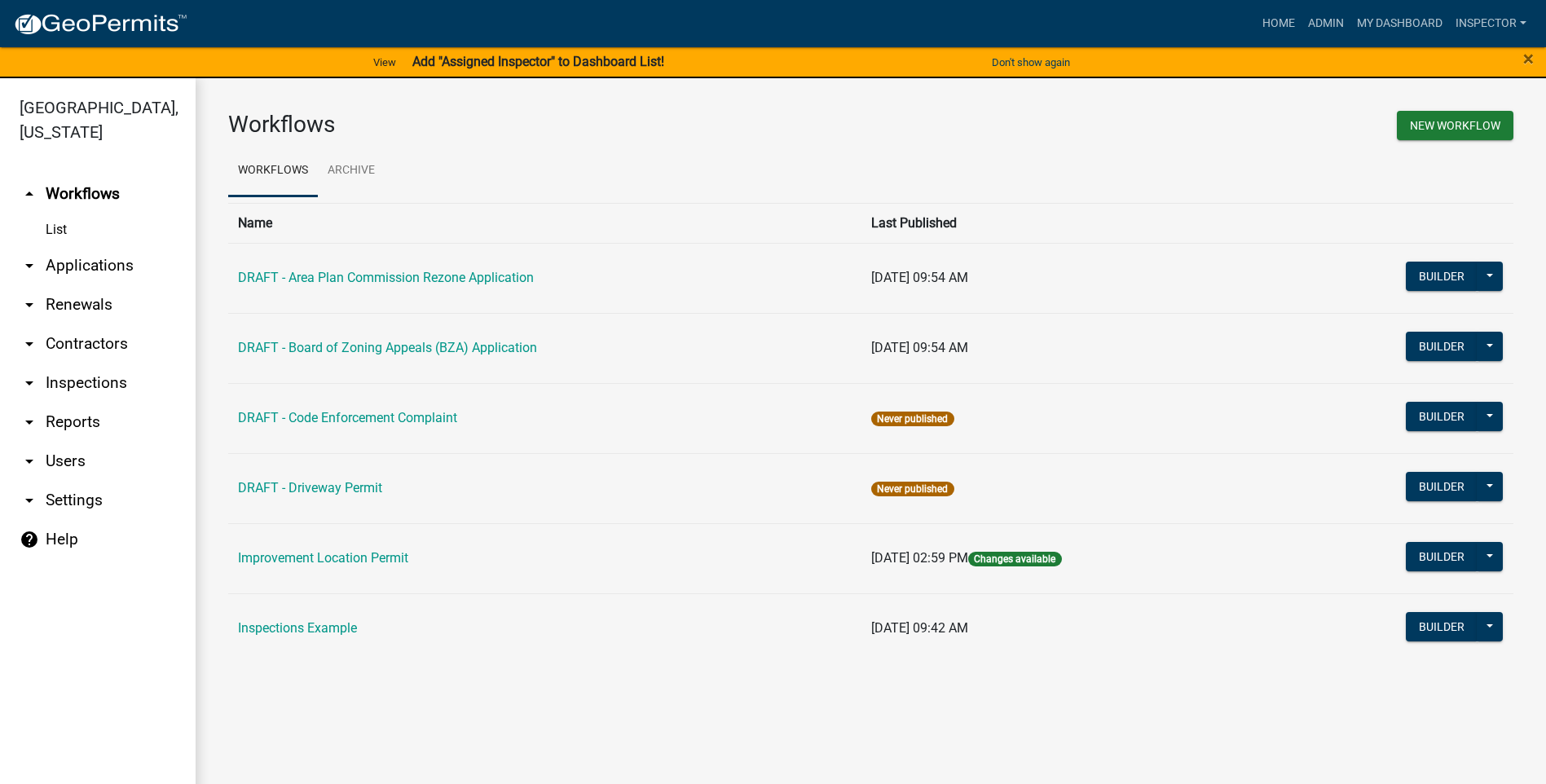
click at [74, 265] on link "arrow_drop_down Applications" at bounding box center [98, 266] width 196 height 39
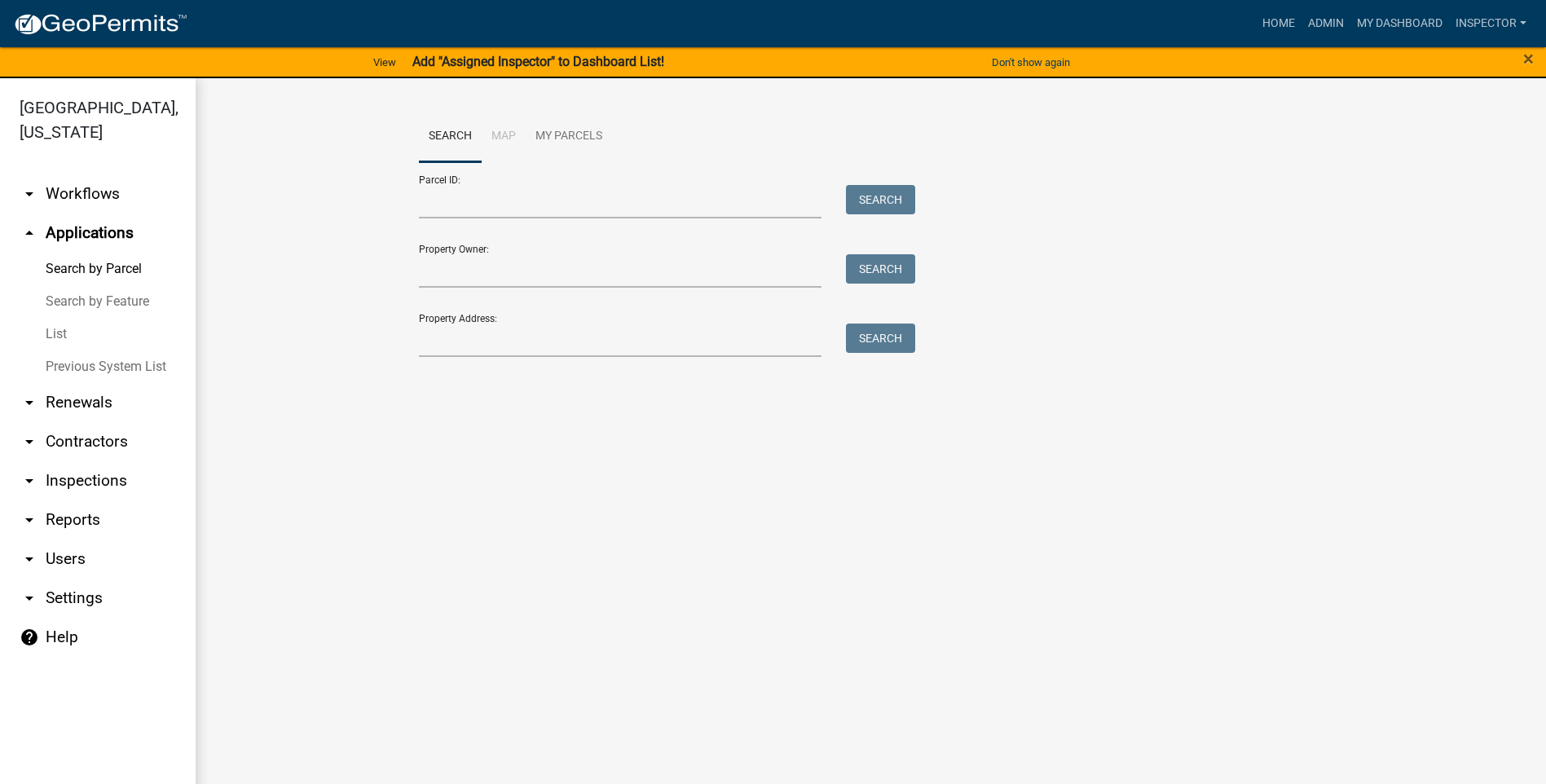
click at [64, 335] on link "List" at bounding box center [98, 334] width 196 height 33
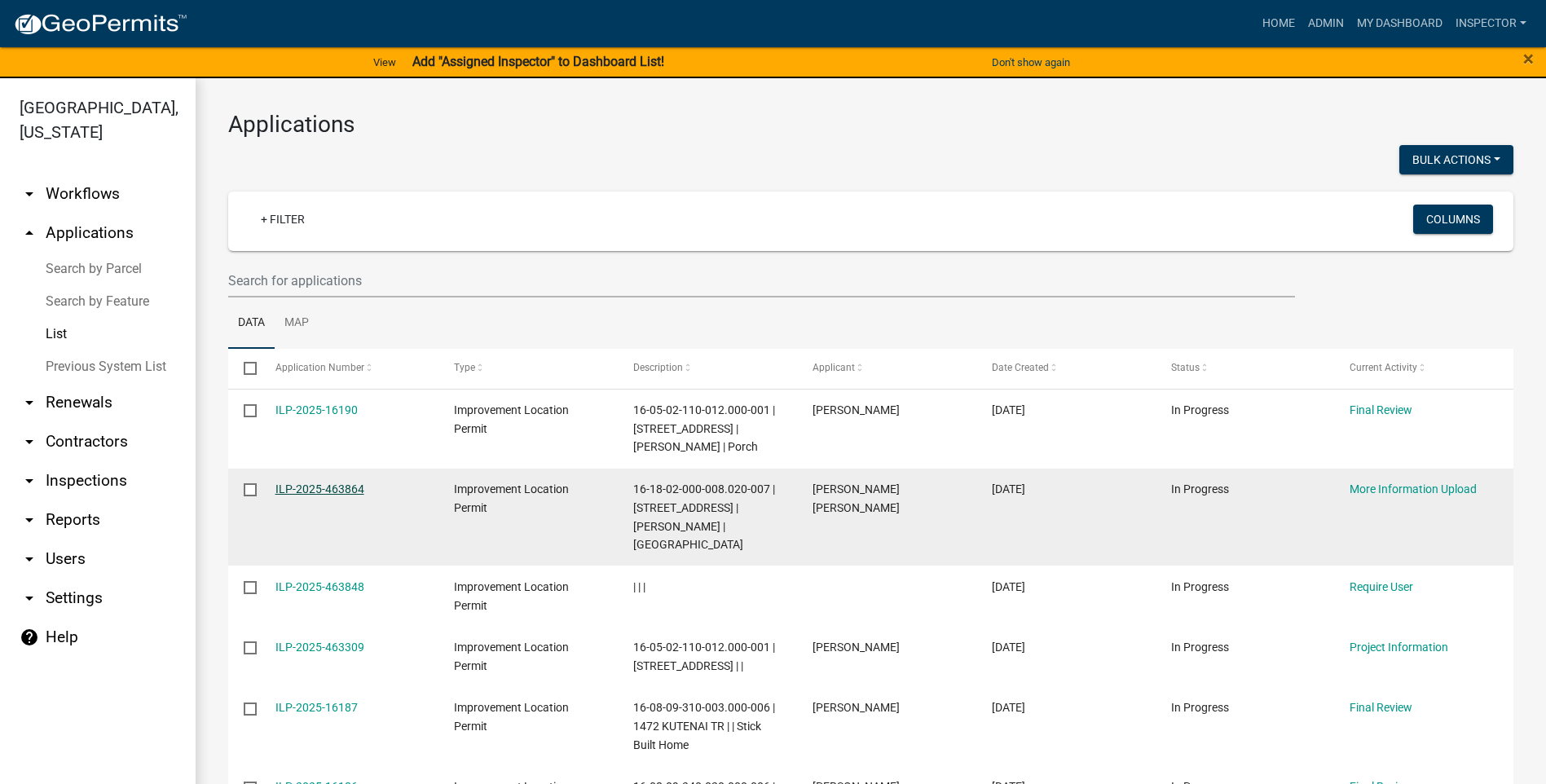
click at [350, 489] on link "ILP-2025-463864" at bounding box center [320, 489] width 89 height 13
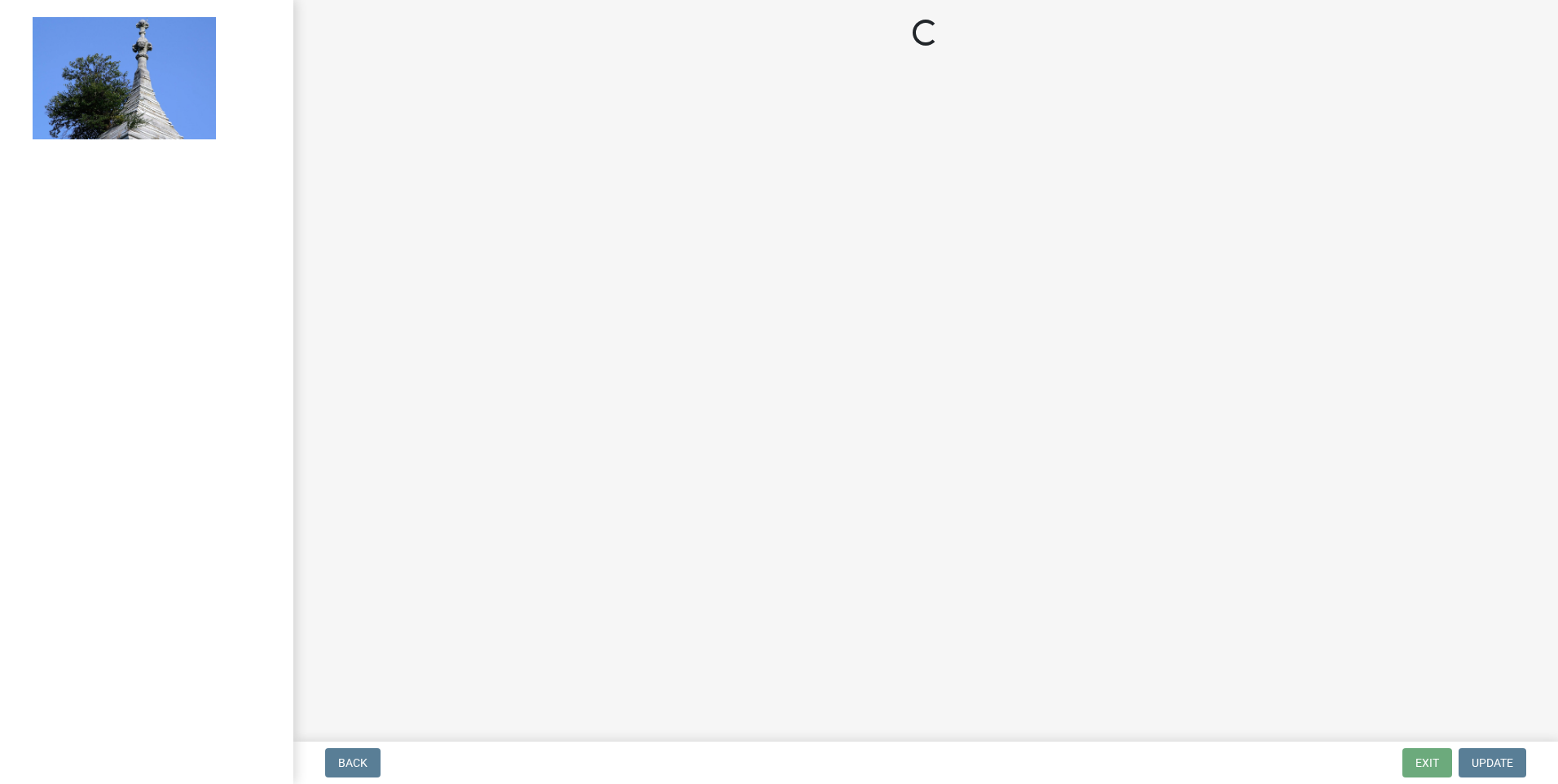
click at [350, 489] on main "Loading..." at bounding box center [925, 368] width 1264 height 735
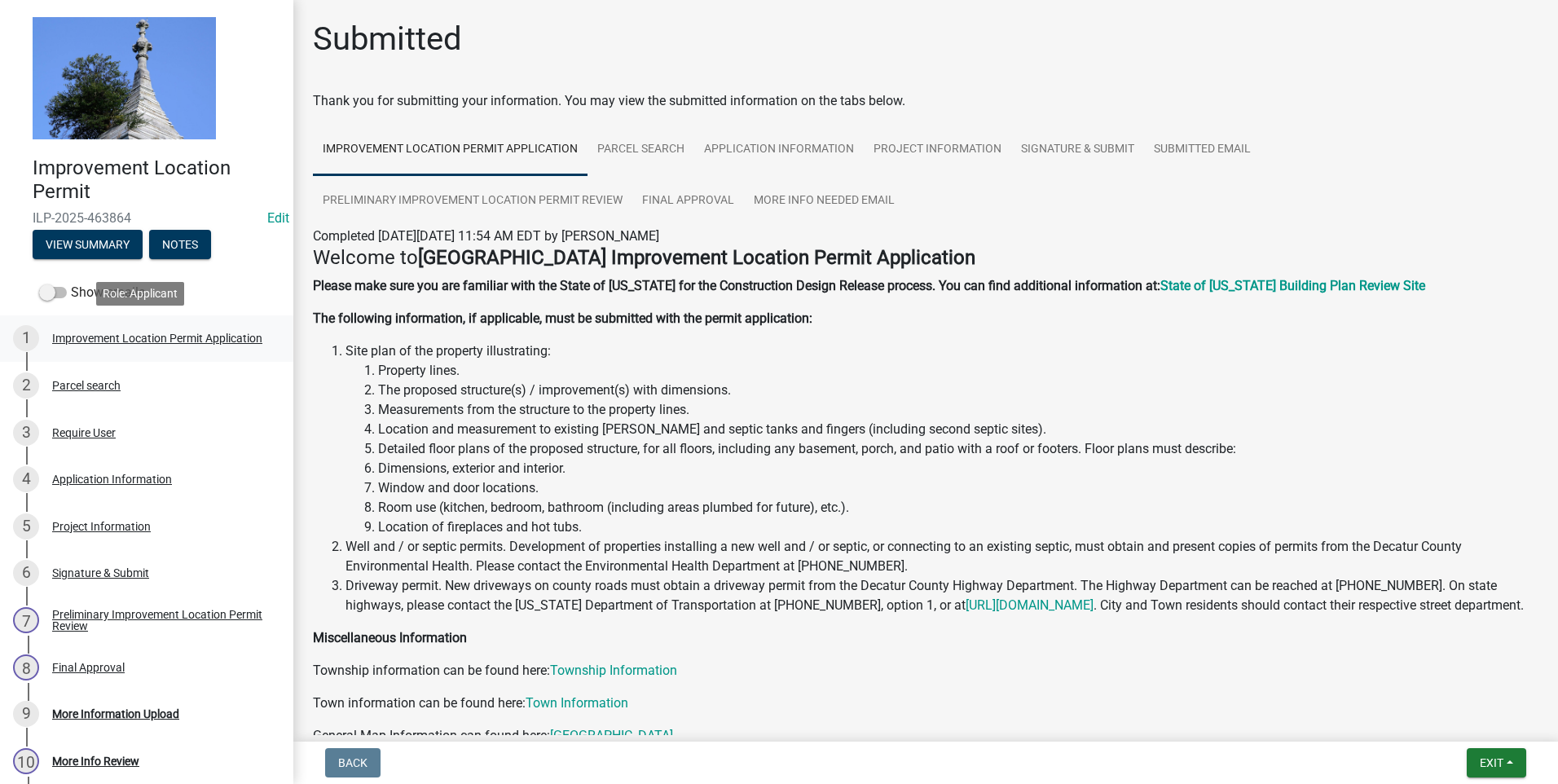
click at [64, 333] on div "Improvement Location Permit Application" at bounding box center [157, 338] width 210 height 11
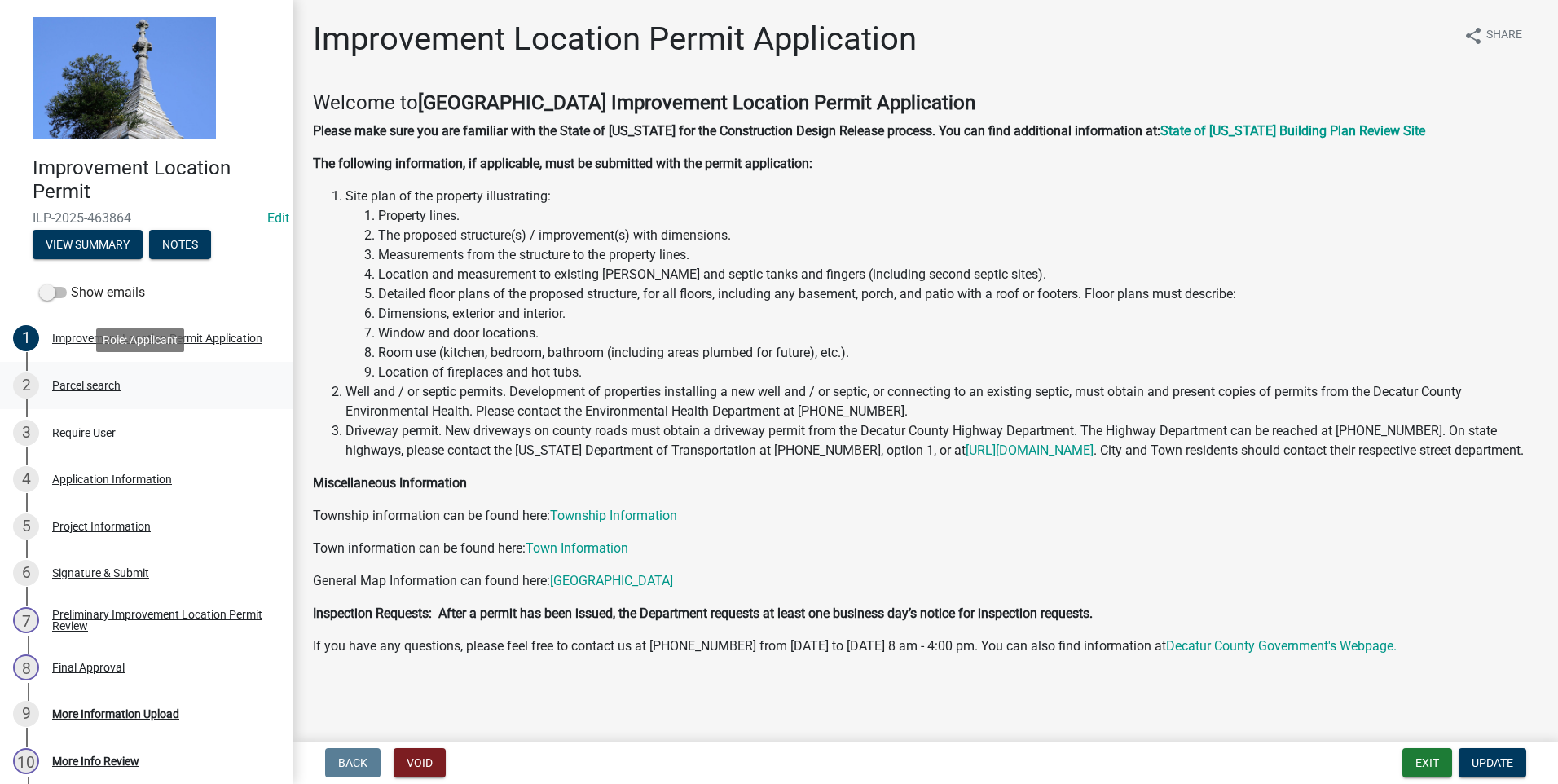
click at [65, 385] on div "Parcel search" at bounding box center [86, 385] width 68 height 11
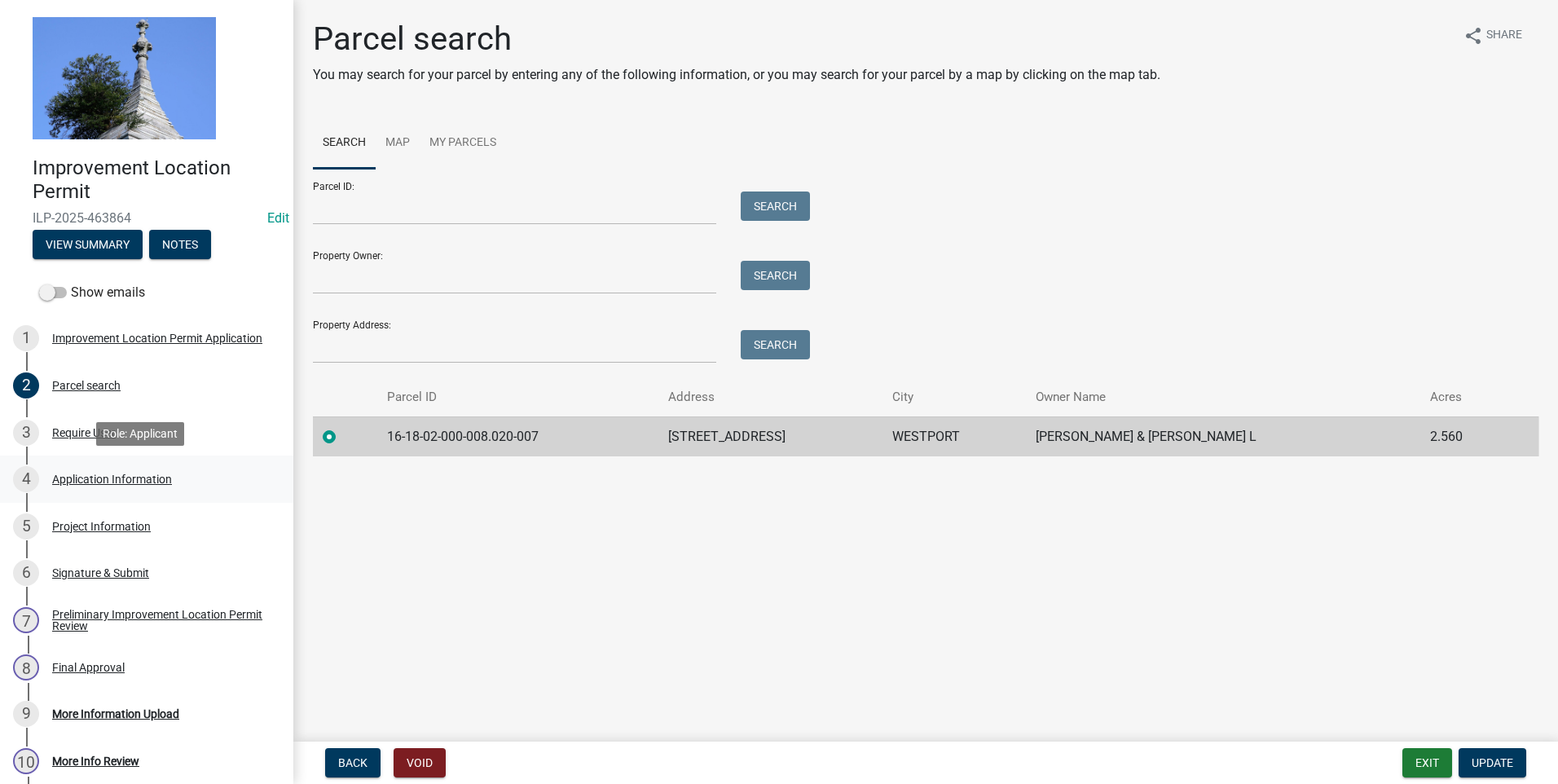
click at [73, 480] on div "Application Information" at bounding box center [112, 479] width 120 height 11
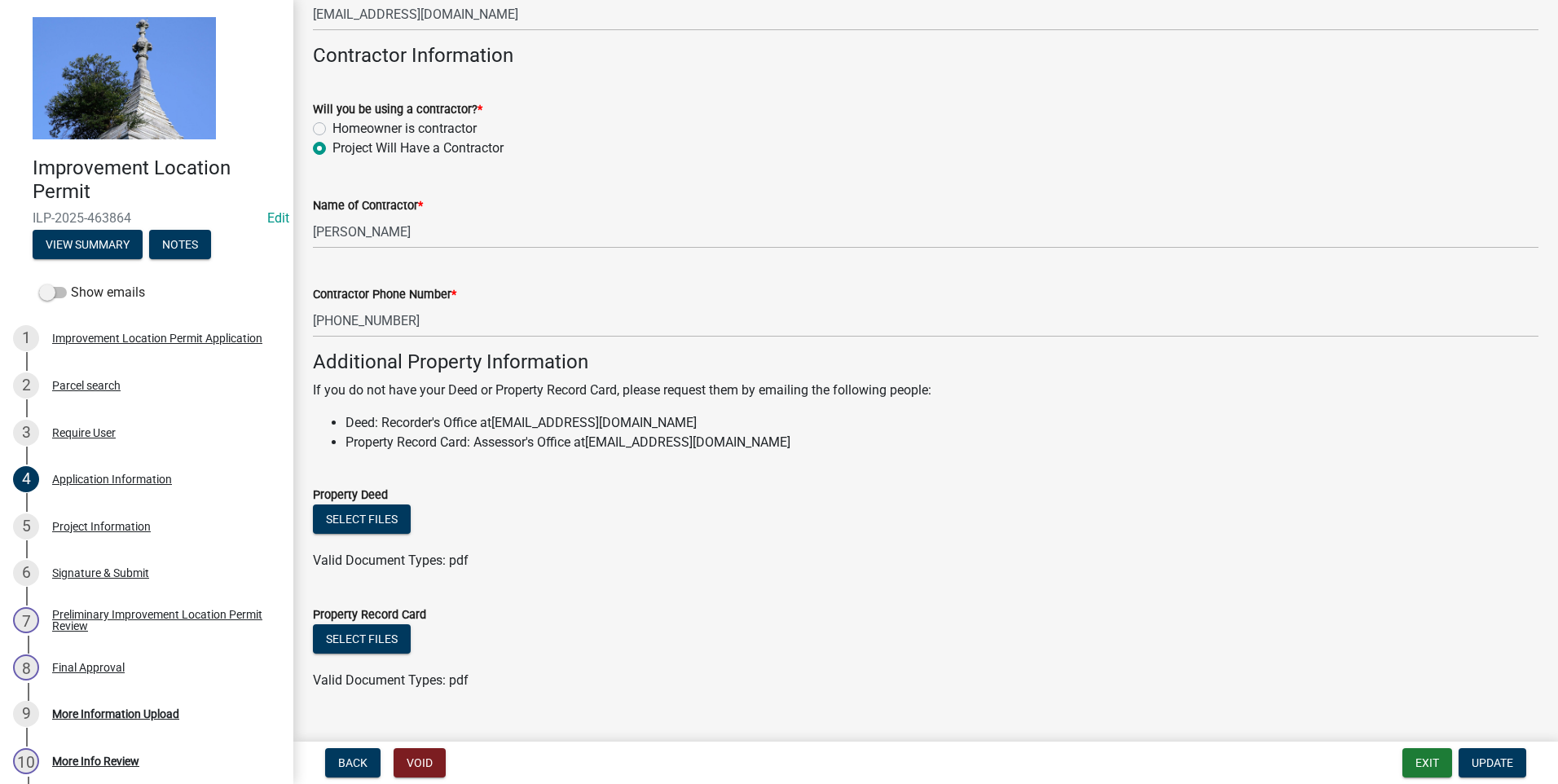
scroll to position [888, 0]
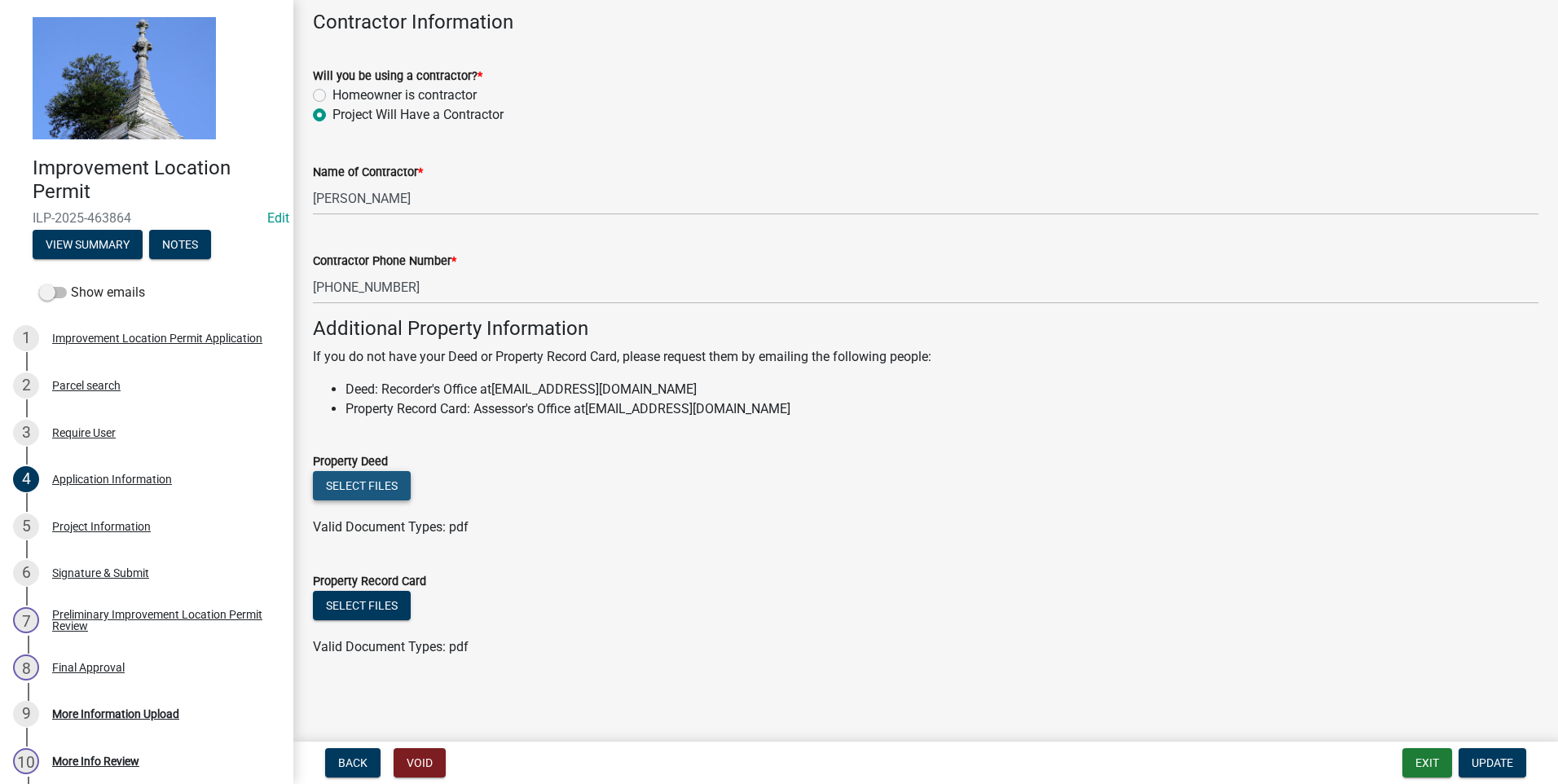
click at [382, 478] on button "Select files" at bounding box center [362, 486] width 98 height 29
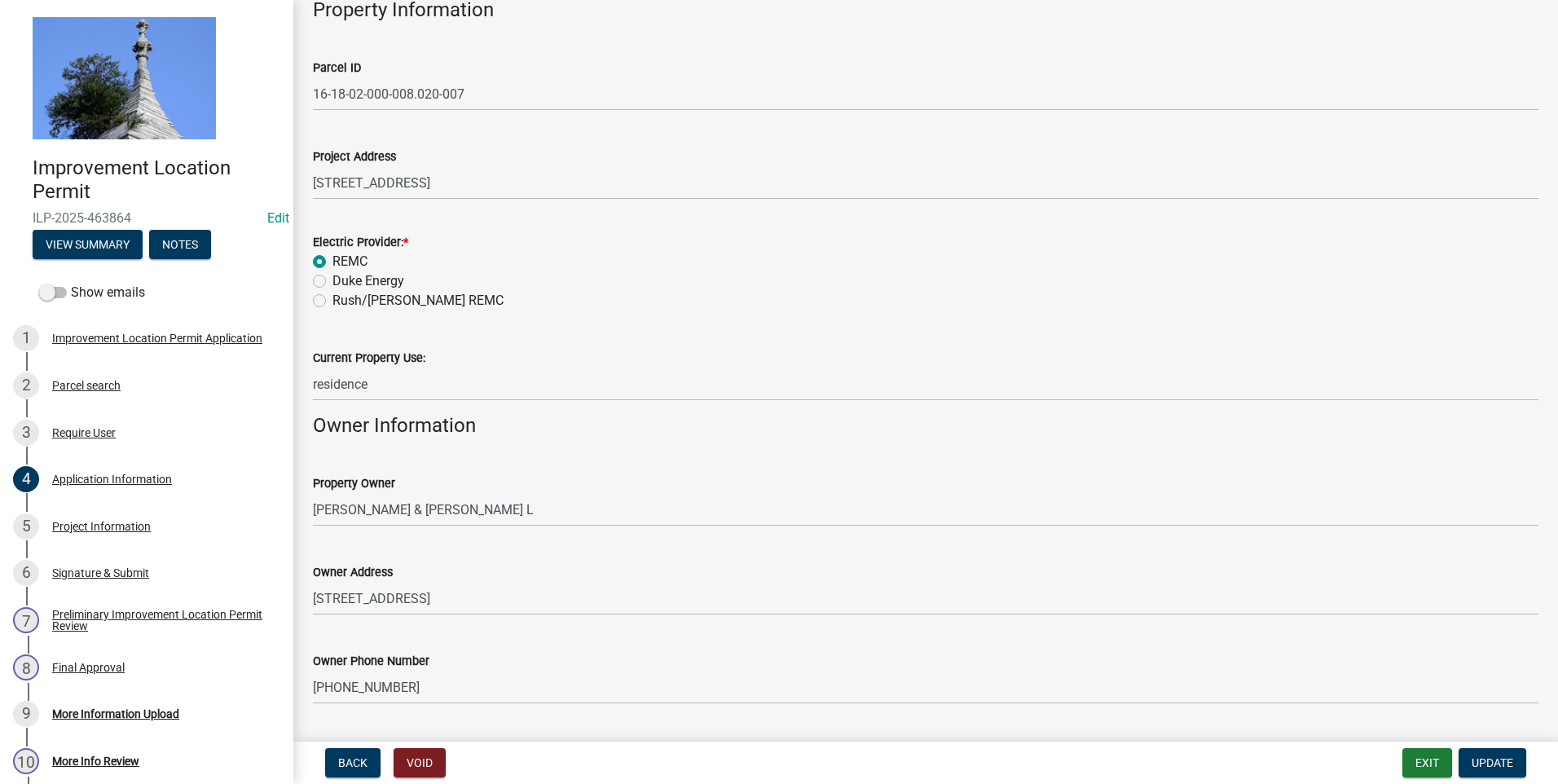
scroll to position [0, 0]
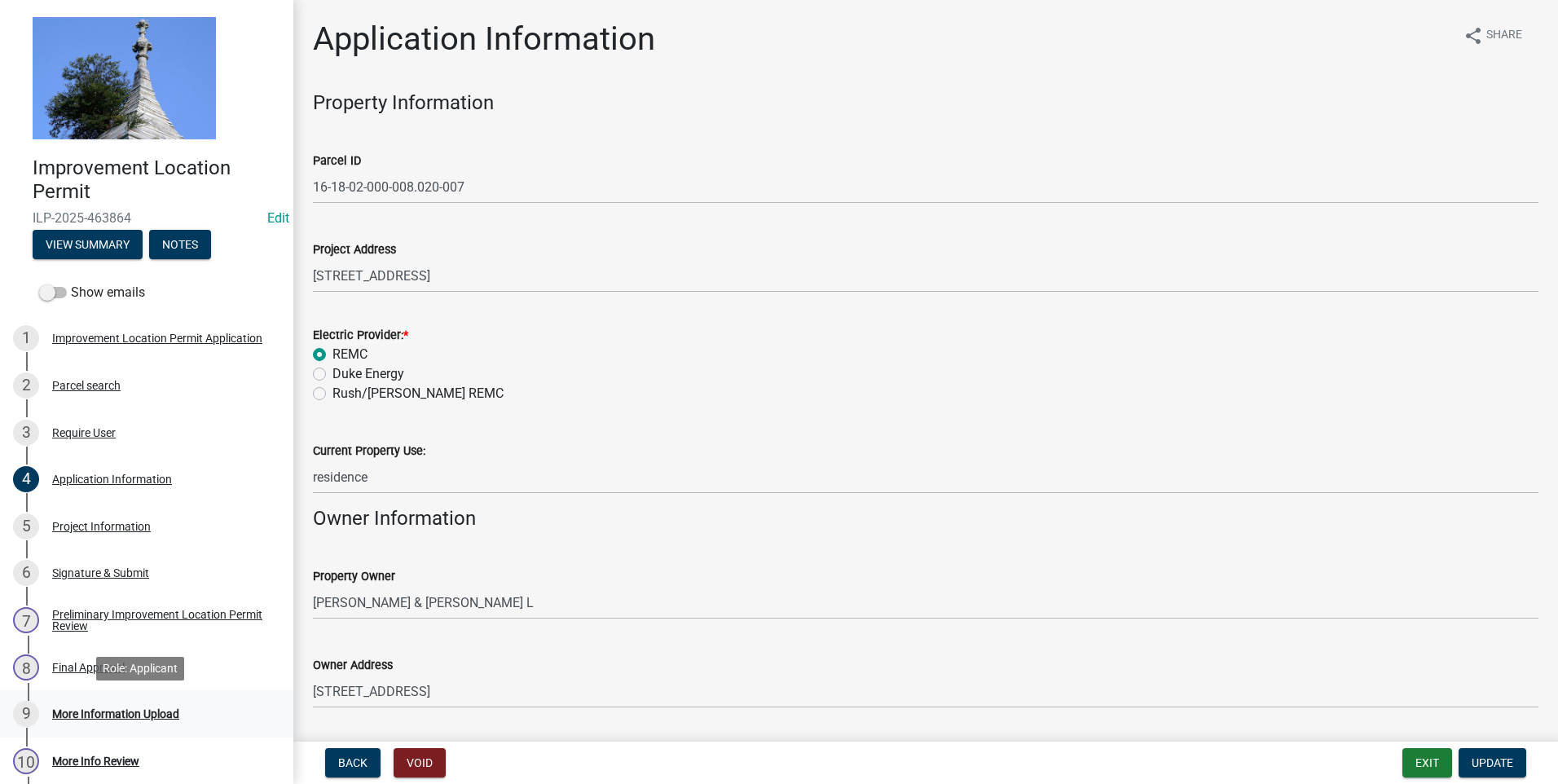
click at [111, 716] on div "More Information Upload" at bounding box center [116, 714] width 127 height 11
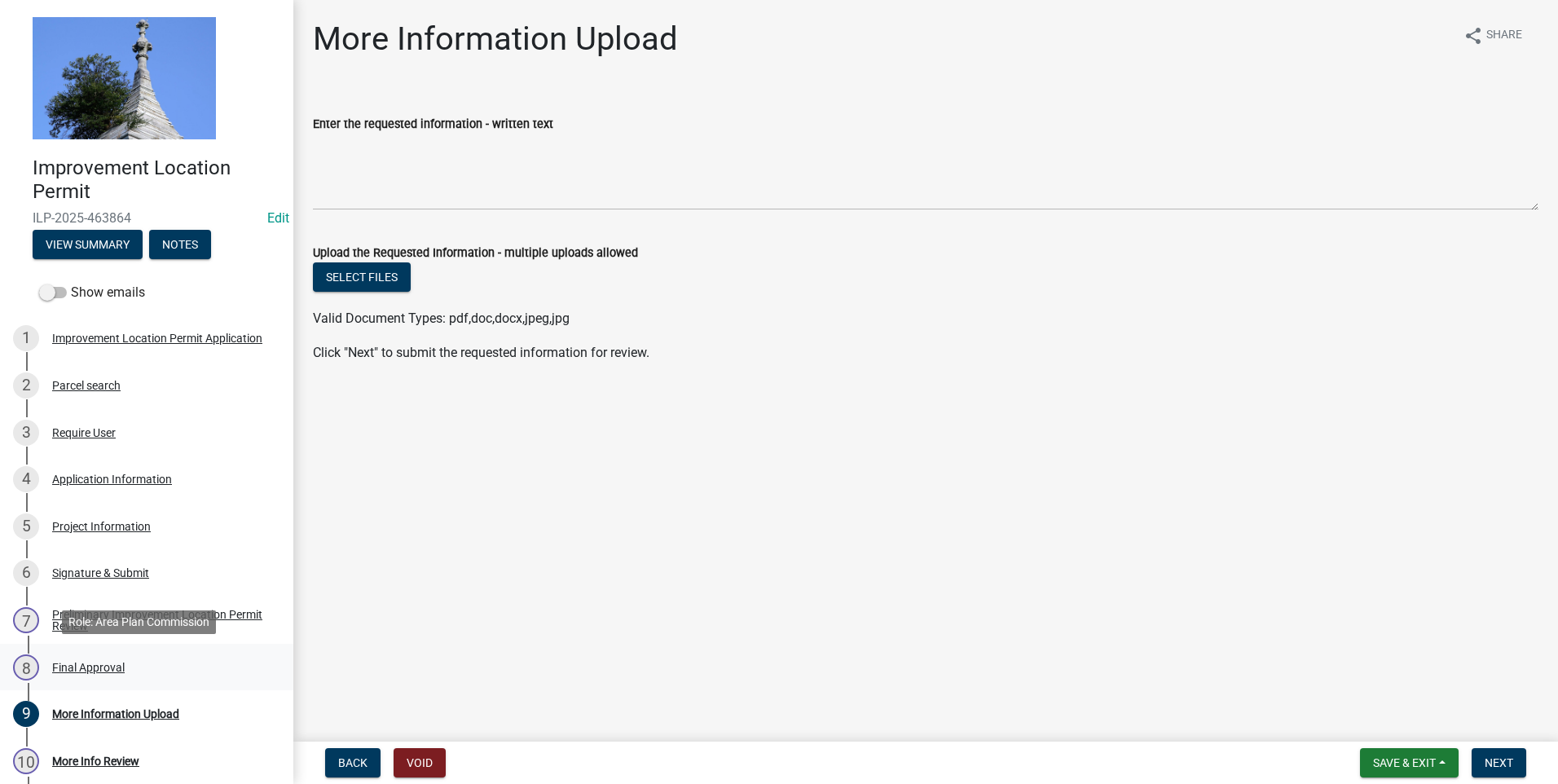
click at [76, 667] on div "Final Approval" at bounding box center [88, 667] width 73 height 11
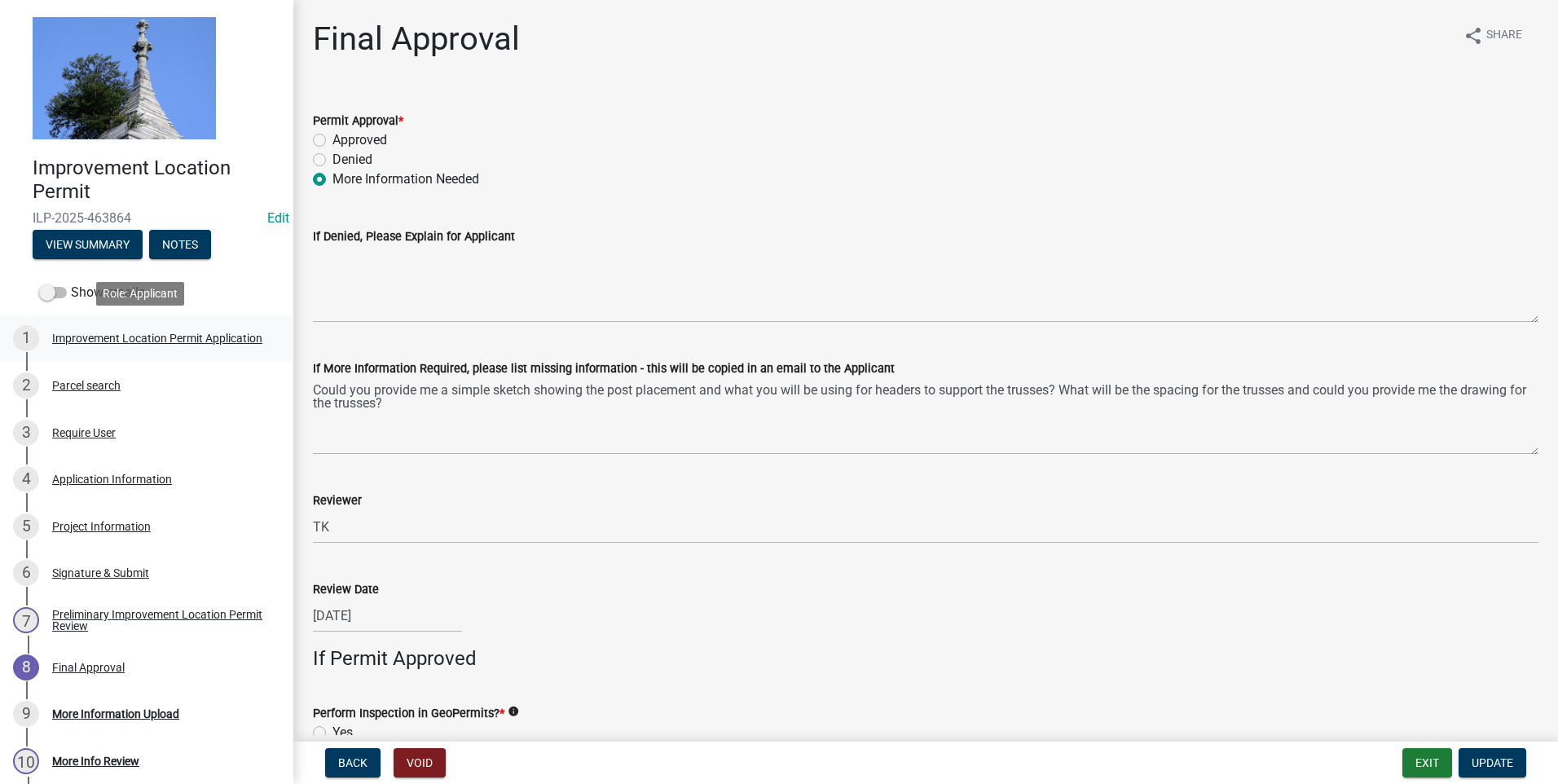
click at [127, 335] on div "Improvement Location Permit Application" at bounding box center [157, 338] width 210 height 11
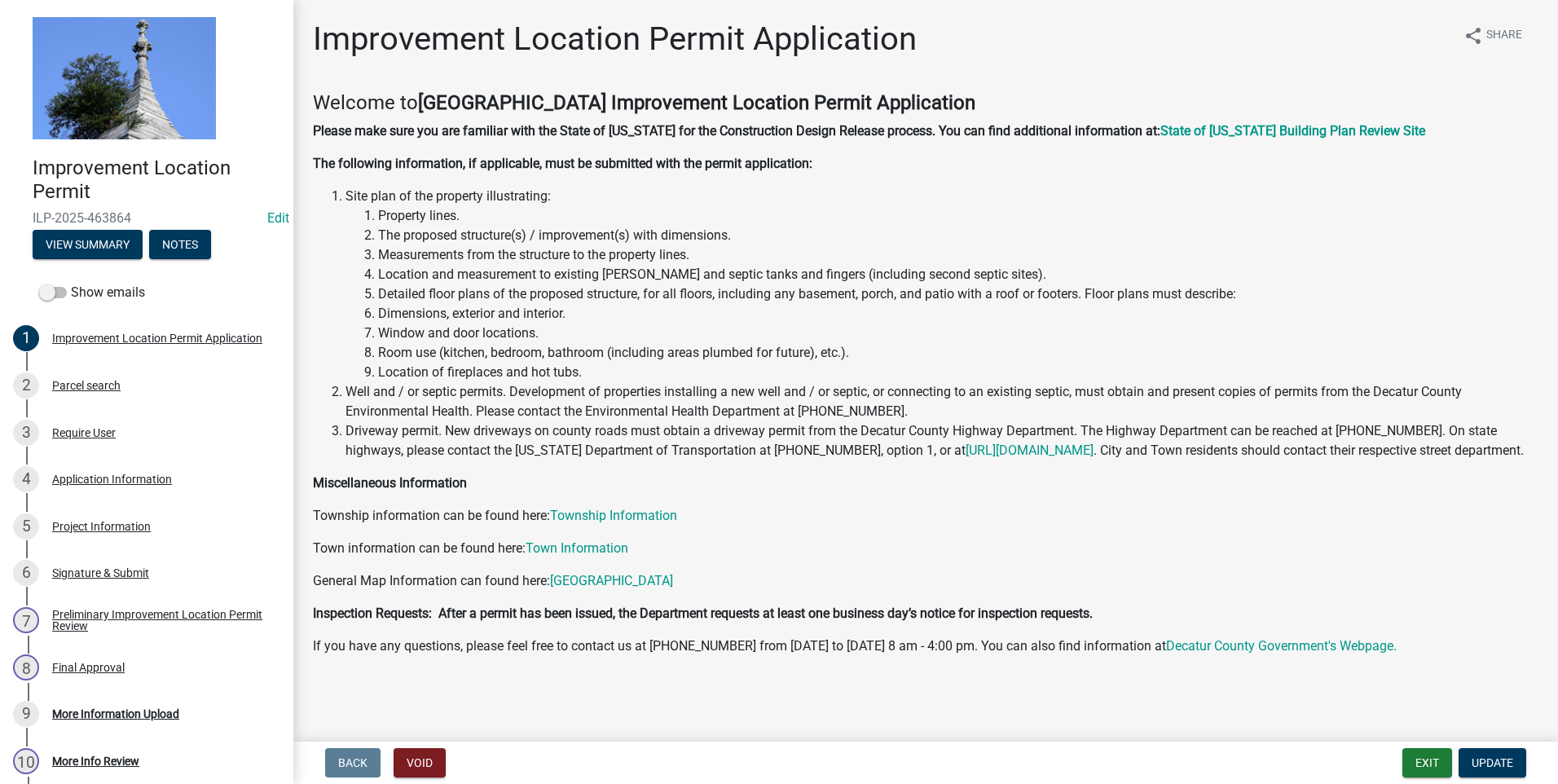
scroll to position [17, 0]
click at [74, 384] on div "Parcel search" at bounding box center [86, 385] width 68 height 11
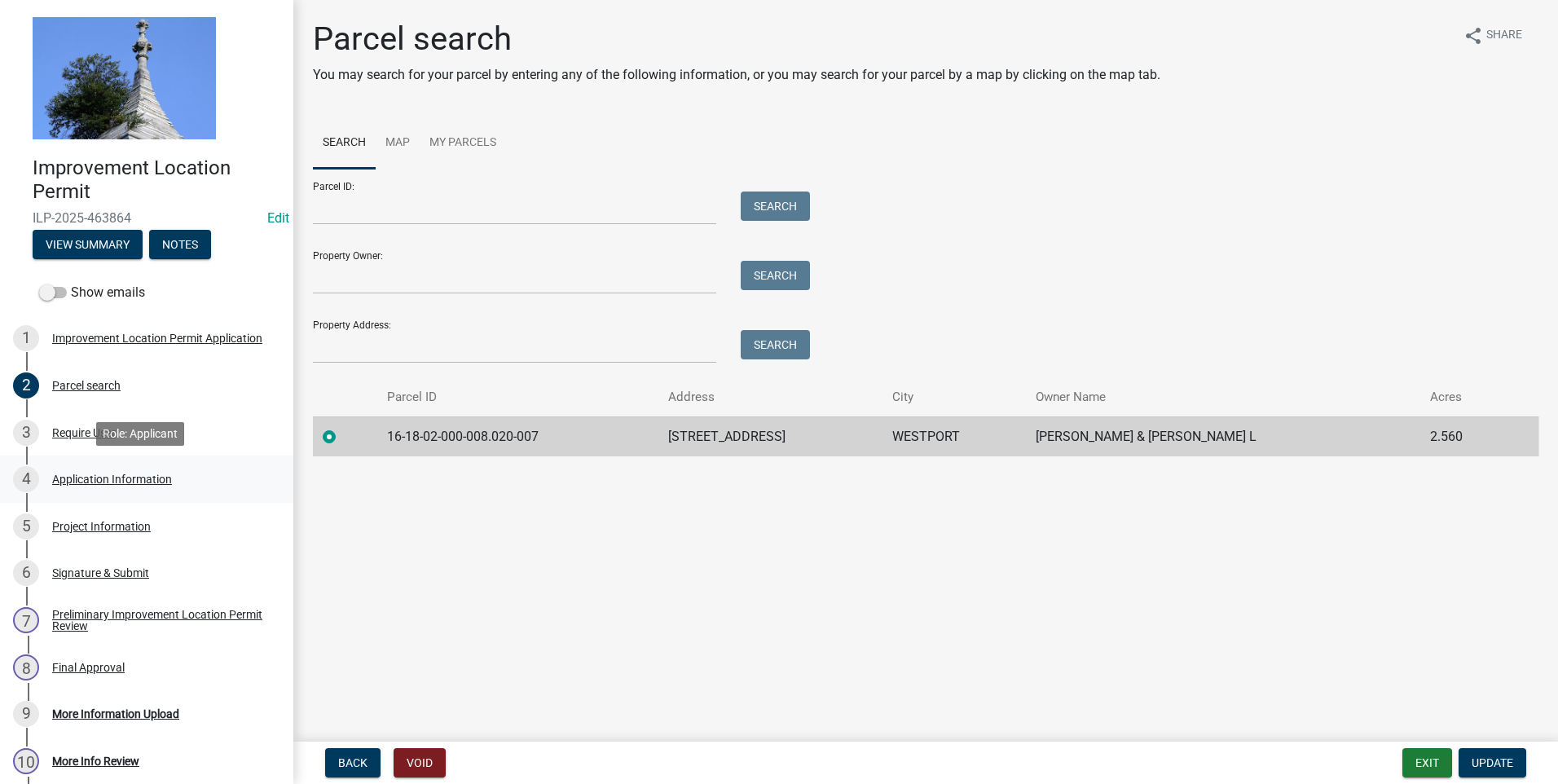
click at [80, 482] on div "Application Information" at bounding box center [112, 479] width 120 height 11
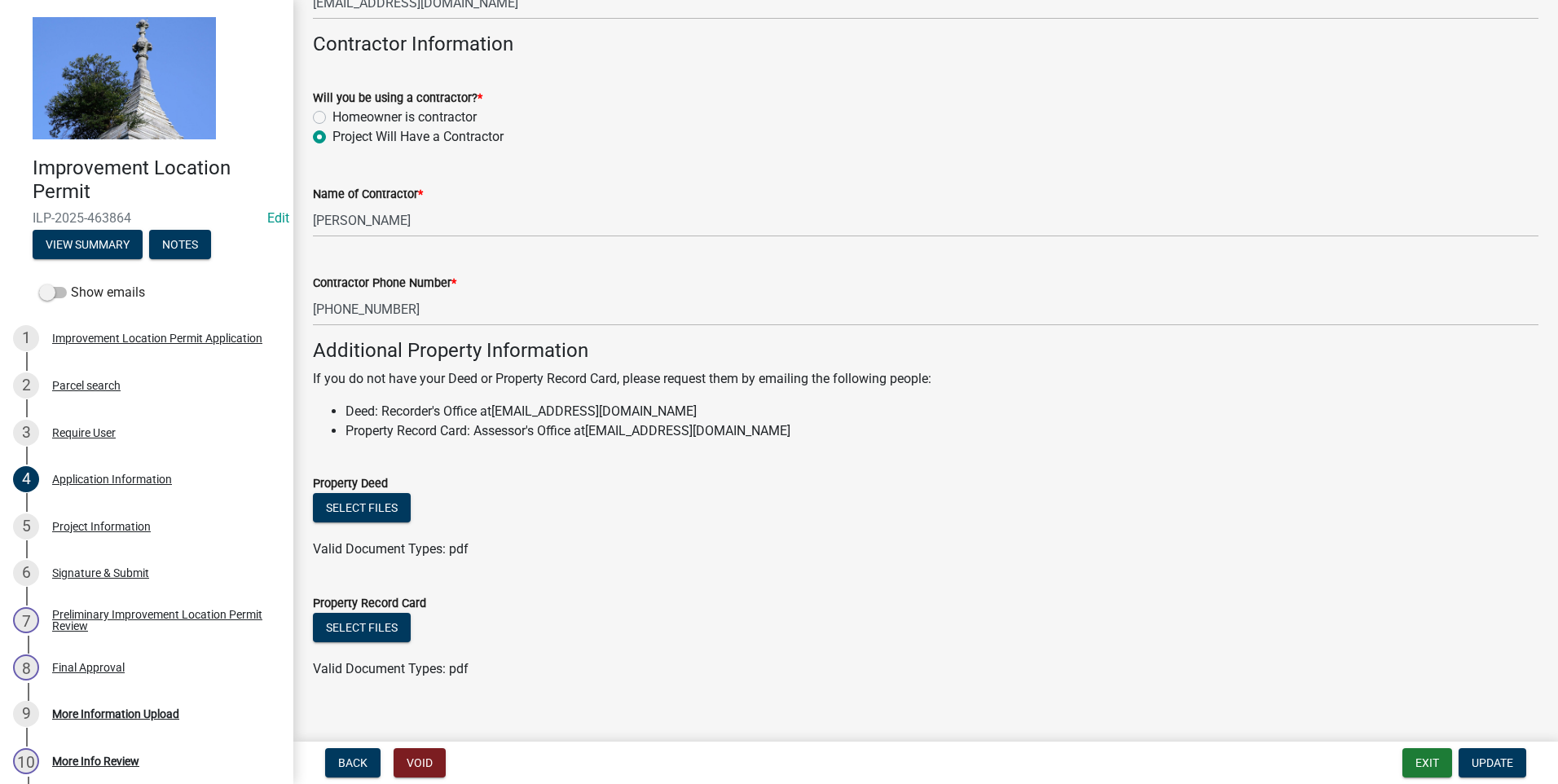
scroll to position [888, 0]
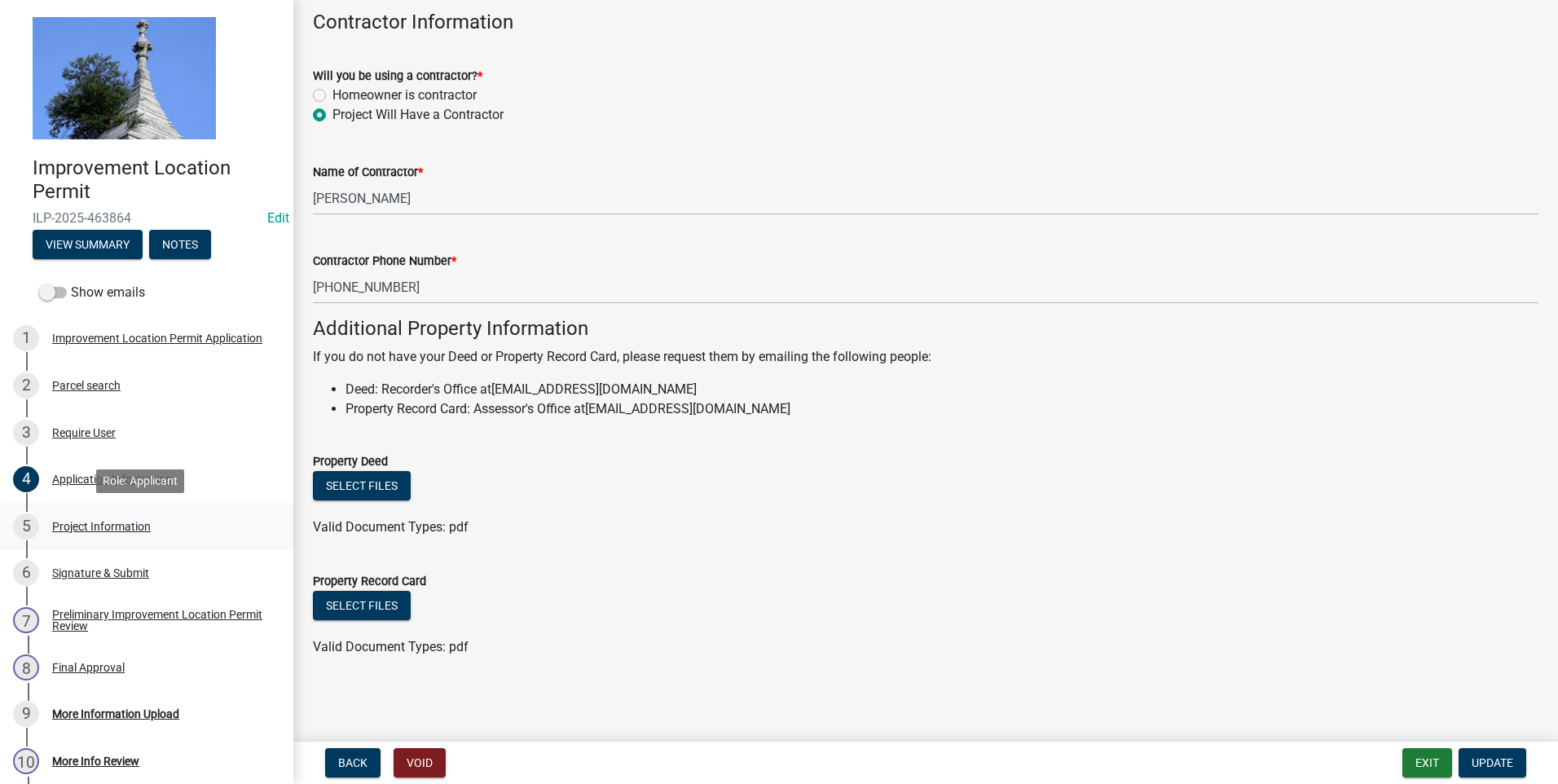
click at [142, 527] on div "Project Information" at bounding box center [101, 526] width 99 height 11
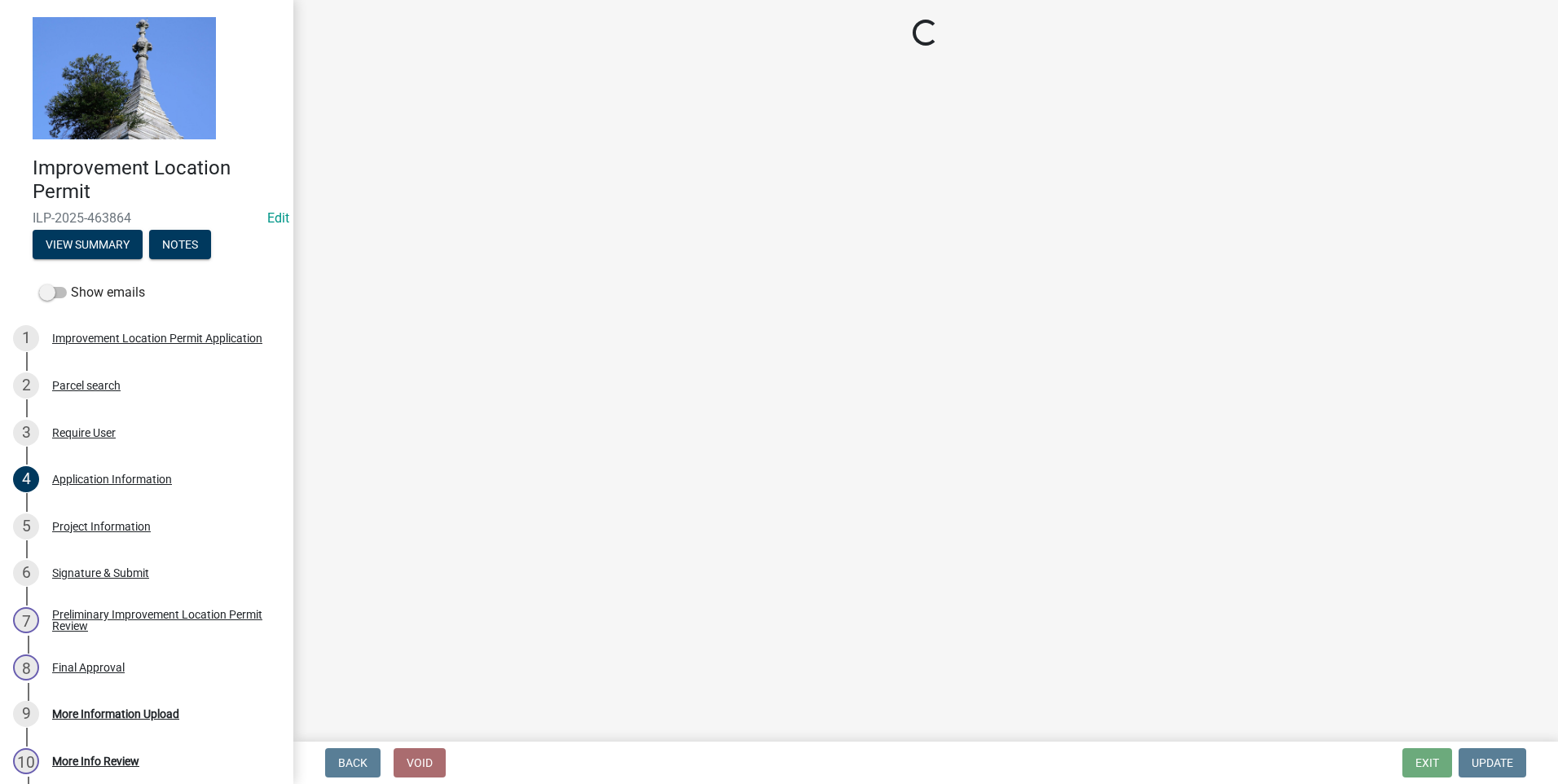
select select "dd9adb89-9a3c-4bc9-90d3-fd9cd60e52ec"
